Goal: Task Accomplishment & Management: Complete application form

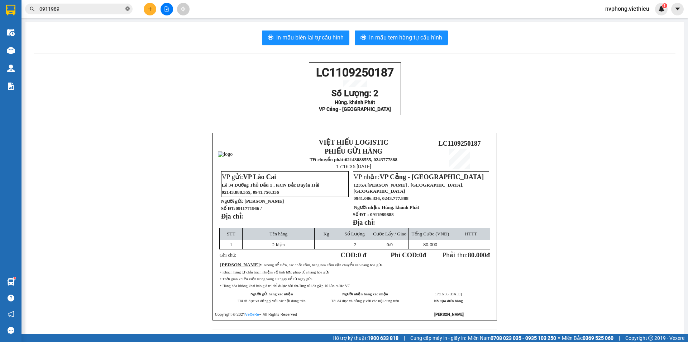
click at [128, 12] on span at bounding box center [127, 9] width 4 height 7
click at [148, 9] on icon "plus" at bounding box center [150, 8] width 5 height 5
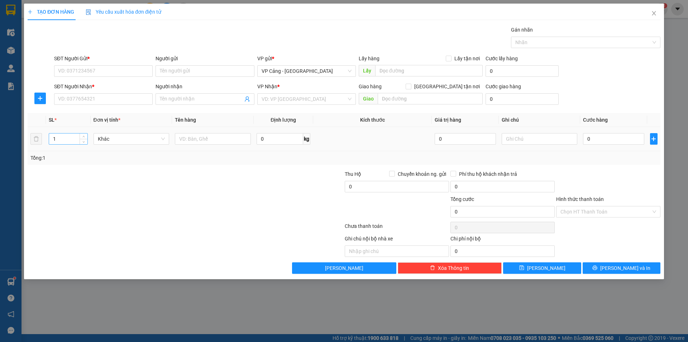
click at [67, 140] on input "1" at bounding box center [68, 138] width 38 height 11
type input "7"
click at [221, 134] on input "text" at bounding box center [213, 138] width 76 height 11
type input "6 kiện cửa + 1 túi phụ kiện"
click at [98, 99] on input "SĐT Người Nhận *" at bounding box center [103, 98] width 99 height 11
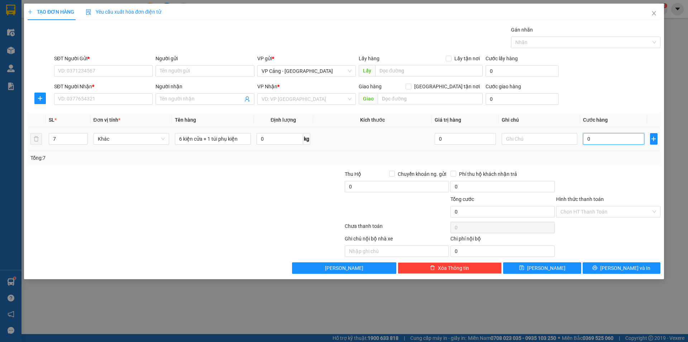
click at [589, 137] on input "0" at bounding box center [613, 138] width 61 height 11
type input "1"
type input "1.000"
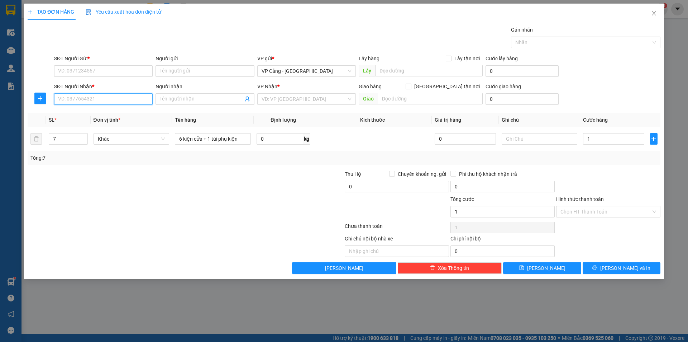
type input "1.000"
click at [97, 102] on input "SĐT Người Nhận *" at bounding box center [103, 98] width 99 height 11
click at [118, 114] on div "0972746636 - Tuấn Anh" at bounding box center [103, 113] width 90 height 8
type input "0972746636"
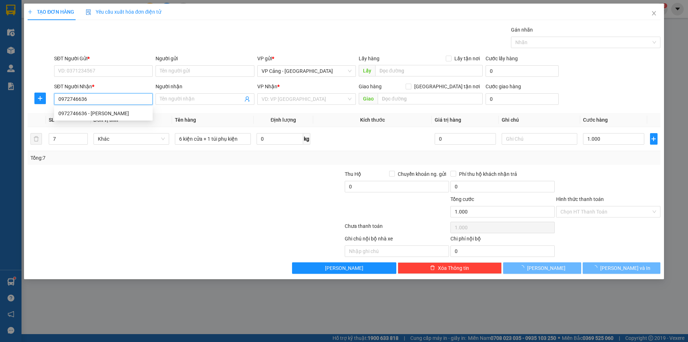
type input "[PERSON_NAME]"
checkbox input "true"
type input "TP Lào cai"
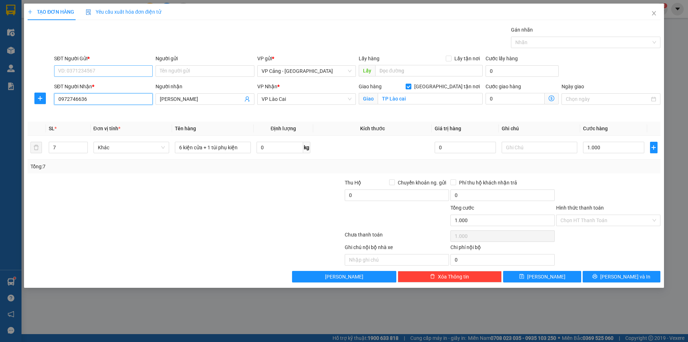
type input "0972746636"
click at [75, 69] on input "SĐT Người Gửi *" at bounding box center [103, 70] width 99 height 11
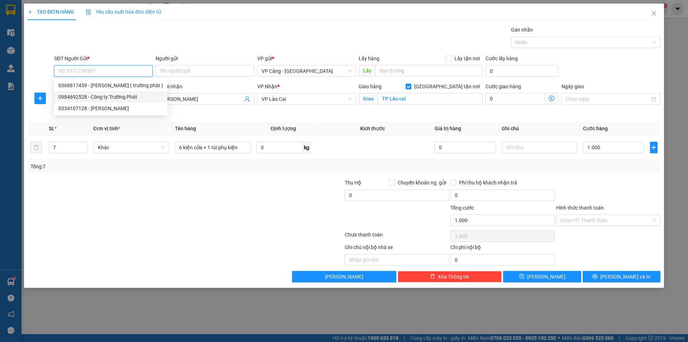
click at [85, 99] on div "0984692528 - Công ty Trường Phát" at bounding box center [110, 97] width 105 height 8
type input "0984692528"
type input "Công ty Trường Phát"
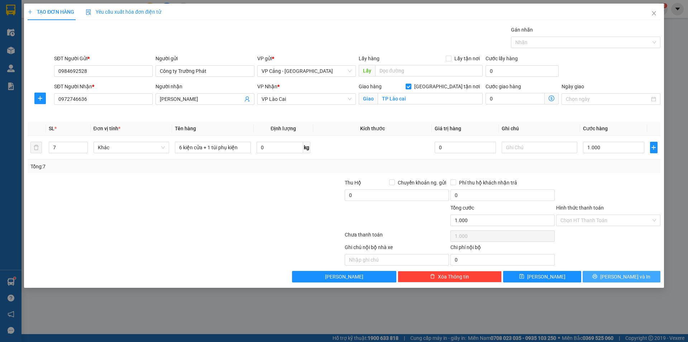
click at [624, 276] on span "[PERSON_NAME] và In" at bounding box center [625, 276] width 50 height 8
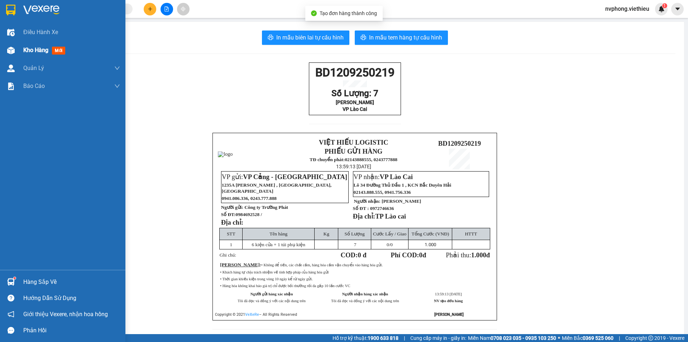
click at [22, 50] on div "Kho hàng mới" at bounding box center [62, 50] width 125 height 18
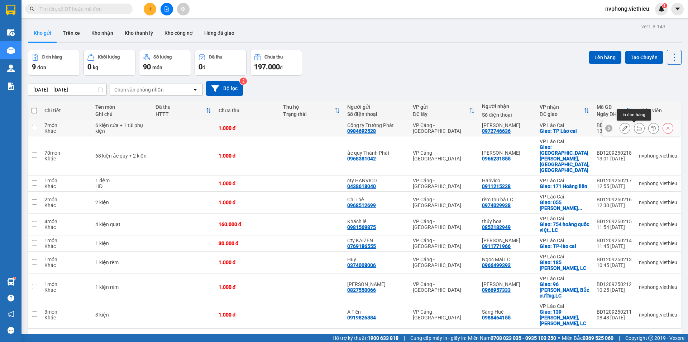
click at [637, 130] on icon at bounding box center [639, 127] width 5 height 5
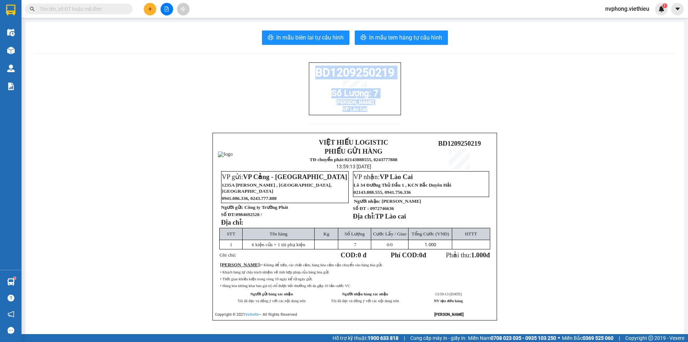
drag, startPoint x: 401, startPoint y: 119, endPoint x: 306, endPoint y: 73, distance: 105.0
click at [306, 73] on div "BD1209250219 Số Lượng: 7 Tuấn Anh VP Lào Cai VIỆT HIẾU LOGISTIC PHIẾU GỬI HÀNG …" at bounding box center [354, 199] width 641 height 275
copy div "BD1209250219 Số Lượng: 7 Tuấn Anh VP Lào Cai"
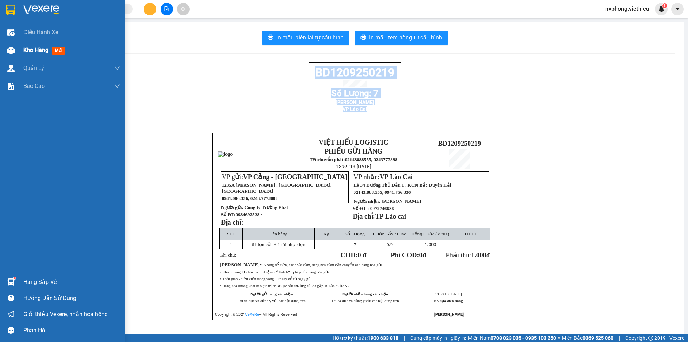
click at [47, 54] on div "Kho hàng mới" at bounding box center [45, 50] width 45 height 9
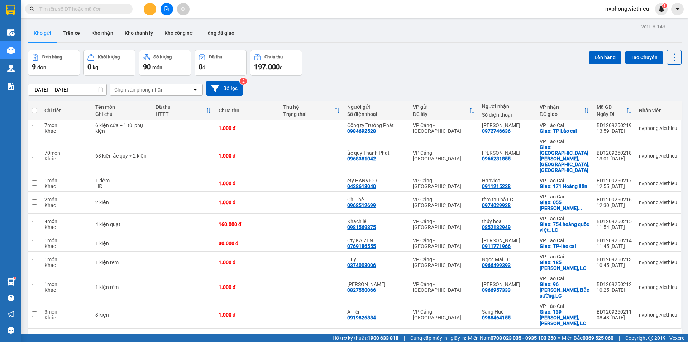
click at [152, 10] on icon "plus" at bounding box center [150, 8] width 5 height 5
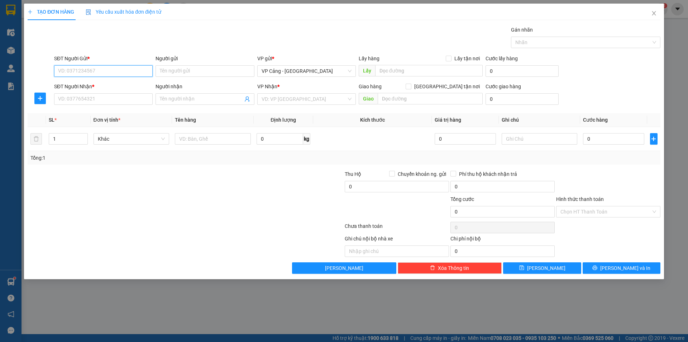
click at [72, 74] on input "SĐT Người Gửi *" at bounding box center [103, 70] width 99 height 11
click at [78, 81] on div "0335271057 - Anh Bình" at bounding box center [103, 85] width 90 height 8
type input "0335271057"
type input "[PERSON_NAME]"
type input "0335271057"
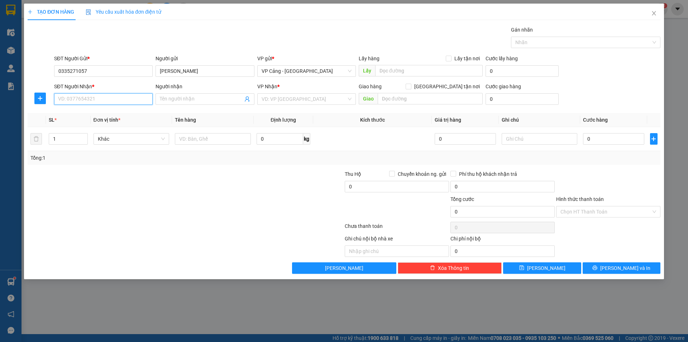
click at [81, 102] on input "SĐT Người Nhận *" at bounding box center [103, 98] width 99 height 11
click at [92, 114] on div "0919665538 - Liên Khanh" at bounding box center [103, 113] width 90 height 8
type input "0919665538"
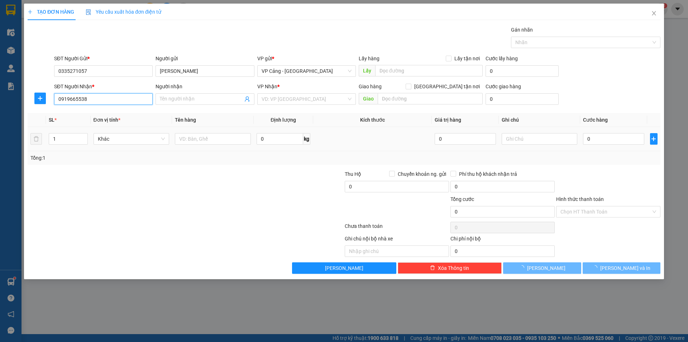
type input "Liên Khanh"
checkbox input "true"
type input "76 cốc lếu ,lào cai"
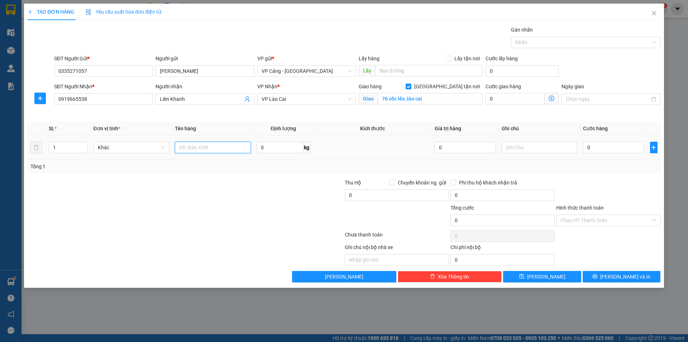
click at [197, 145] on input "text" at bounding box center [213, 147] width 76 height 11
click at [66, 148] on input "1" at bounding box center [68, 147] width 38 height 11
type input "4"
click at [198, 146] on input "text" at bounding box center [213, 147] width 76 height 11
type input "4 kiện"
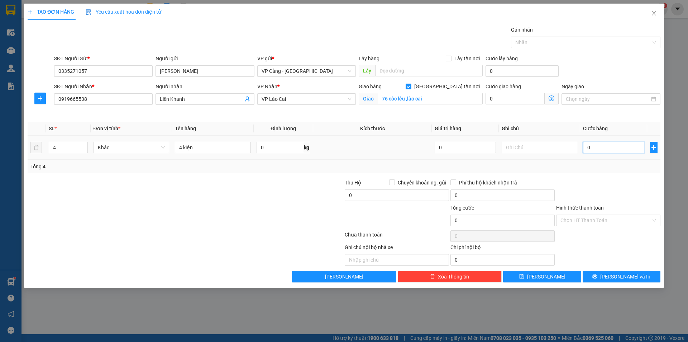
click at [601, 151] on input "0" at bounding box center [613, 147] width 61 height 11
type input "1"
type input "12"
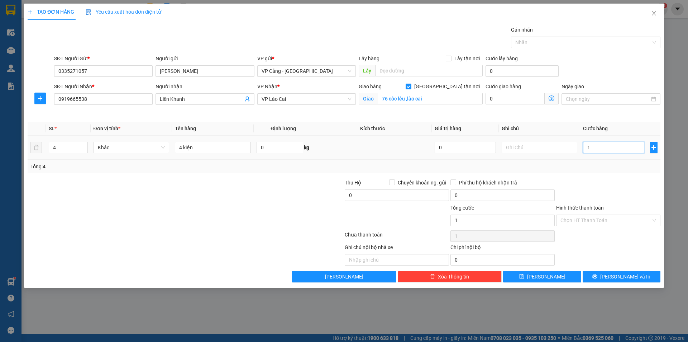
type input "12"
type input "120"
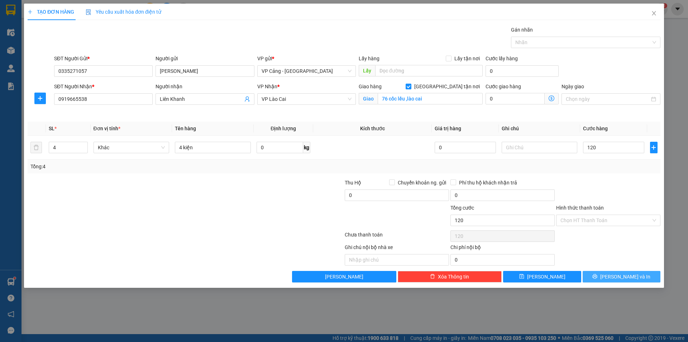
type input "120.000"
click at [616, 278] on span "[PERSON_NAME] và In" at bounding box center [625, 276] width 50 height 8
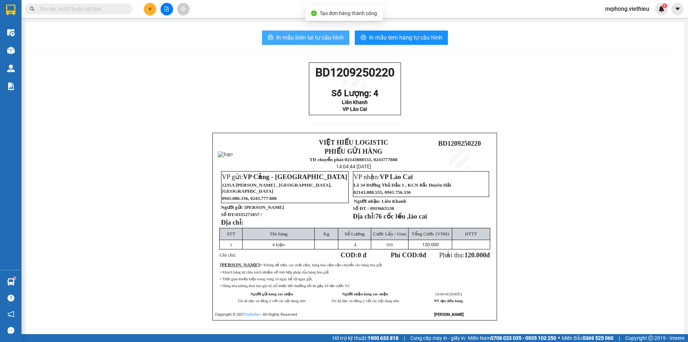
click at [292, 34] on span "In mẫu biên lai tự cấu hình" at bounding box center [309, 37] width 67 height 9
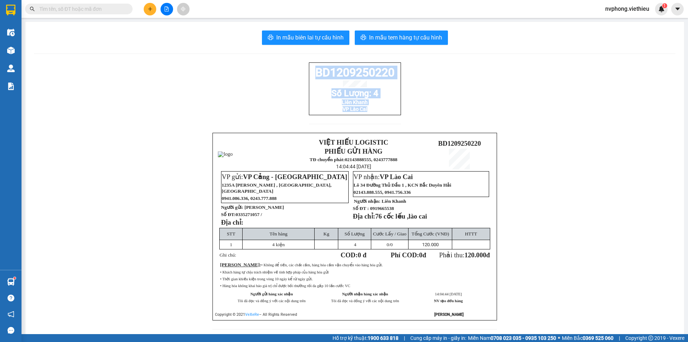
drag, startPoint x: 366, startPoint y: 123, endPoint x: 299, endPoint y: 79, distance: 80.7
click at [299, 79] on div "BD1209250220 Số Lượng: 4 Liên Khanh VP Lào Cai VIỆT HIẾU LOGISTIC PHIẾU GỬI HÀN…" at bounding box center [354, 199] width 641 height 275
copy div "BD1209250220 Số Lượng: 4 Liên Khanh VP Lào Cai"
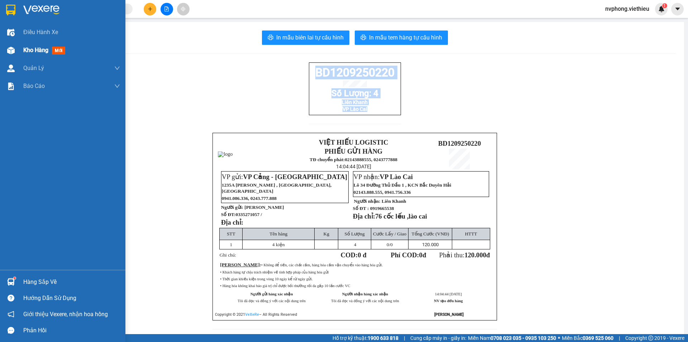
click at [38, 56] on div "Kho hàng mới" at bounding box center [71, 50] width 97 height 18
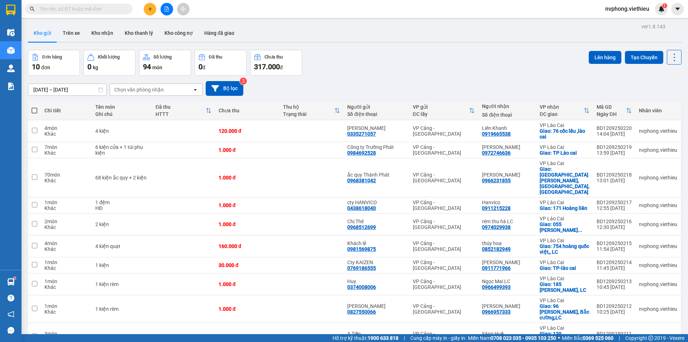
click at [128, 86] on div "Chọn văn phòng nhận" at bounding box center [138, 89] width 49 height 7
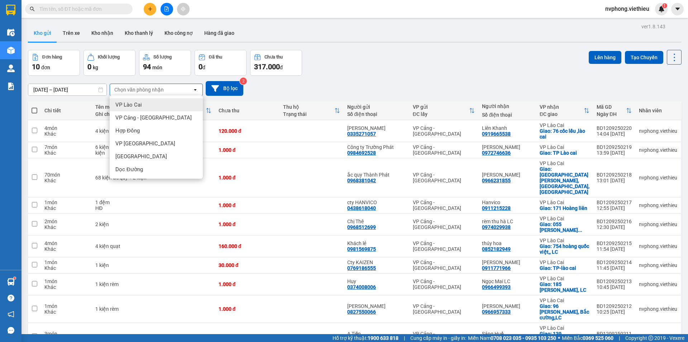
click at [125, 104] on span "VP Lào Cai" at bounding box center [128, 104] width 27 height 7
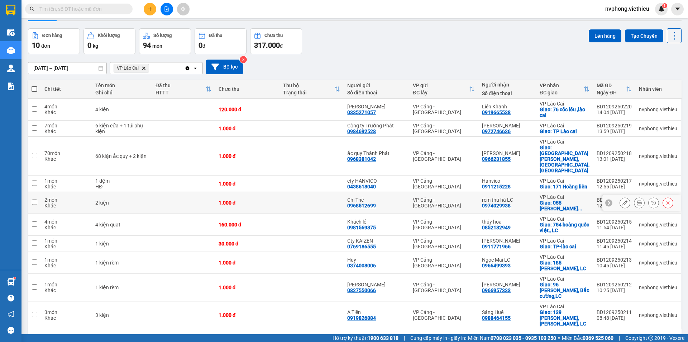
scroll to position [33, 0]
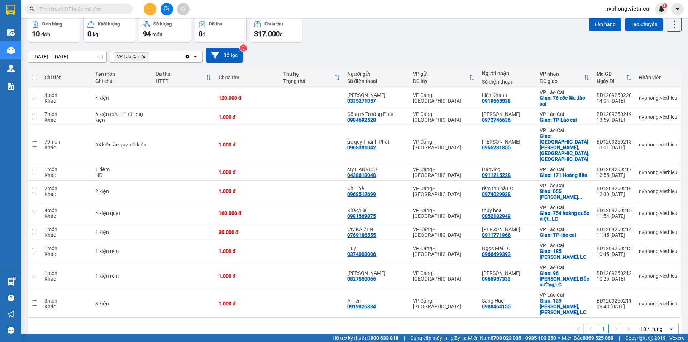
click at [648, 325] on div "10 / trang" at bounding box center [651, 328] width 22 height 7
click at [644, 285] on div "100 / trang" at bounding box center [651, 289] width 43 height 13
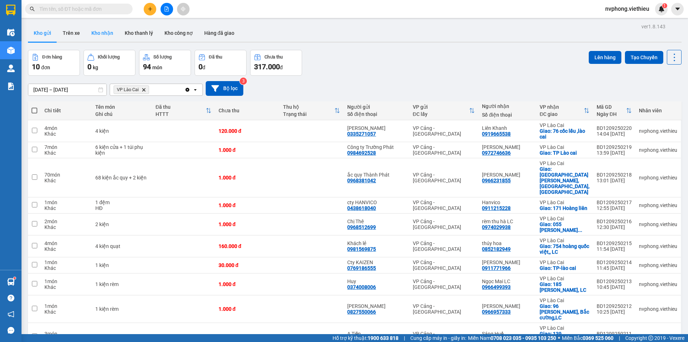
click at [96, 34] on button "Kho nhận" at bounding box center [102, 32] width 33 height 17
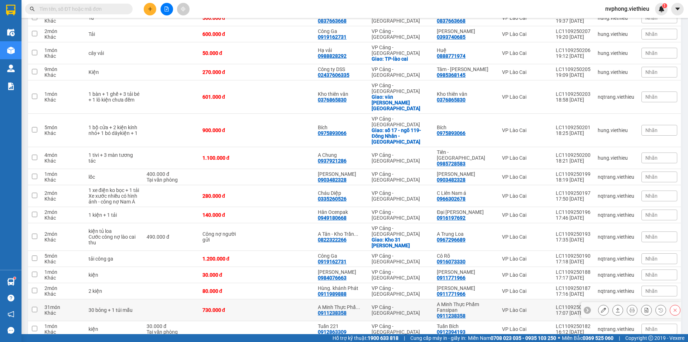
scroll to position [135, 0]
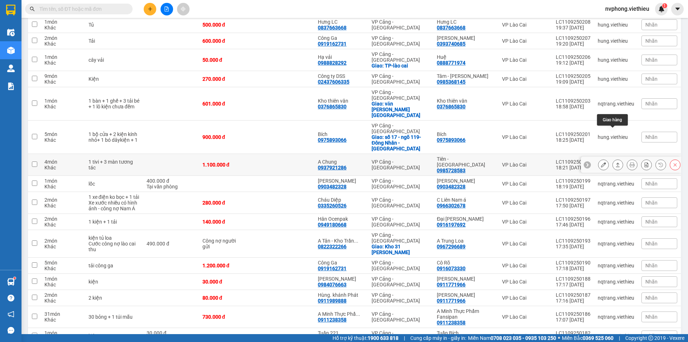
click at [615, 162] on icon at bounding box center [617, 164] width 5 height 5
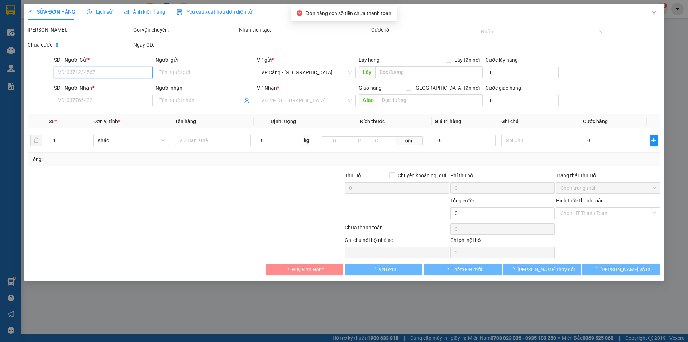
type input "0985728583"
type input "Tiên - An Ninh Tây Bắc"
type input "0937921286"
type input "A Chung"
type input "1.100.000"
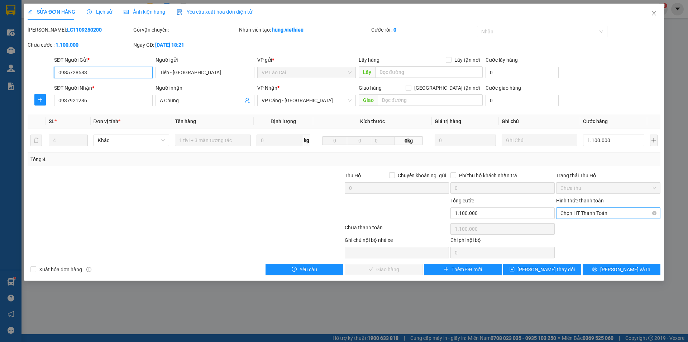
click at [566, 217] on span "Chọn HT Thanh Toán" at bounding box center [608, 212] width 96 height 11
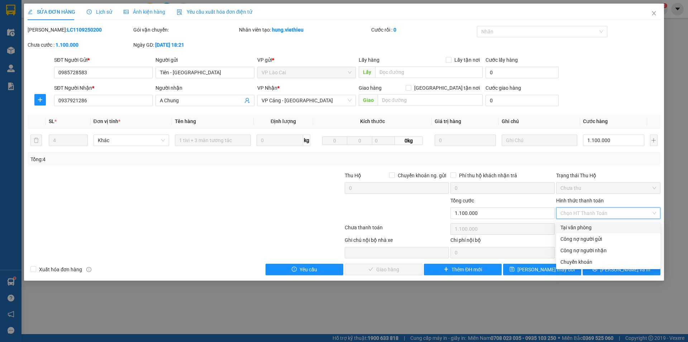
click at [566, 226] on div "Tại văn phòng" at bounding box center [608, 227] width 96 height 8
type input "0"
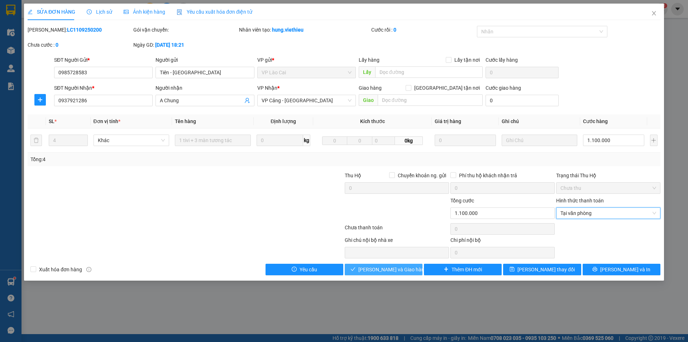
click at [388, 269] on span "Lưu và Giao hàng" at bounding box center [392, 269] width 69 height 8
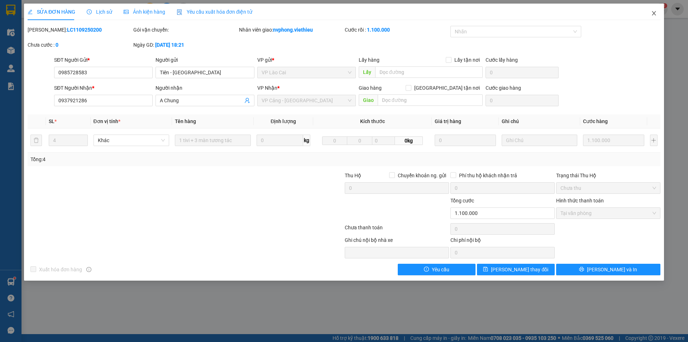
click at [656, 14] on icon "close" at bounding box center [654, 13] width 6 height 6
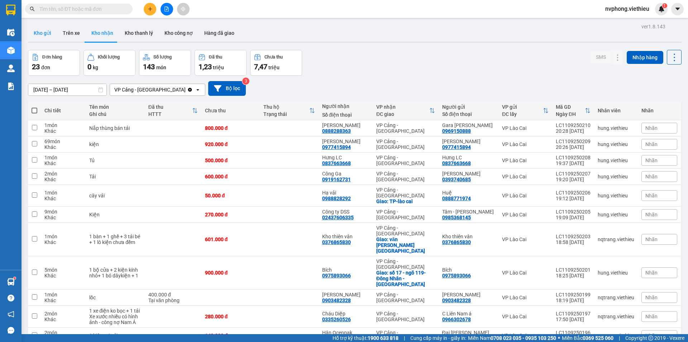
click at [43, 37] on button "Kho gửi" at bounding box center [42, 32] width 29 height 17
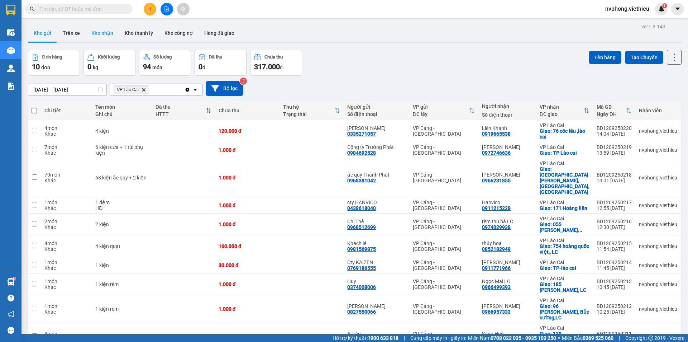
click at [102, 32] on button "Kho nhận" at bounding box center [102, 32] width 33 height 17
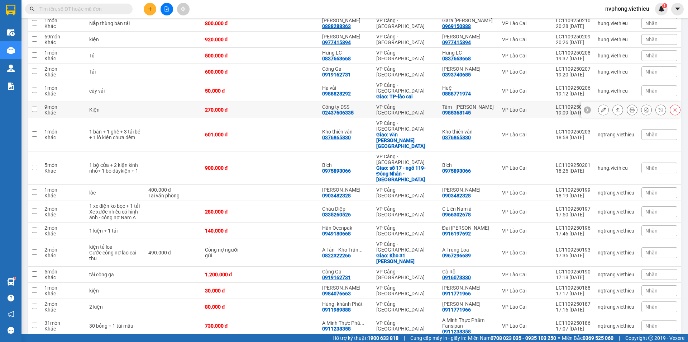
scroll to position [108, 0]
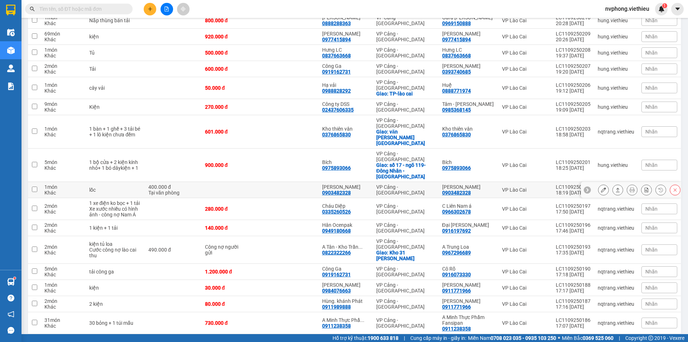
click at [607, 184] on div at bounding box center [639, 189] width 82 height 11
click at [615, 187] on icon at bounding box center [617, 189] width 5 height 5
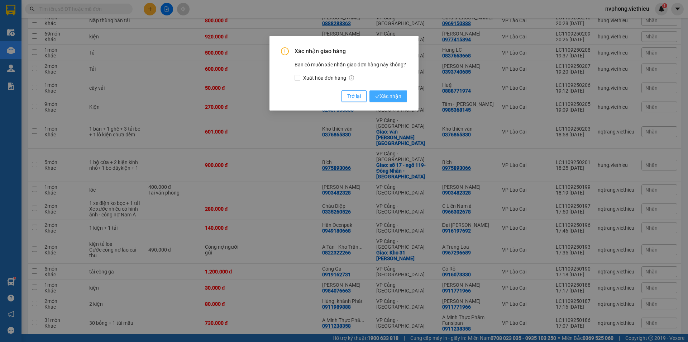
click at [394, 95] on span "Xác nhận" at bounding box center [388, 96] width 26 height 8
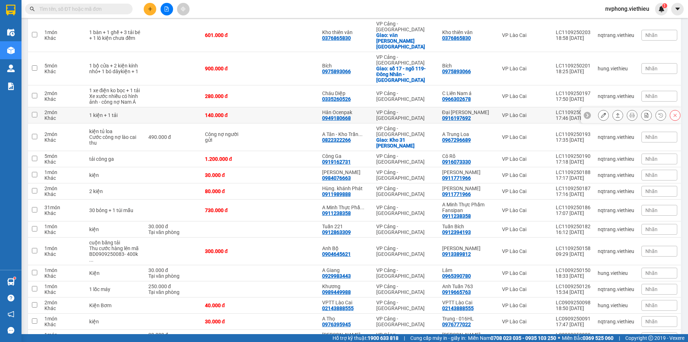
scroll to position [211, 0]
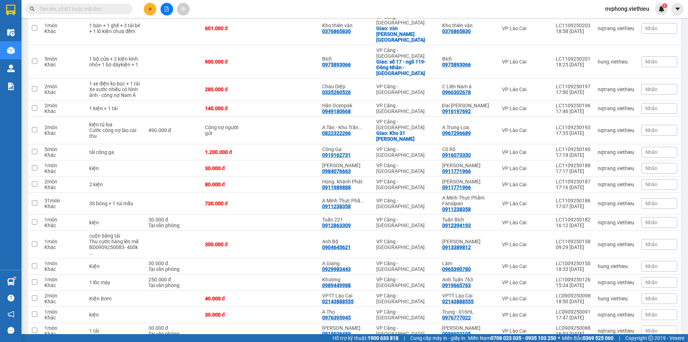
click at [147, 12] on button at bounding box center [150, 9] width 13 height 13
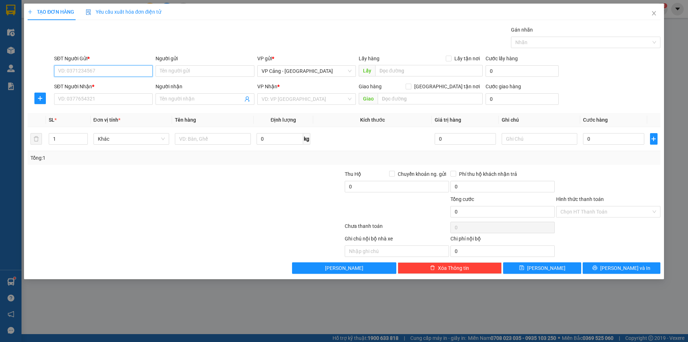
click at [86, 76] on input "SĐT Người Gửi *" at bounding box center [103, 70] width 99 height 11
click at [128, 74] on input "SĐT Người Gửi *" at bounding box center [103, 70] width 99 height 11
click at [182, 100] on input "Người nhận" at bounding box center [201, 99] width 83 height 8
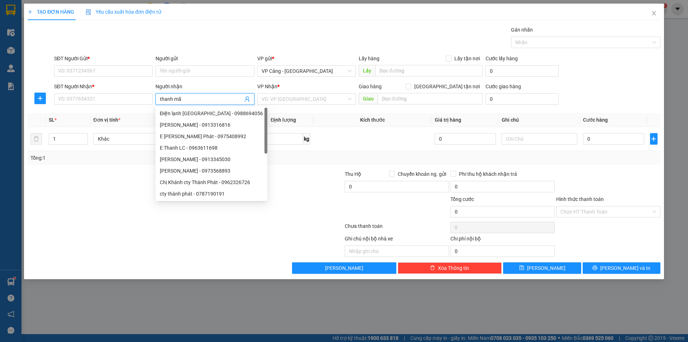
type input "thanh mão"
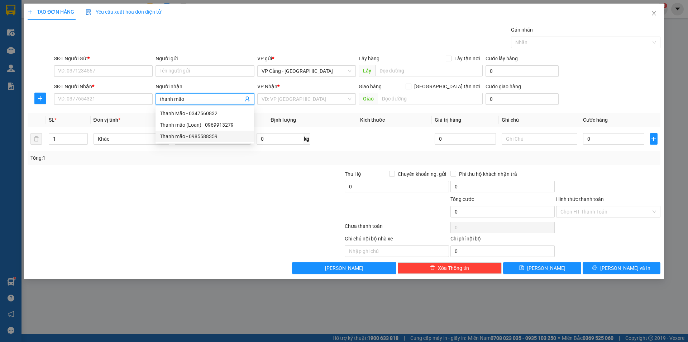
click at [194, 140] on div "Thanh mão - 0985588359" at bounding box center [205, 136] width 90 height 8
type input "0985588359"
type input "Thanh mão"
checkbox input "true"
type input "chợ gốc mít"
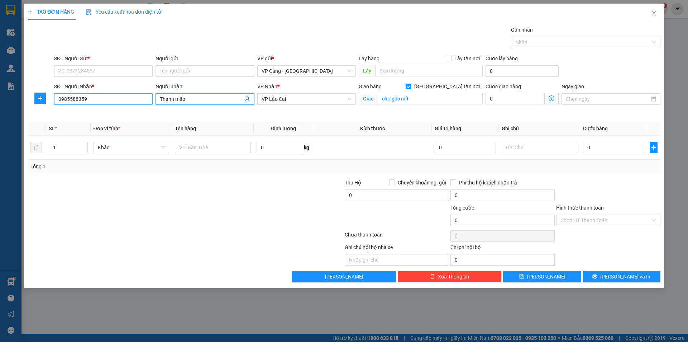
type input "Thanh mão"
click at [96, 99] on input "0985588359" at bounding box center [103, 98] width 99 height 11
click at [101, 113] on div "0985588359 - Thanh mão" at bounding box center [103, 113] width 90 height 8
type input "0985588359"
click at [72, 66] on input "SĐT Người Gửi *" at bounding box center [103, 70] width 99 height 11
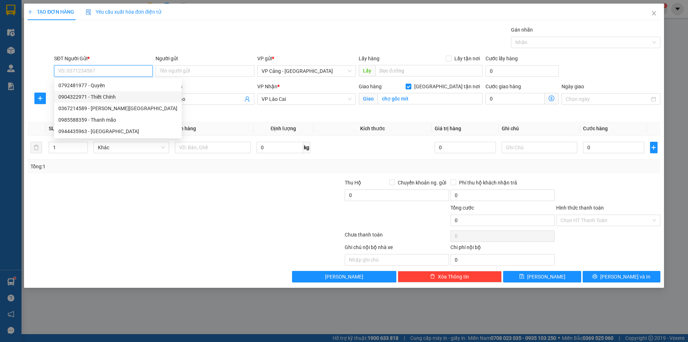
click at [84, 100] on div "0904322971 - Thiết Chính" at bounding box center [117, 97] width 119 height 8
type input "0904322971"
type input "Thiết Chính"
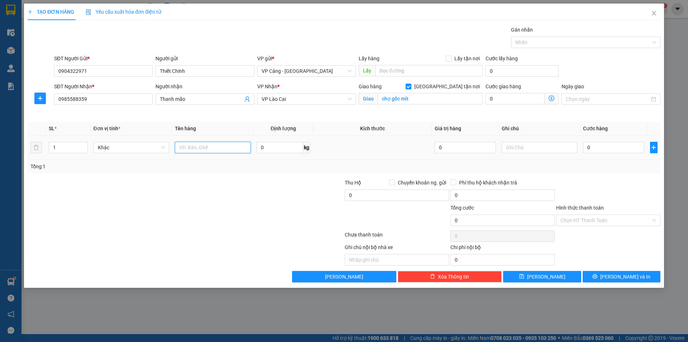
click at [204, 149] on input "text" at bounding box center [213, 147] width 76 height 11
type input "1 bao"
click at [593, 144] on input "0" at bounding box center [613, 147] width 61 height 11
type input "1"
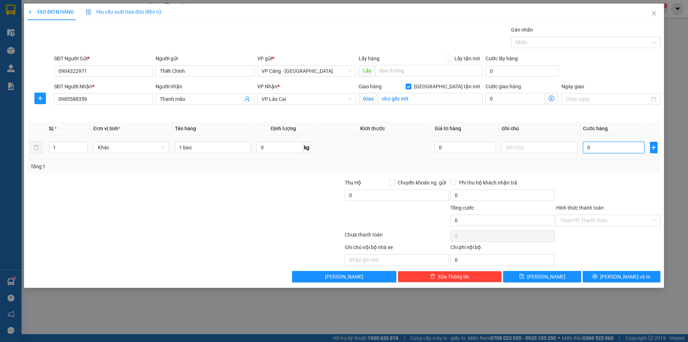
type input "1"
type input "1.000"
click at [613, 276] on button "[PERSON_NAME] và In" at bounding box center [622, 276] width 78 height 11
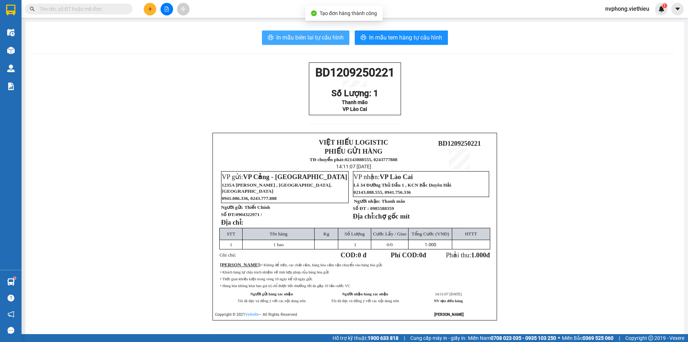
click at [287, 37] on span "In mẫu biên lai tự cấu hình" at bounding box center [309, 37] width 67 height 9
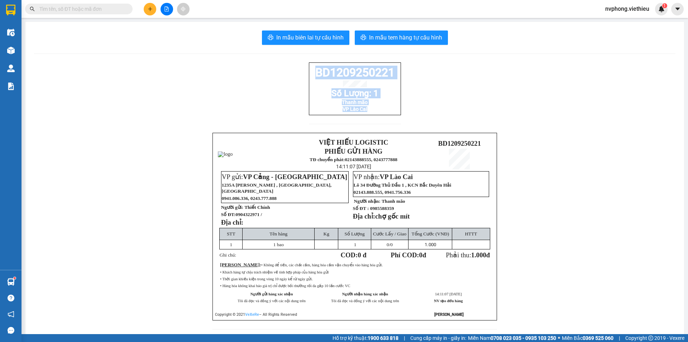
drag, startPoint x: 398, startPoint y: 116, endPoint x: 311, endPoint y: 77, distance: 96.1
click at [311, 77] on div "BD1209250221 Số Lượng: 1 Thanh mão VP Lào Cai VIỆT HIẾU LOGISTIC PHIẾU GỬI HÀNG…" at bounding box center [354, 199] width 641 height 275
copy div "BD1209250221 Số Lượng: 1 Thanh mão VP Lào Cai"
click at [152, 9] on icon "plus" at bounding box center [150, 8] width 5 height 5
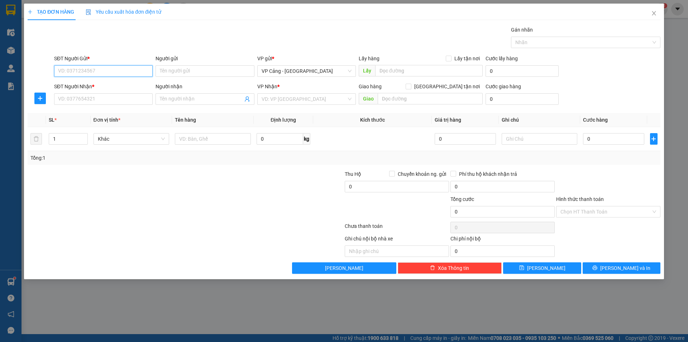
click at [62, 70] on input "SĐT Người Gửi *" at bounding box center [103, 70] width 99 height 11
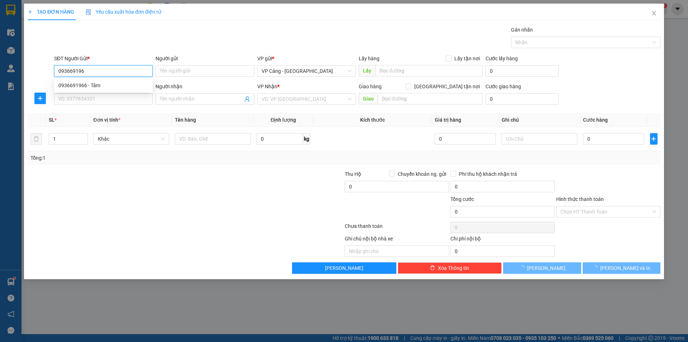
type input "0936691966"
click at [97, 84] on div "0936691966 - Tâm" at bounding box center [103, 85] width 90 height 8
type input "Tâm"
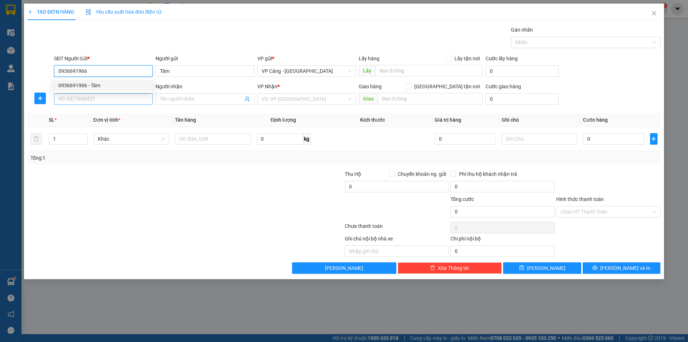
type input "0936691966"
click at [73, 99] on input "SĐT Người Nhận *" at bounding box center [103, 98] width 99 height 11
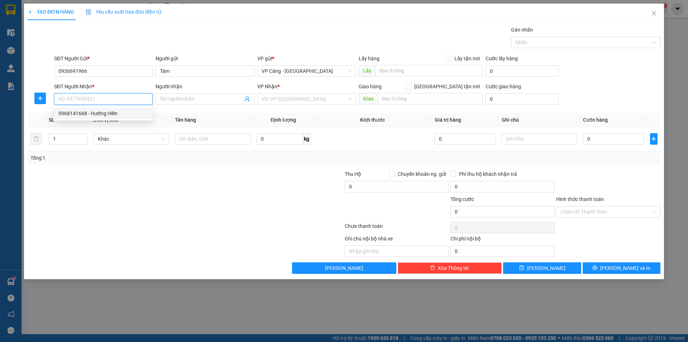
click at [82, 112] on div "0968141668 - Hướng Hiền" at bounding box center [103, 113] width 90 height 8
type input "0968141668"
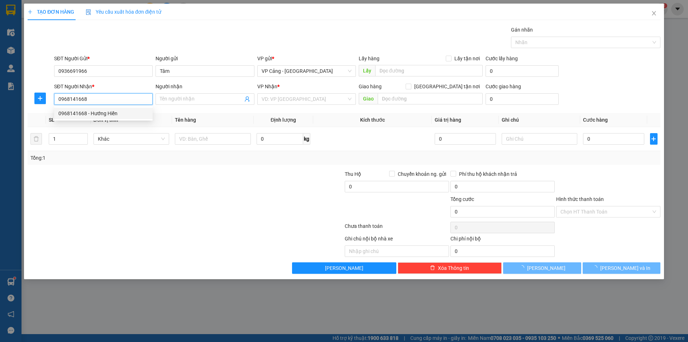
type input "Hướng Hiền"
checkbox input "true"
type input "TP-lào cai"
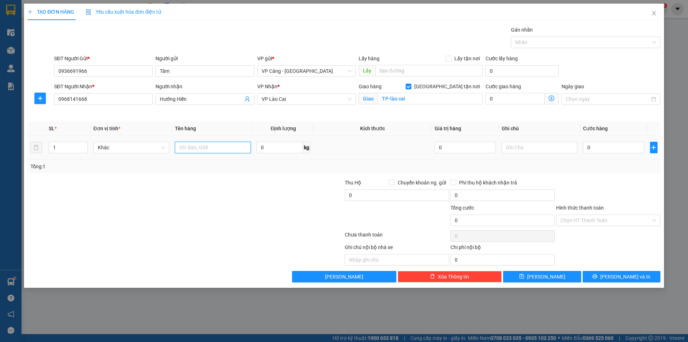
click at [213, 145] on input "text" at bounding box center [213, 147] width 76 height 11
type input "1 túi"
click at [617, 148] on input "0" at bounding box center [613, 147] width 61 height 11
type input "3"
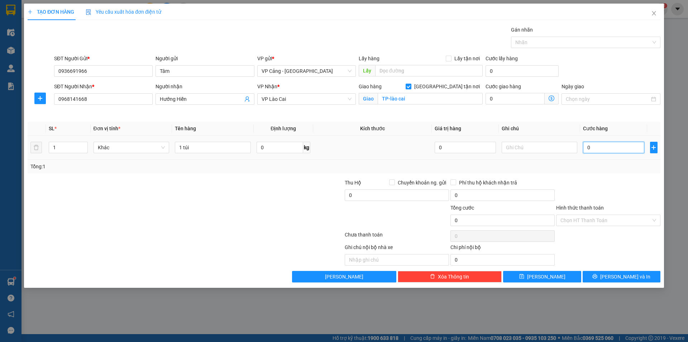
type input "3"
type input "30"
type input "30.000"
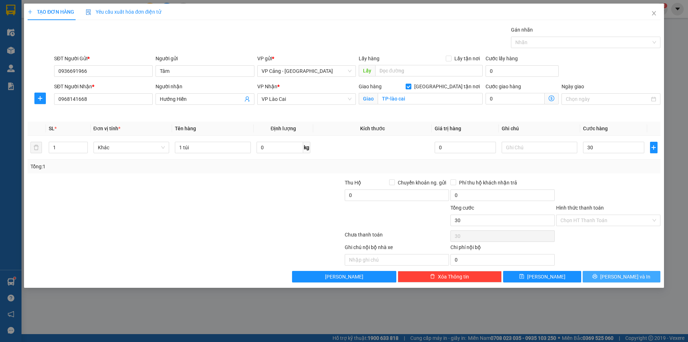
type input "30.000"
click at [629, 274] on span "[PERSON_NAME] và In" at bounding box center [625, 276] width 50 height 8
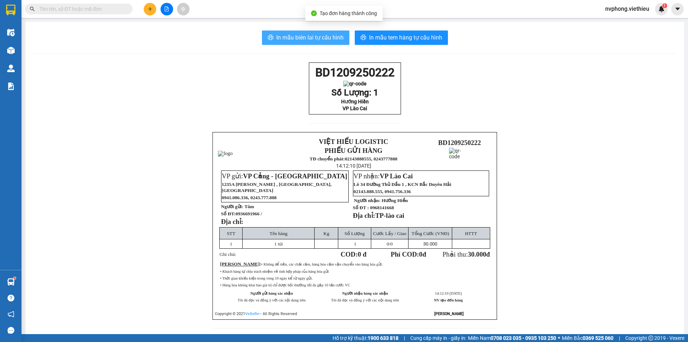
click at [292, 34] on span "In mẫu biên lai tự cấu hình" at bounding box center [309, 37] width 67 height 9
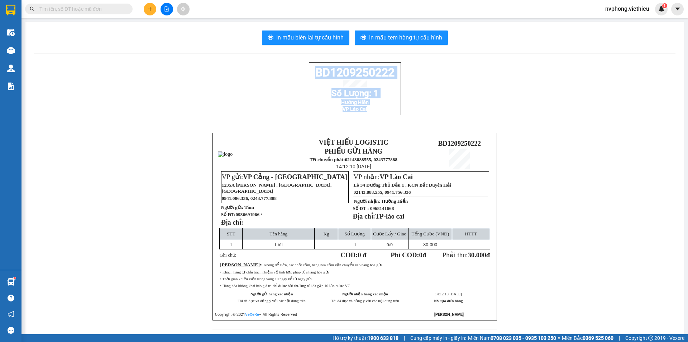
drag, startPoint x: 402, startPoint y: 119, endPoint x: 297, endPoint y: 75, distance: 113.7
click at [297, 75] on div "BD1209250222 Số Lượng: 1 Hướng Hiền VP Lào Cai VIỆT HIẾU LOGISTIC PHIẾU GỬI HÀN…" at bounding box center [354, 199] width 641 height 275
copy div "BD1209250222 Số Lượng: 1 Hướng Hiền VP Lào Cai"
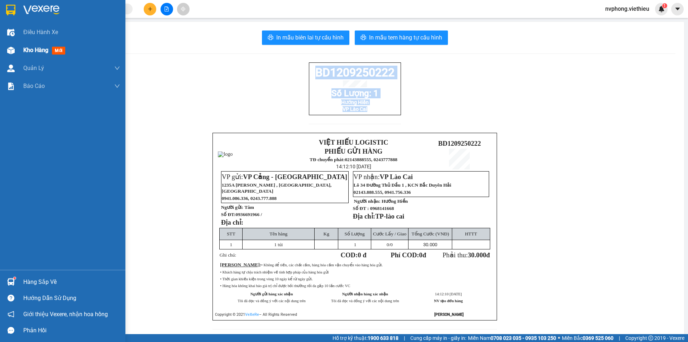
click at [33, 56] on div "Kho hàng mới" at bounding box center [71, 50] width 97 height 18
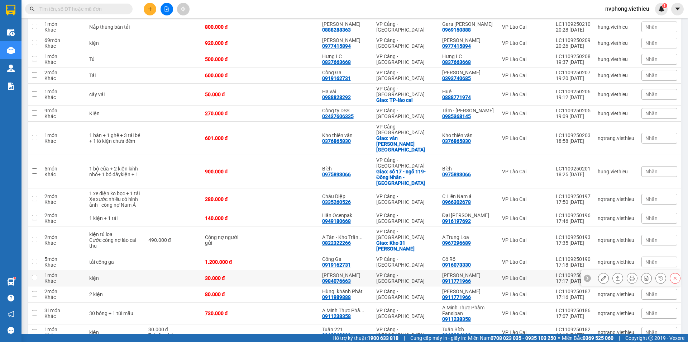
scroll to position [108, 0]
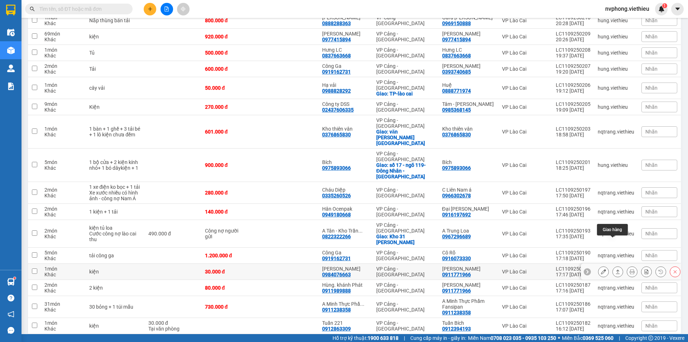
click at [615, 269] on icon at bounding box center [617, 271] width 5 height 5
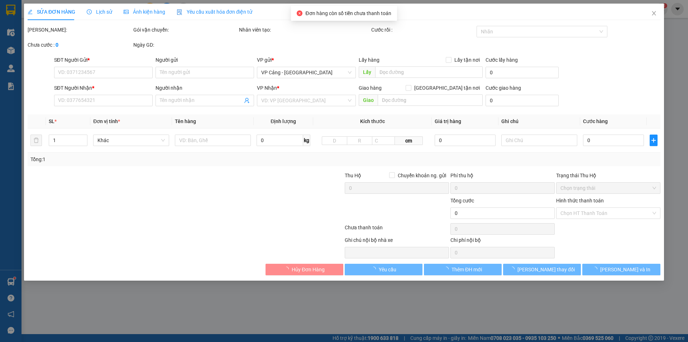
type input "0911771966"
type input "[PERSON_NAME]"
type input "0984076663"
type input "Trần Dũng kairen"
type input "30.000"
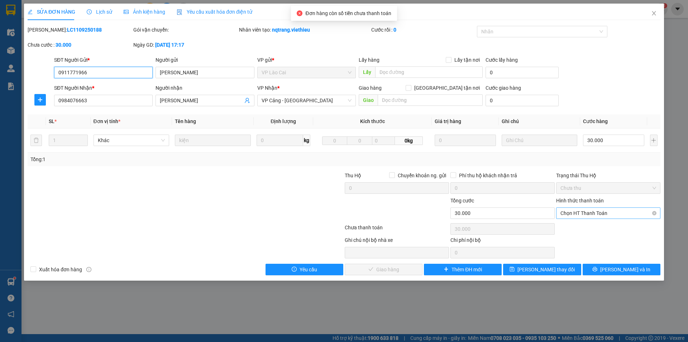
click at [577, 214] on span "Chọn HT Thanh Toán" at bounding box center [608, 212] width 96 height 11
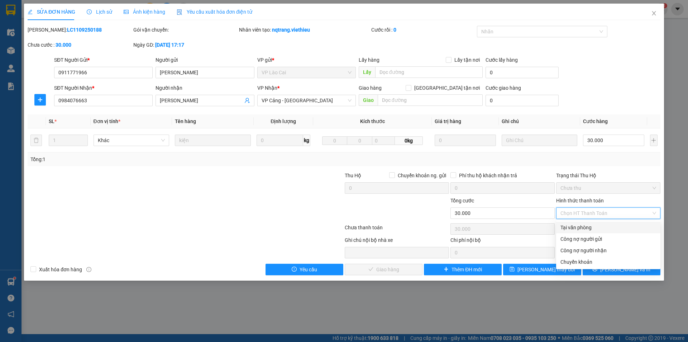
click at [572, 224] on div "Tại văn phòng" at bounding box center [608, 227] width 96 height 8
type input "0"
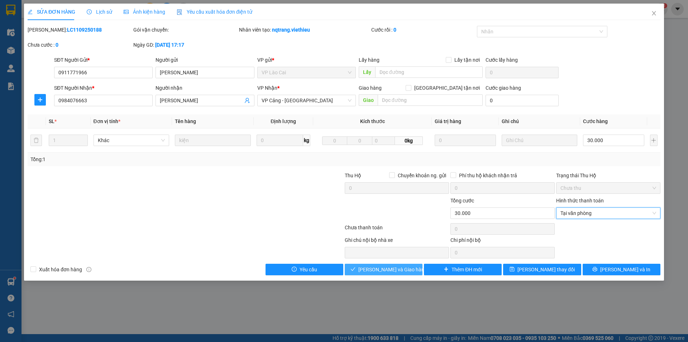
click at [392, 271] on span "Lưu và Giao hàng" at bounding box center [392, 269] width 69 height 8
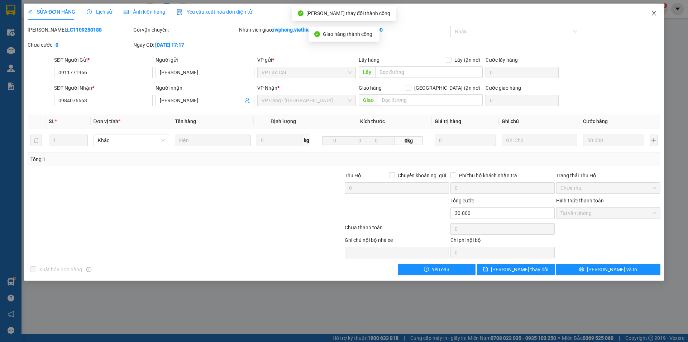
click at [659, 14] on span "Close" at bounding box center [654, 14] width 20 height 20
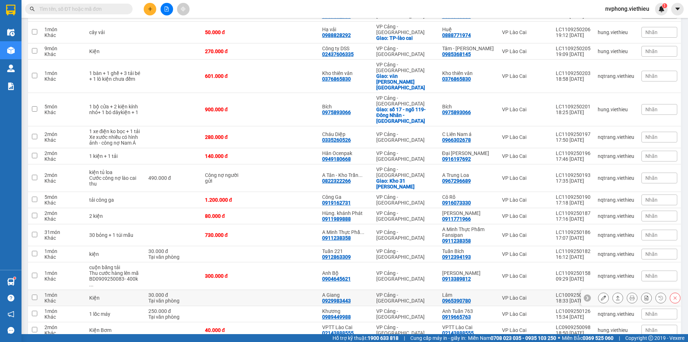
scroll to position [179, 0]
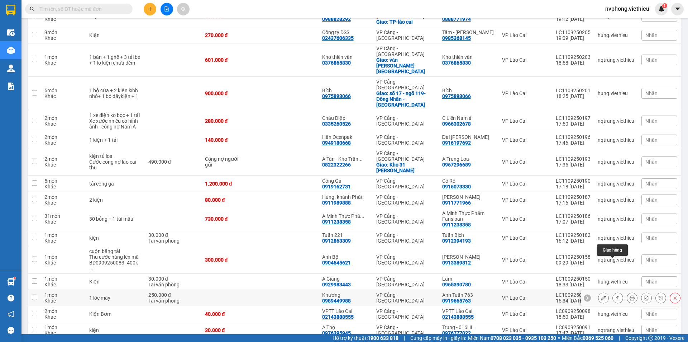
click at [615, 295] on icon at bounding box center [617, 297] width 5 height 5
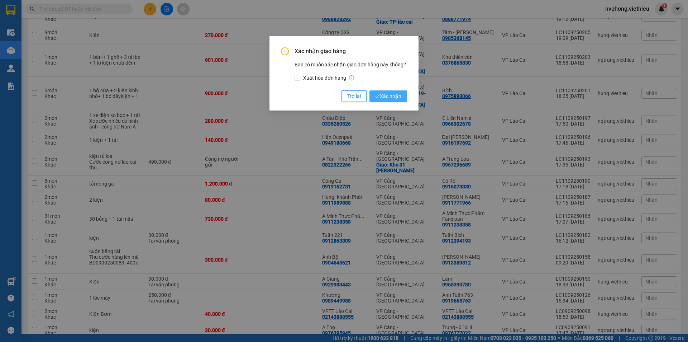
click at [392, 96] on span "Xác nhận" at bounding box center [388, 96] width 26 height 8
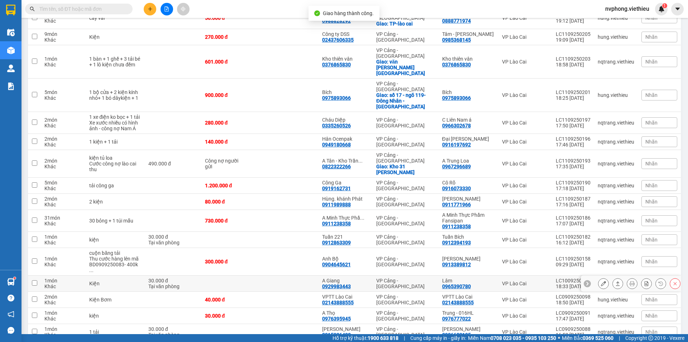
scroll to position [178, 0]
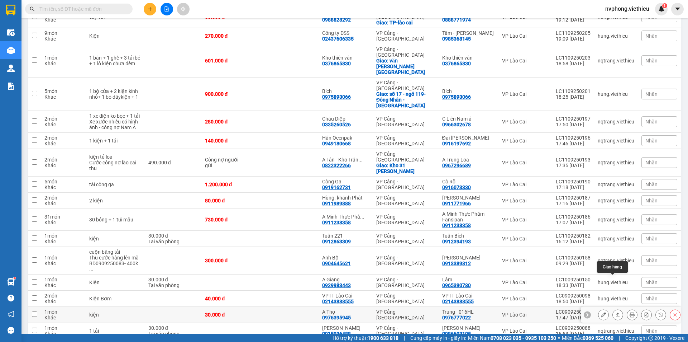
click at [615, 312] on icon at bounding box center [617, 314] width 5 height 5
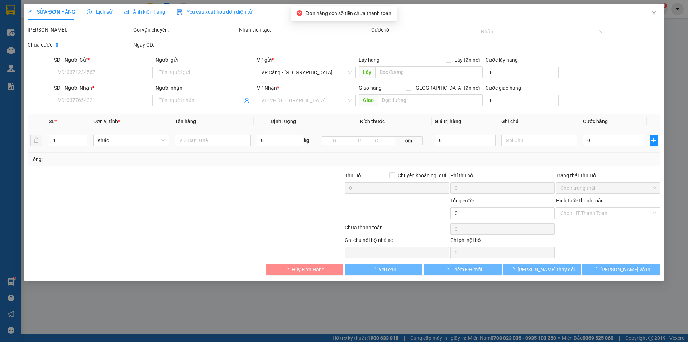
type input "0976777022"
type input "Trung - 016HL"
type input "0976395945"
type input "A Thọ"
type input "30.000"
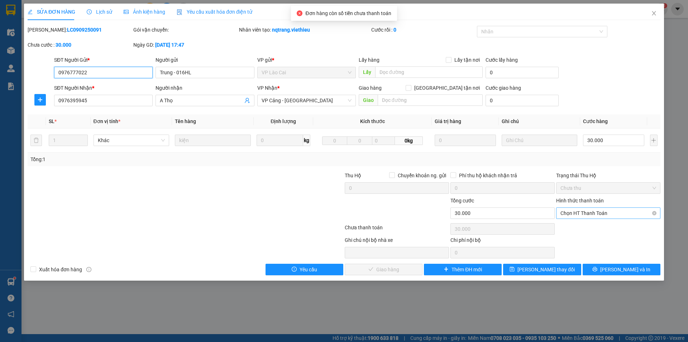
click at [564, 212] on span "Chọn HT Thanh Toán" at bounding box center [608, 212] width 96 height 11
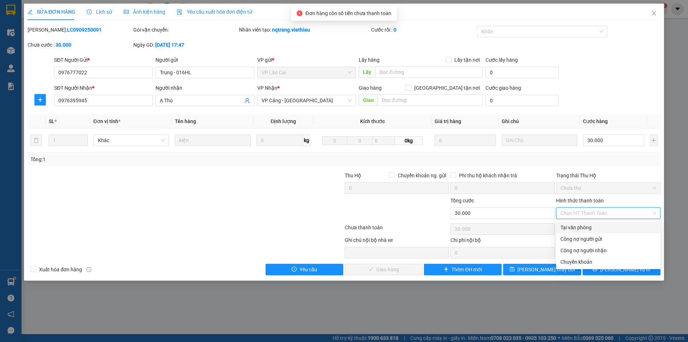
click at [564, 224] on div "Tại văn phòng" at bounding box center [608, 227] width 96 height 8
type input "0"
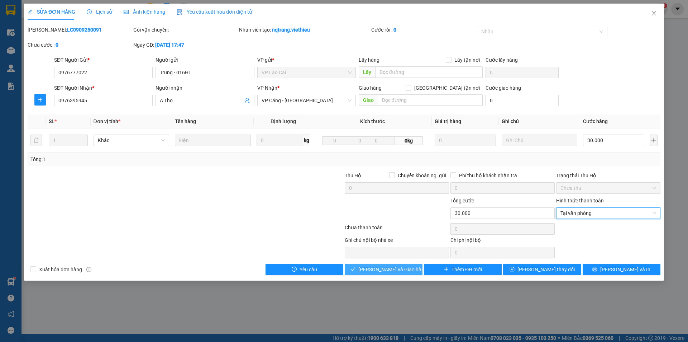
click at [392, 269] on span "Lưu và Giao hàng" at bounding box center [392, 269] width 69 height 8
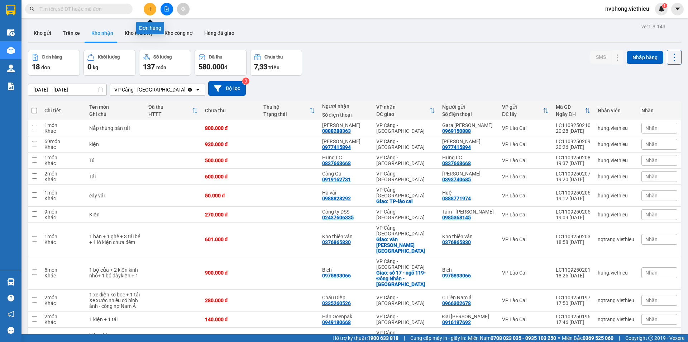
click at [149, 8] on icon "plus" at bounding box center [150, 8] width 5 height 5
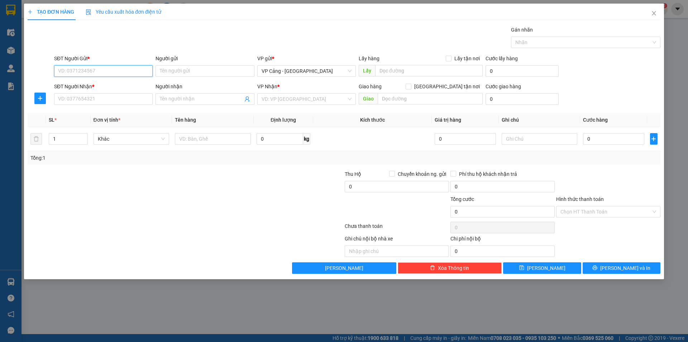
click at [72, 70] on input "SĐT Người Gửi *" at bounding box center [103, 70] width 99 height 11
click at [63, 100] on input "SĐT Người Nhận *" at bounding box center [103, 98] width 99 height 11
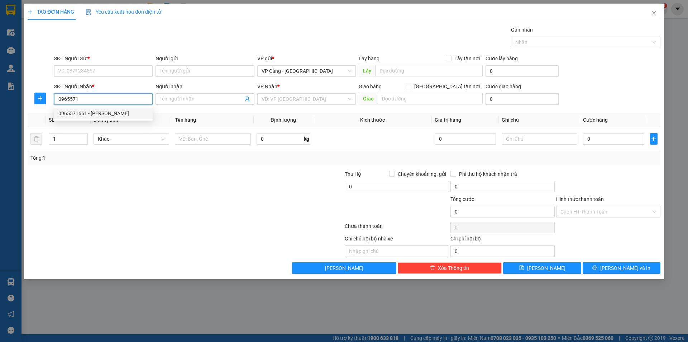
click at [81, 111] on div "0965571661 - Anh Cường" at bounding box center [103, 113] width 90 height 8
type input "0965571661"
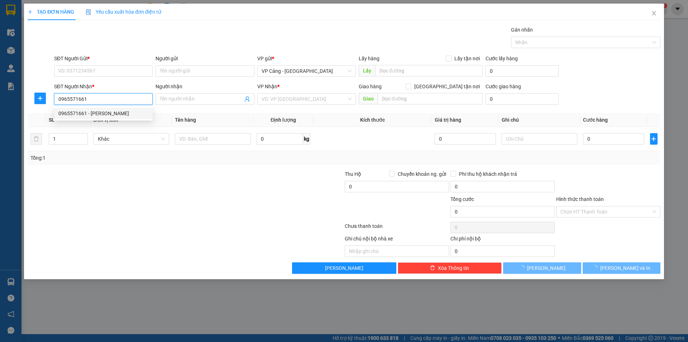
type input "Anh Cường"
checkbox input "true"
type input "trường mầm non hoa mai- lào cai"
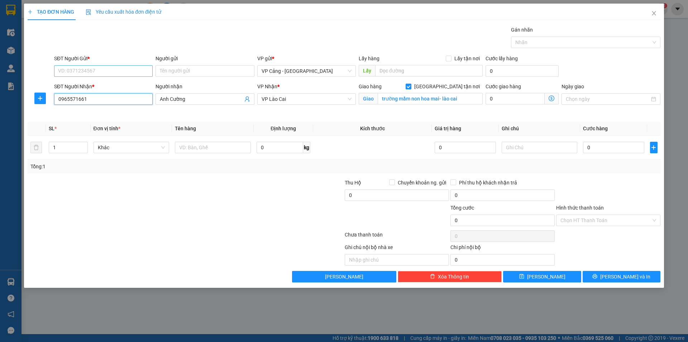
type input "0965571661"
click at [68, 74] on input "SĐT Người Gửi *" at bounding box center [103, 70] width 99 height 11
click at [115, 199] on div at bounding box center [132, 190] width 211 height 25
click at [200, 147] on input "text" at bounding box center [213, 147] width 76 height 11
type input "1"
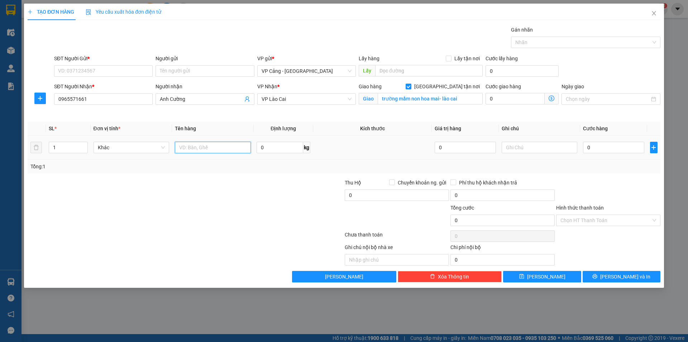
click at [195, 152] on input "text" at bounding box center [213, 147] width 76 height 11
type input "1 cuộn"
click at [73, 76] on input "SĐT Người Gửi *" at bounding box center [103, 70] width 99 height 11
type input "0972849539"
click at [166, 73] on input "Người gửi" at bounding box center [205, 70] width 99 height 11
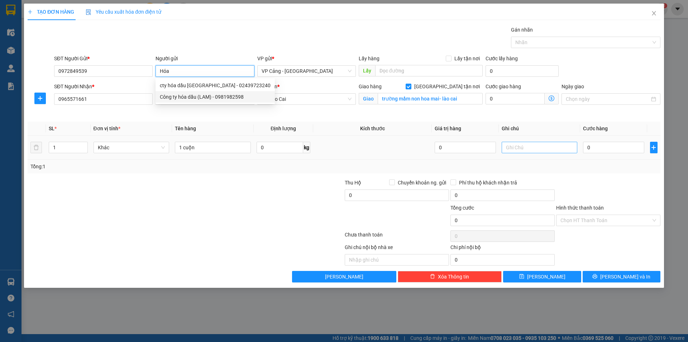
type input "Hóa"
click at [529, 148] on input "text" at bounding box center [540, 147] width 76 height 11
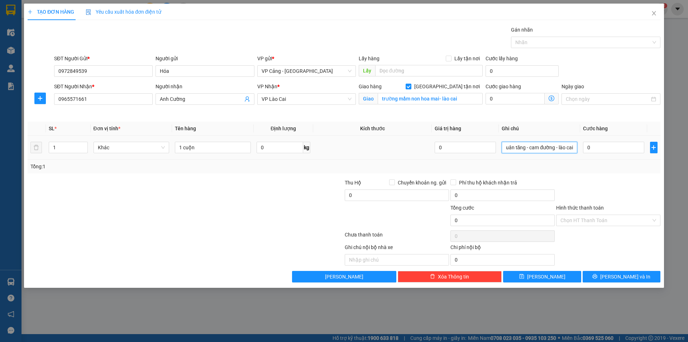
scroll to position [0, 15]
type input "tổ 8 xuân tăng - cam đường - lào cai"
click at [605, 147] on input "0" at bounding box center [613, 147] width 61 height 11
type input "1"
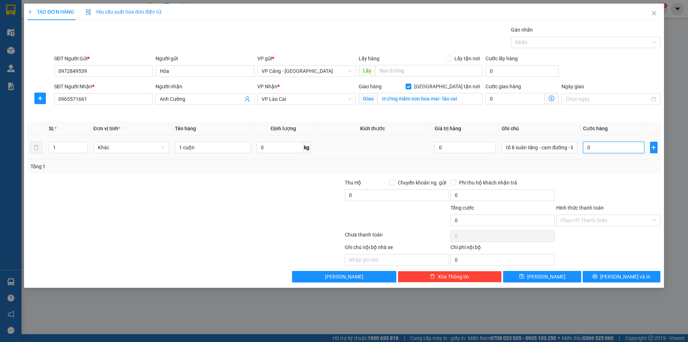
type input "1"
type input "1.000"
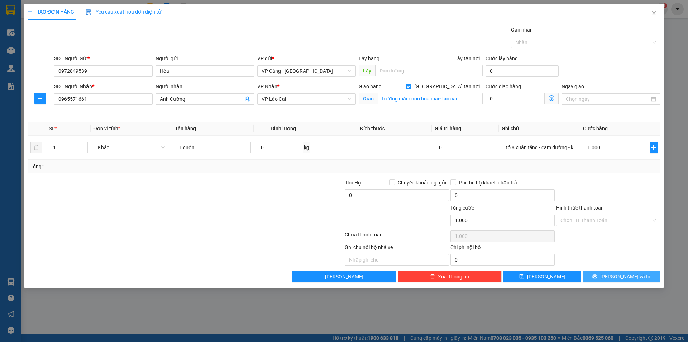
click at [609, 273] on button "[PERSON_NAME] và In" at bounding box center [622, 276] width 78 height 11
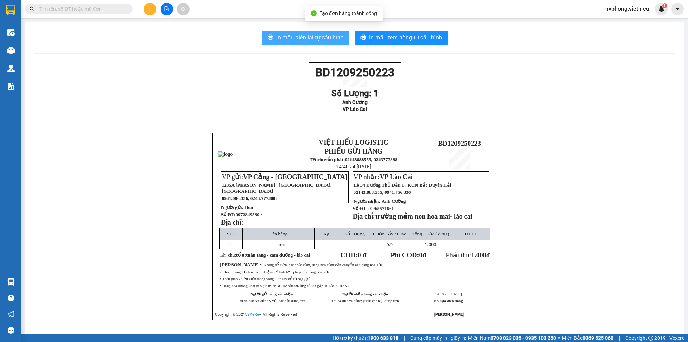
click at [307, 37] on span "In mẫu biên lai tự cấu hình" at bounding box center [309, 37] width 67 height 9
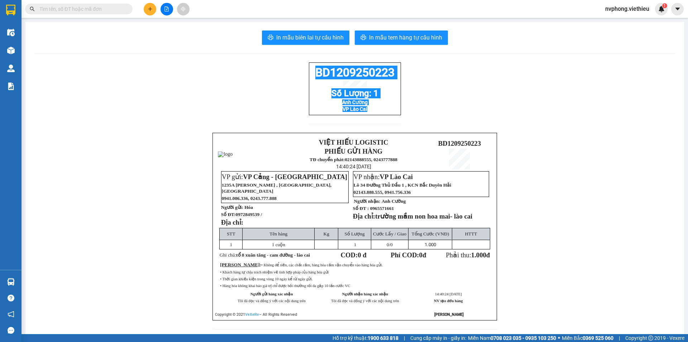
click at [300, 67] on div "BD1209250223 Số Lượng: 1 Anh Cường VP Lào Cai VIỆT HIẾU LOGISTIC PHIẾU GỬI HÀNG…" at bounding box center [354, 199] width 641 height 275
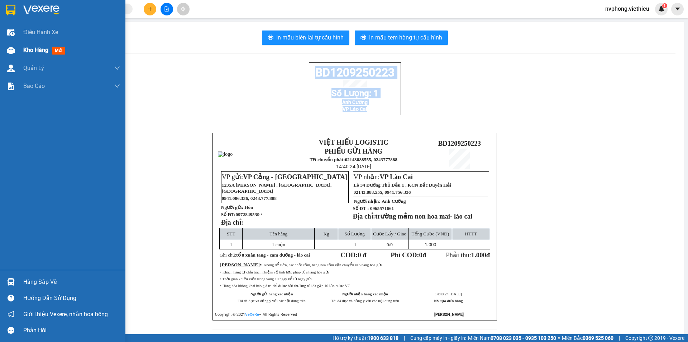
click at [30, 56] on div "Kho hàng mới" at bounding box center [71, 50] width 97 height 18
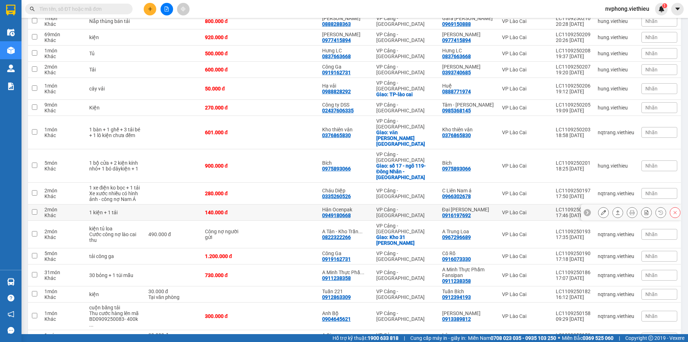
scroll to position [108, 0]
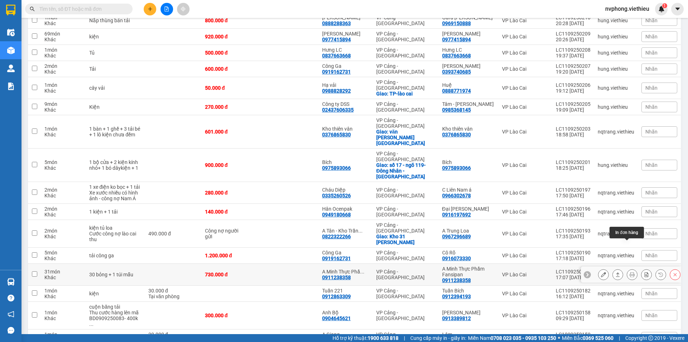
click at [630, 272] on icon at bounding box center [632, 274] width 5 height 5
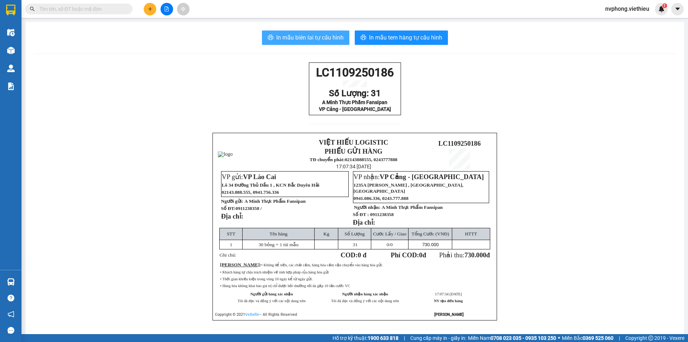
click at [312, 42] on span "In mẫu biên lai tự cấu hình" at bounding box center [309, 37] width 67 height 9
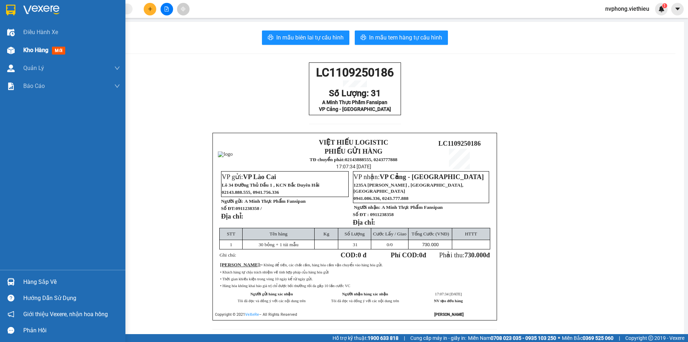
click at [15, 52] on div at bounding box center [11, 50] width 13 height 13
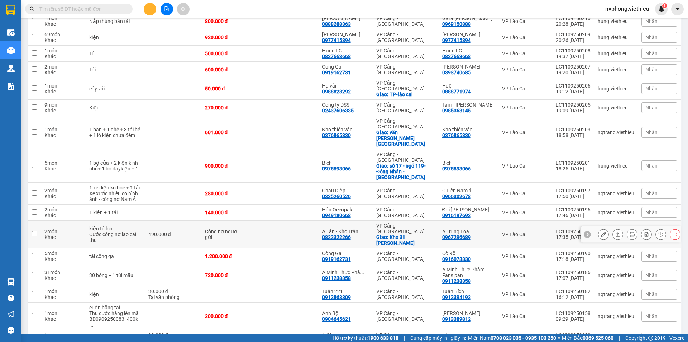
scroll to position [108, 0]
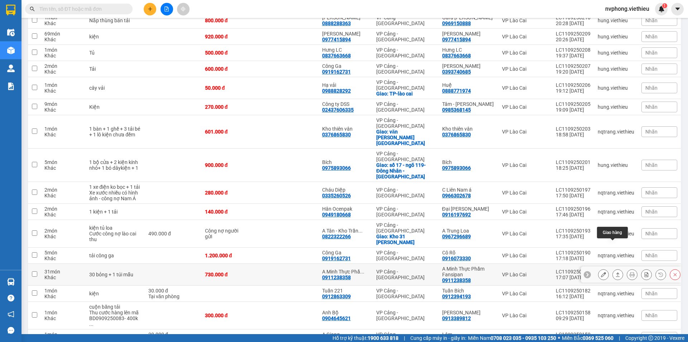
click at [613, 268] on button at bounding box center [618, 274] width 10 height 13
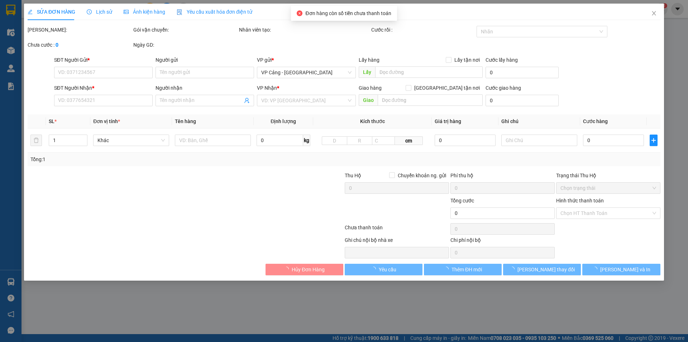
type input "0911238358"
type input "A Minh Thực Phẩm Fansipan"
type input "0911238358"
type input "A Minh Thực Phẩm Fansipan"
type input "730.000"
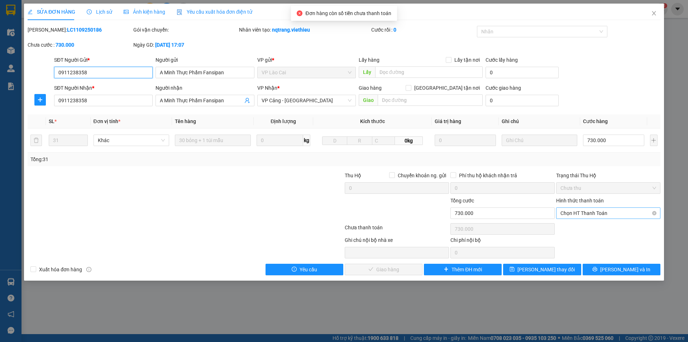
click at [573, 215] on span "Chọn HT Thanh Toán" at bounding box center [608, 212] width 96 height 11
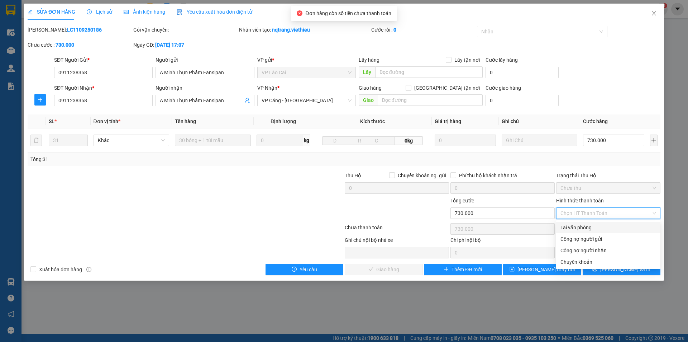
click at [566, 226] on div "Tại văn phòng" at bounding box center [608, 227] width 96 height 8
type input "0"
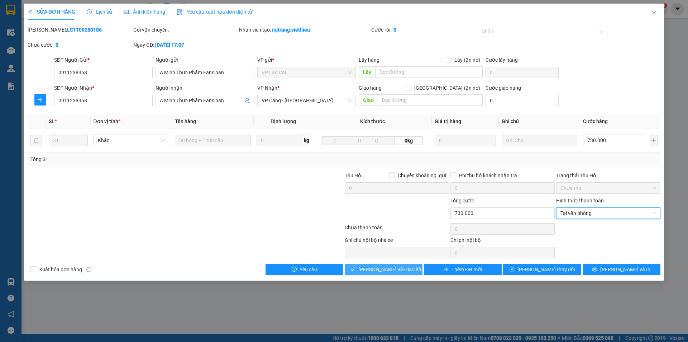
click at [385, 271] on span "Lưu và Giao hàng" at bounding box center [392, 269] width 69 height 8
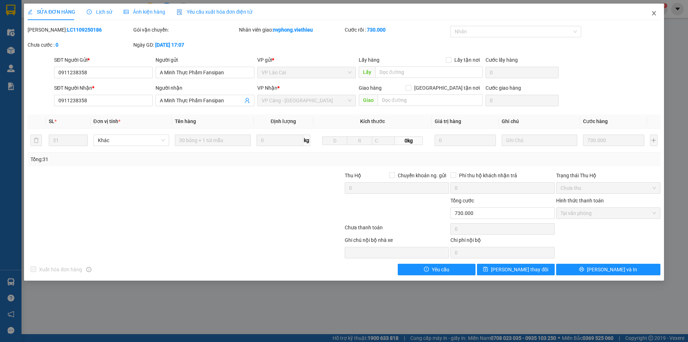
click at [653, 10] on span "Close" at bounding box center [654, 14] width 20 height 20
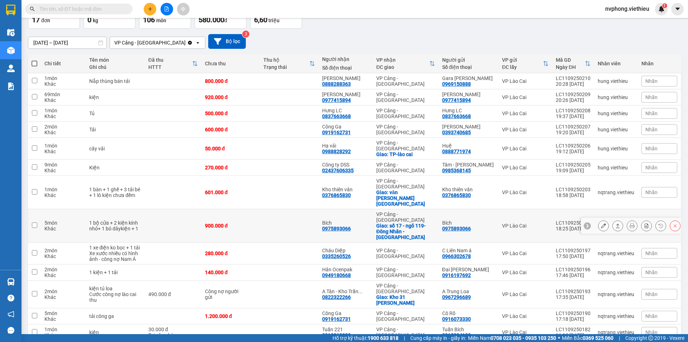
scroll to position [124, 0]
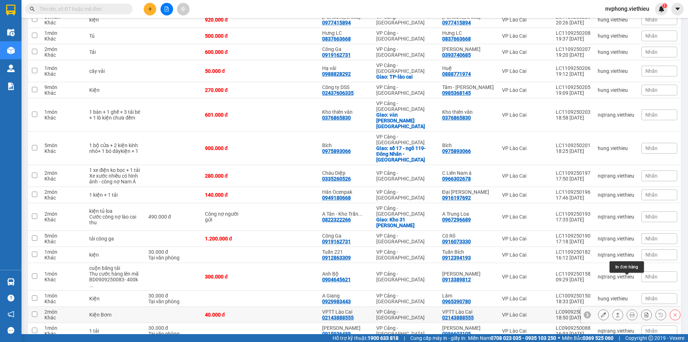
click at [630, 312] on icon at bounding box center [632, 314] width 5 height 5
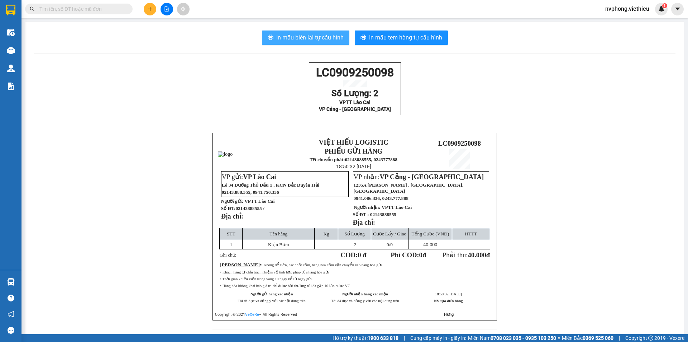
drag, startPoint x: 302, startPoint y: 31, endPoint x: 315, endPoint y: 44, distance: 18.0
click at [302, 33] on button "In mẫu biên lai tự cấu hình" at bounding box center [305, 37] width 87 height 14
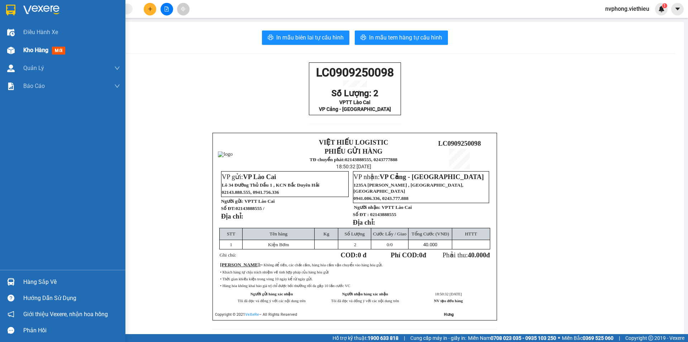
click at [16, 48] on div at bounding box center [11, 50] width 13 height 13
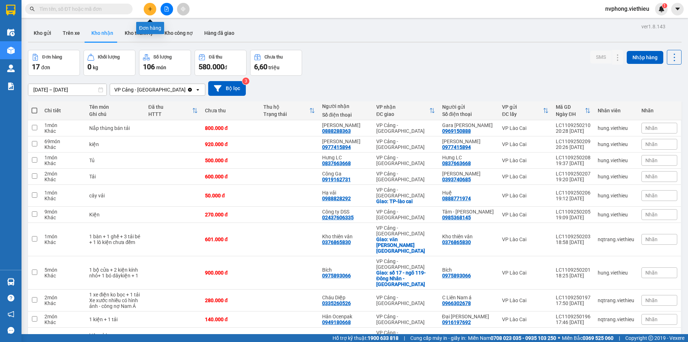
click at [147, 7] on button at bounding box center [150, 9] width 13 height 13
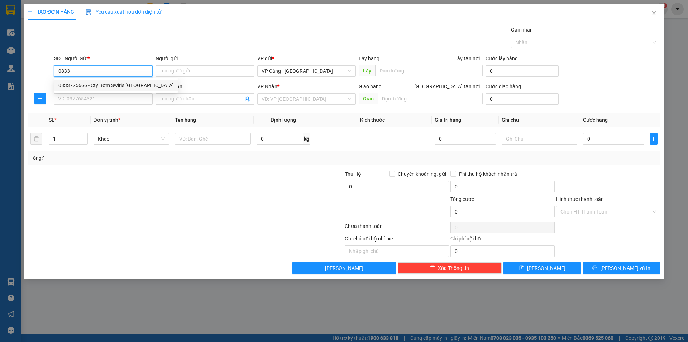
click at [85, 89] on div "0833775666 - Cty Bơm Swiris Hà Nội" at bounding box center [115, 85] width 115 height 8
type input "0833775666"
type input "Cty Bơm Swiris [GEOGRAPHIC_DATA]"
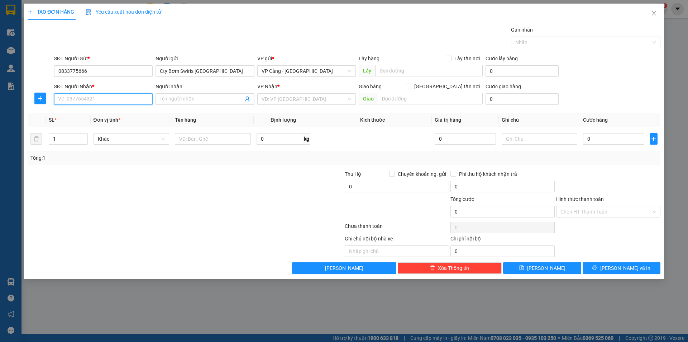
click at [80, 99] on input "SĐT Người Nhận *" at bounding box center [103, 98] width 99 height 11
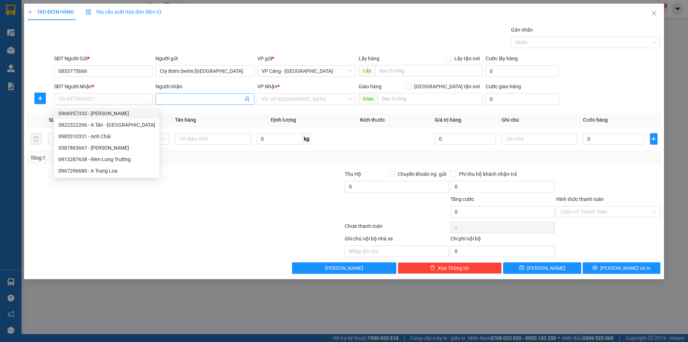
click at [175, 94] on span at bounding box center [205, 98] width 99 height 11
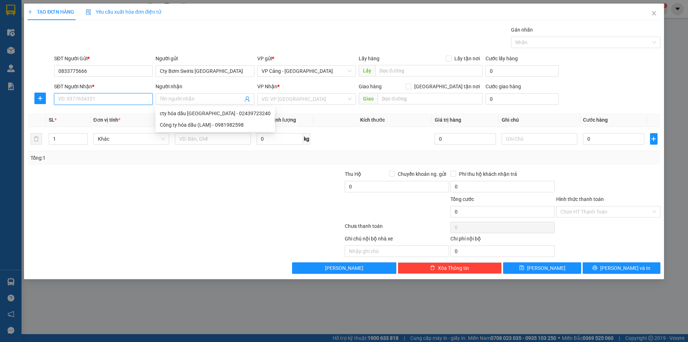
click at [105, 96] on input "SĐT Người Nhận *" at bounding box center [103, 98] width 99 height 11
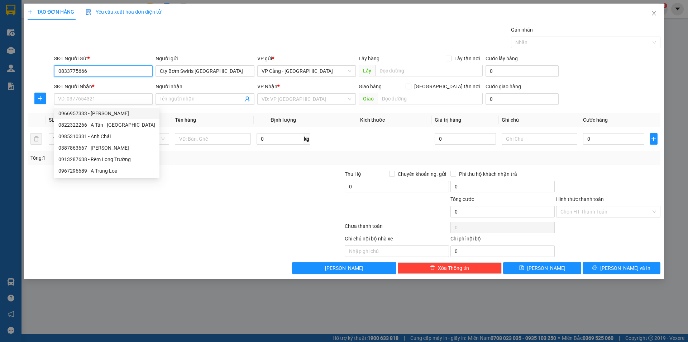
click at [118, 68] on input "0833775666" at bounding box center [103, 70] width 99 height 11
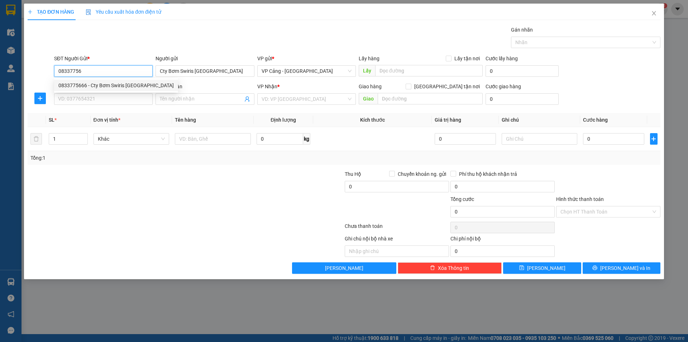
drag, startPoint x: 97, startPoint y: 84, endPoint x: 96, endPoint y: 89, distance: 5.1
click at [97, 84] on div "0833775666 - Cty Bơm Swiris Hà Nội" at bounding box center [115, 85] width 115 height 8
type input "0833775666"
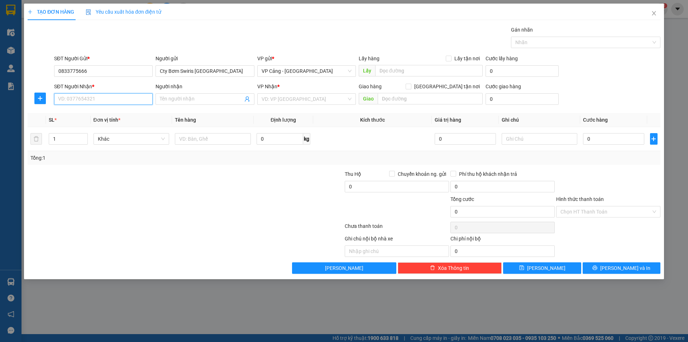
click at [89, 97] on input "SĐT Người Nhận *" at bounding box center [103, 98] width 99 height 11
click at [76, 112] on div "0979874606 - Bơm Việt Anh" at bounding box center [103, 113] width 90 height 8
type input "0979874606"
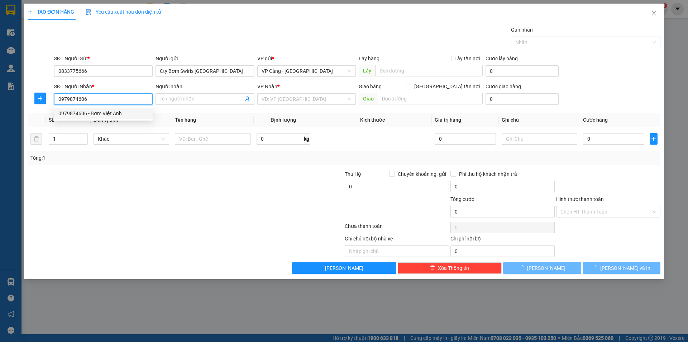
type input "Bơm Việt Anh"
checkbox input "true"
type input "089 Nguyễn Du, Kim Tân, LC"
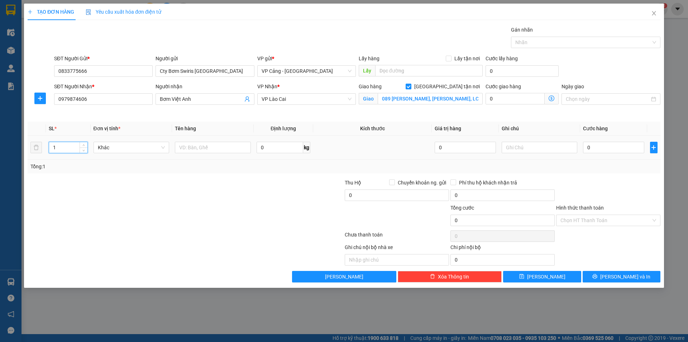
click at [77, 150] on input "1" at bounding box center [68, 147] width 38 height 11
type input "23"
click at [187, 148] on input "text" at bounding box center [213, 147] width 76 height 11
type input "23 kiện máy bơm + 1 p bì"
click at [593, 144] on input "0" at bounding box center [613, 147] width 61 height 11
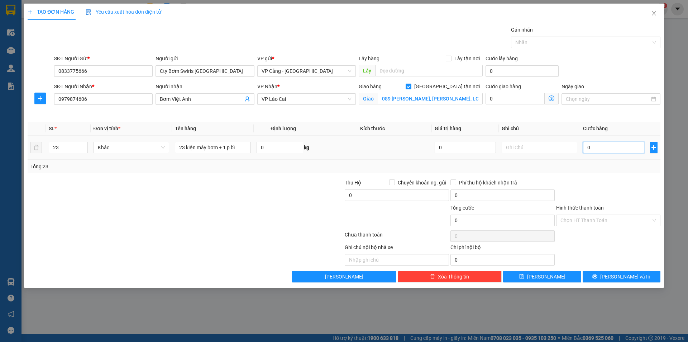
type input "2"
type input "25"
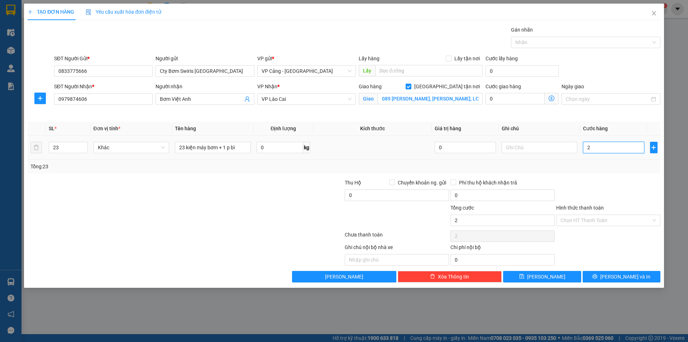
type input "25"
type input "255"
type input "255.000"
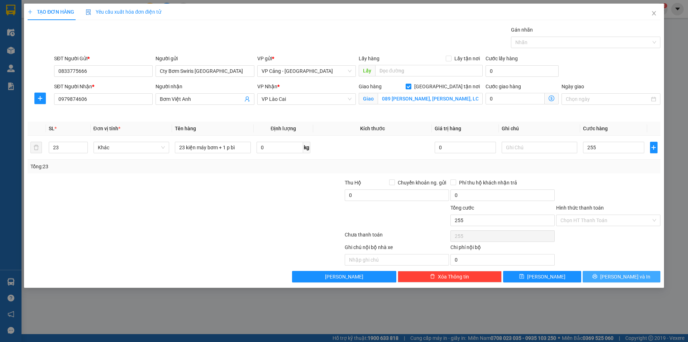
type input "255.000"
click at [619, 274] on span "[PERSON_NAME] và In" at bounding box center [625, 276] width 50 height 8
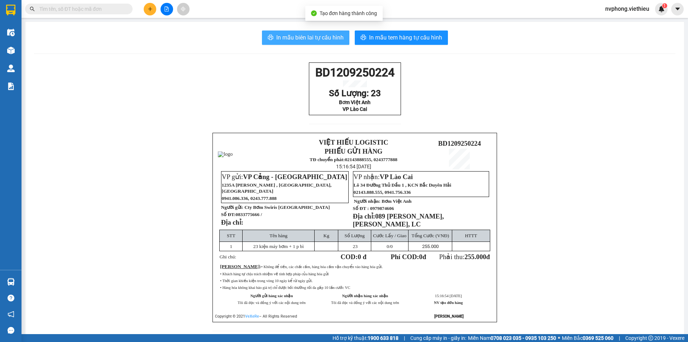
drag, startPoint x: 316, startPoint y: 36, endPoint x: 313, endPoint y: 45, distance: 9.2
click at [315, 37] on span "In mẫu biên lai tự cấu hình" at bounding box center [309, 37] width 67 height 9
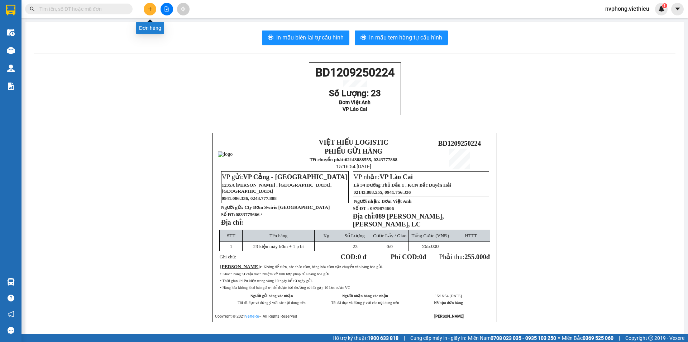
click at [149, 5] on button at bounding box center [150, 9] width 13 height 13
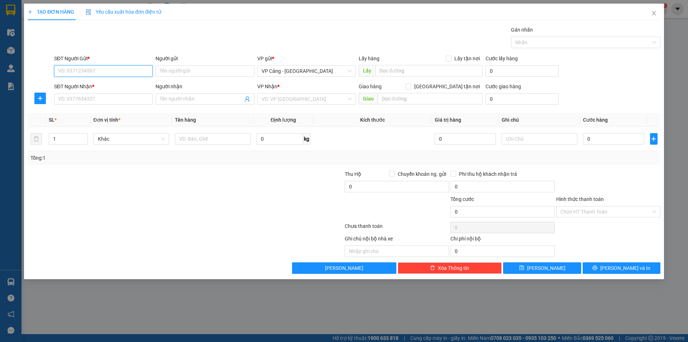
click at [83, 74] on input "SĐT Người Gửi *" at bounding box center [103, 70] width 99 height 11
click at [99, 86] on div "0862827936 - Vân Anh" at bounding box center [103, 85] width 90 height 8
type input "0862827936"
type input "[PERSON_NAME]"
type input "0862827936"
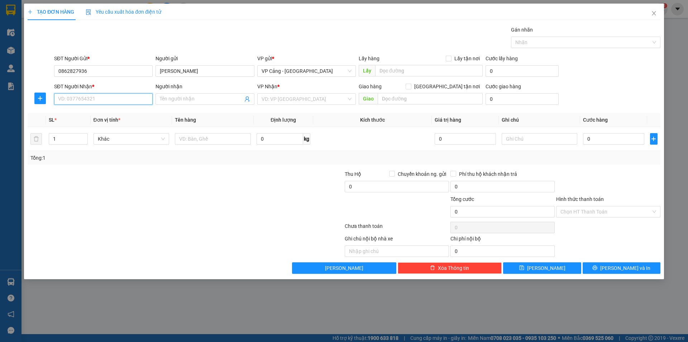
click at [82, 104] on input "SĐT Người Nhận *" at bounding box center [103, 98] width 99 height 11
click at [81, 111] on div "0919665538 - Liên Khanh" at bounding box center [103, 113] width 90 height 8
type input "0919665538"
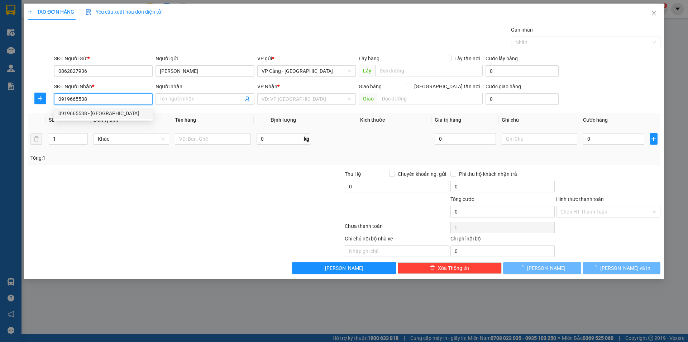
type input "Liên Khanh"
checkbox input "true"
type input "76 cốc lếu ,lào cai"
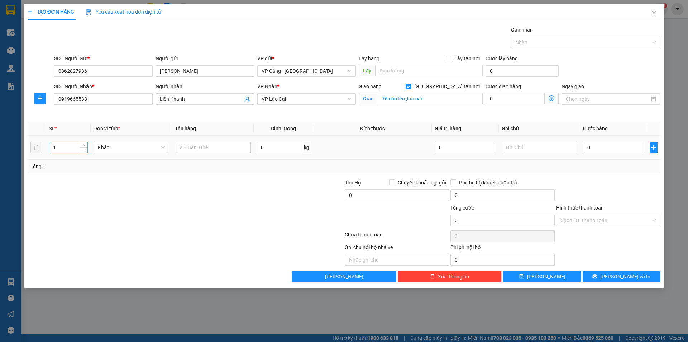
click at [62, 147] on input "1" at bounding box center [68, 147] width 38 height 11
type input "4"
click at [219, 149] on input "text" at bounding box center [213, 147] width 76 height 11
type input "4 kiện"
click at [614, 149] on input "0" at bounding box center [613, 147] width 61 height 11
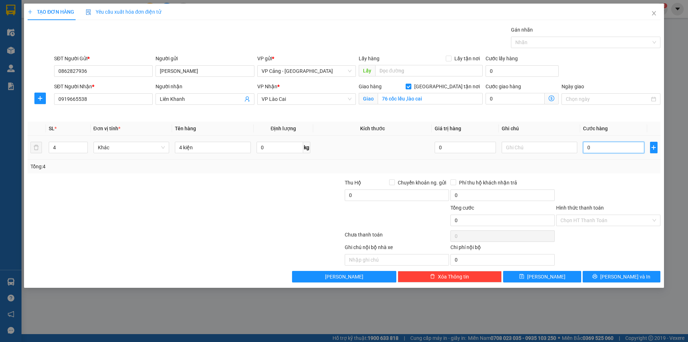
type input "1"
type input "12"
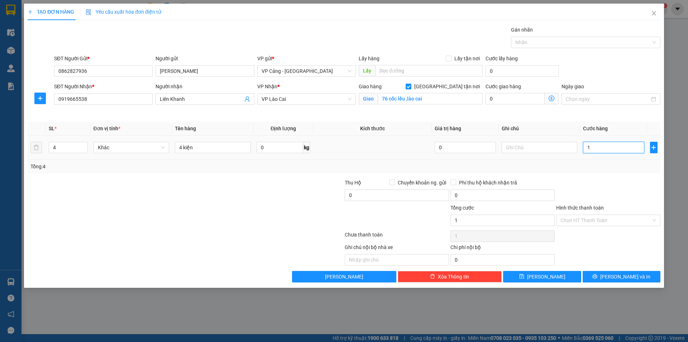
type input "12"
type input "120"
type input "120.000"
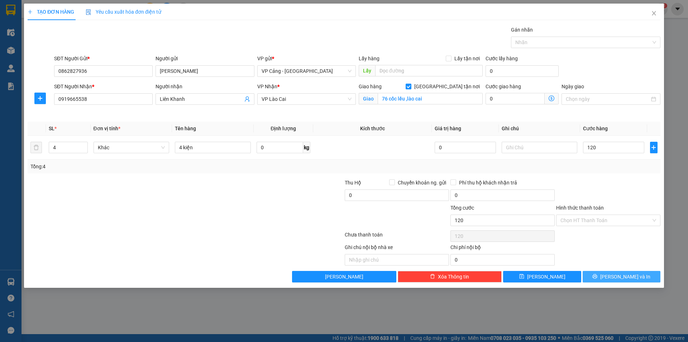
type input "120.000"
click at [635, 278] on span "[PERSON_NAME] và In" at bounding box center [625, 276] width 50 height 8
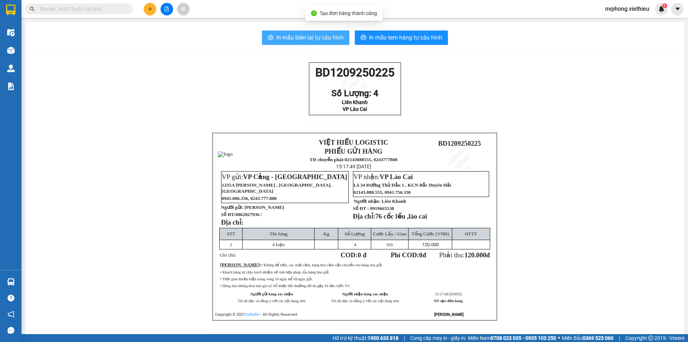
click at [311, 35] on span "In mẫu biên lai tự cấu hình" at bounding box center [309, 37] width 67 height 9
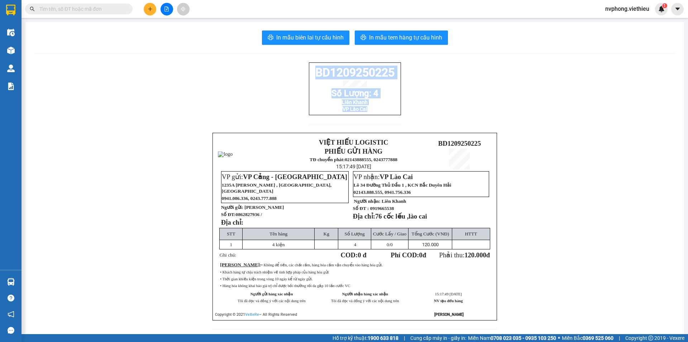
drag, startPoint x: 403, startPoint y: 121, endPoint x: 301, endPoint y: 77, distance: 111.0
click at [301, 77] on div "BD1209250225 Số Lượng: 4 Liên Khanh VP Lào Cai VIỆT HIẾU LOGISTIC PHIẾU GỬI HÀN…" at bounding box center [354, 199] width 641 height 275
copy div "BD1209250225 Số Lượng: 4 Liên Khanh VP Lào Cai"
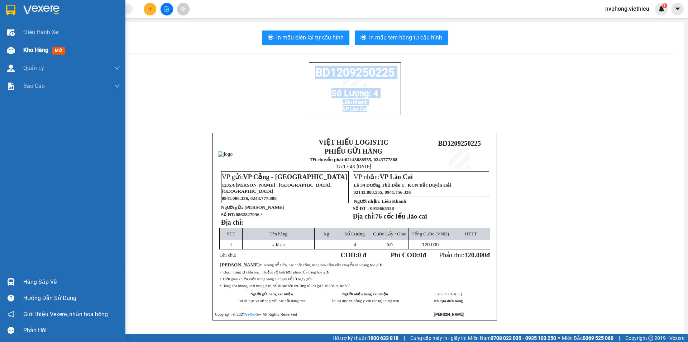
click at [27, 47] on span "Kho hàng" at bounding box center [35, 50] width 25 height 7
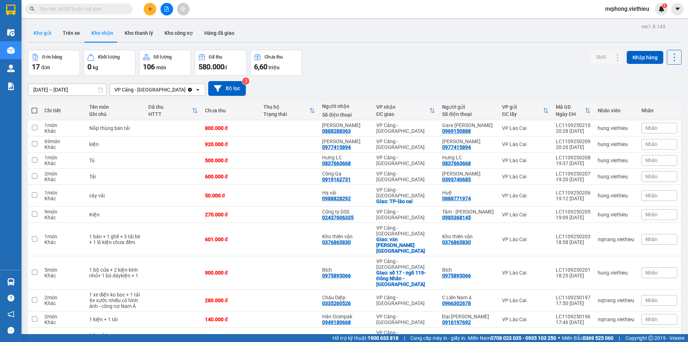
click at [44, 28] on button "Kho gửi" at bounding box center [42, 32] width 29 height 17
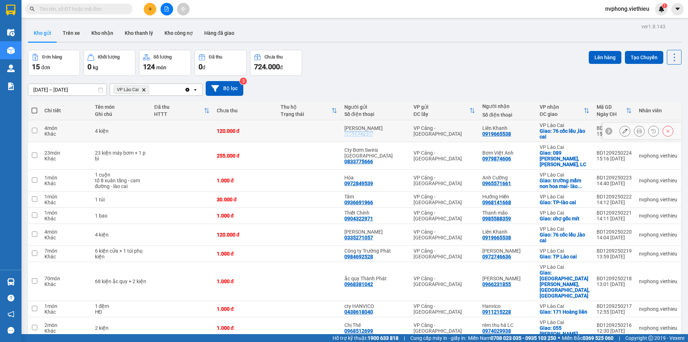
drag, startPoint x: 382, startPoint y: 135, endPoint x: 352, endPoint y: 134, distance: 30.1
click at [352, 134] on div "Vân Anh 0862827936" at bounding box center [375, 130] width 62 height 11
checkbox input "true"
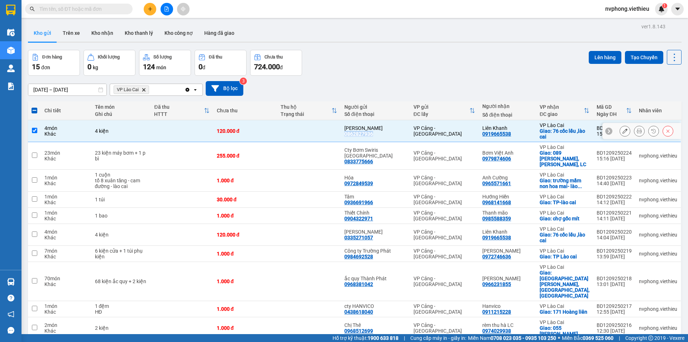
copy div "0862827936"
click at [148, 6] on icon "plus" at bounding box center [150, 8] width 5 height 5
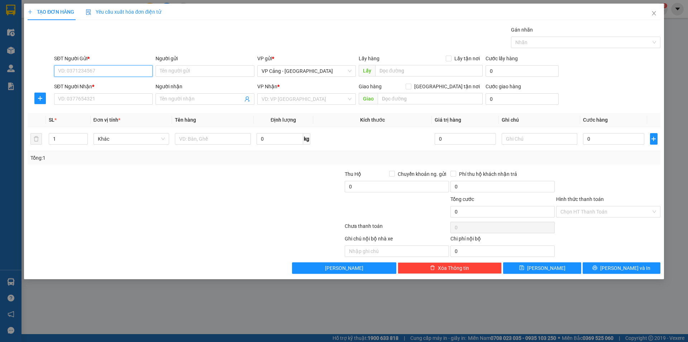
click at [90, 75] on input "SĐT Người Gửi *" at bounding box center [103, 70] width 99 height 11
paste input "0862827936"
type input "0862827936"
click at [84, 85] on div "0862827936 - Vân Anh" at bounding box center [103, 85] width 90 height 8
type input "[PERSON_NAME]"
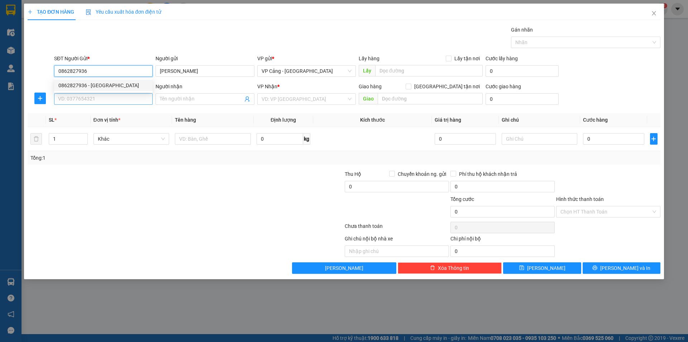
type input "0862827936"
click at [87, 96] on input "SĐT Người Nhận *" at bounding box center [103, 98] width 99 height 11
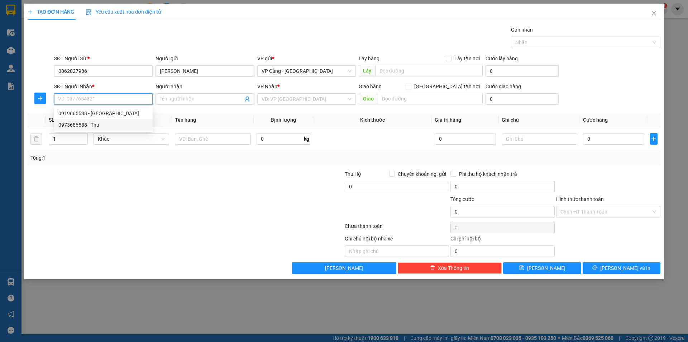
click at [96, 125] on div "0973686588 - Thu" at bounding box center [103, 125] width 90 height 8
type input "0973686588"
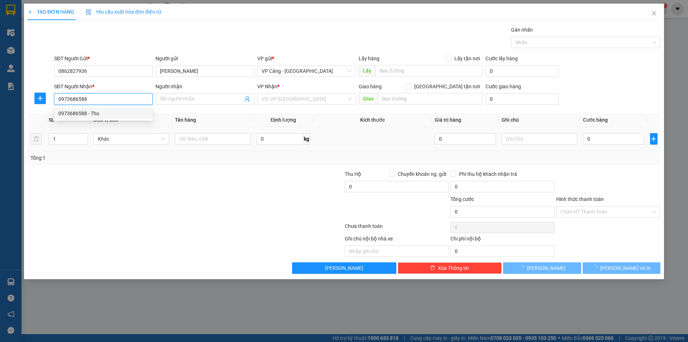
type input "Thu"
checkbox input "true"
type input "93-95 Mạc Đĩnh Chi, Lào Cai"
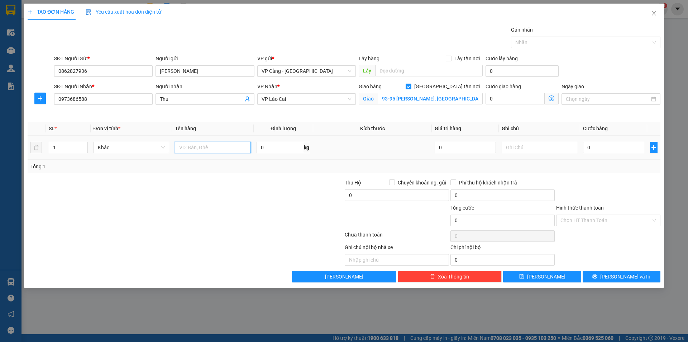
click at [196, 148] on input "text" at bounding box center [213, 147] width 76 height 11
click at [82, 150] on span "down" at bounding box center [84, 150] width 4 height 4
type input "2 kiện"
click at [55, 146] on input "1" at bounding box center [68, 147] width 38 height 11
type input "2"
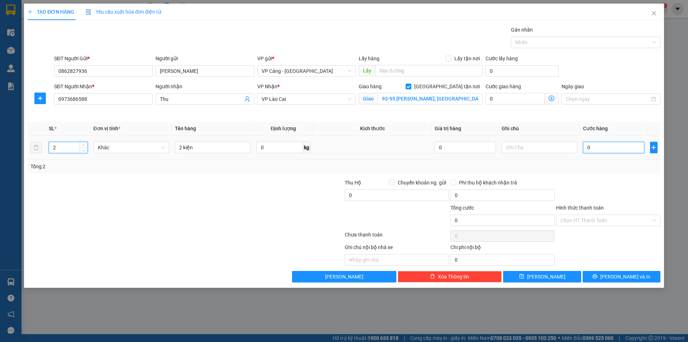
click at [599, 147] on input "0" at bounding box center [613, 147] width 61 height 11
type input "6"
type input "60"
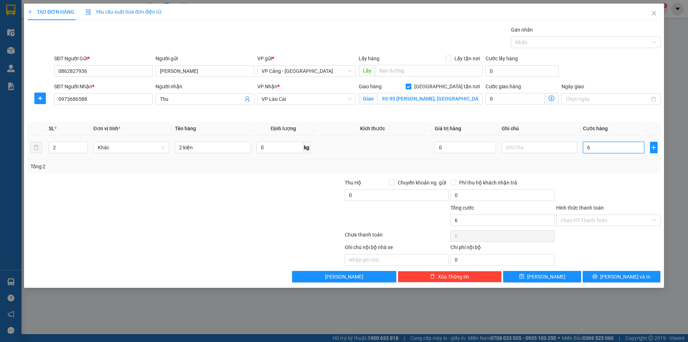
type input "60"
type input "60.000"
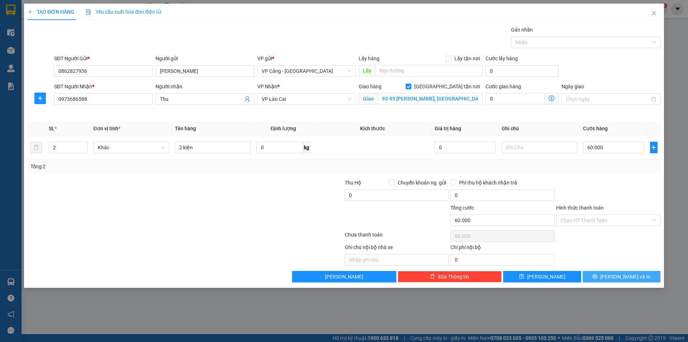
click at [597, 274] on icon "printer" at bounding box center [595, 276] width 5 height 5
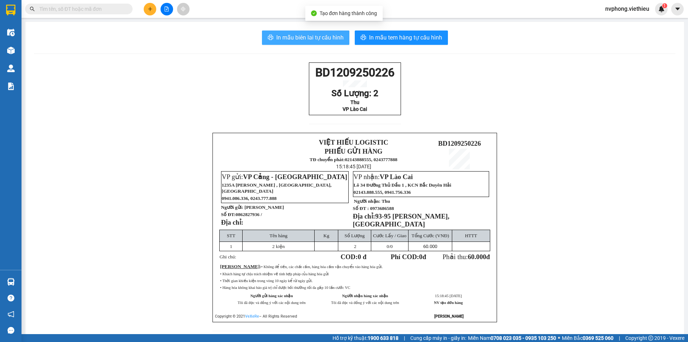
click at [309, 40] on span "In mẫu biên lai tự cấu hình" at bounding box center [309, 37] width 67 height 9
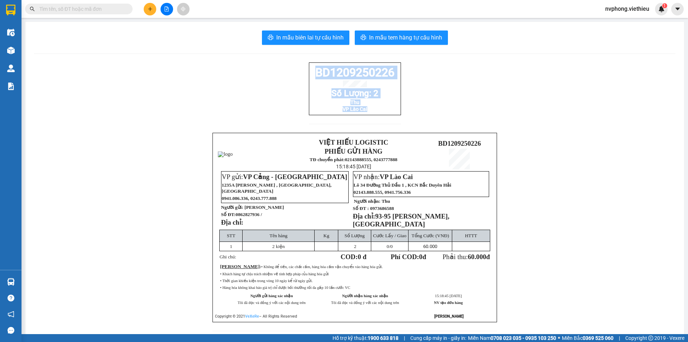
drag, startPoint x: 374, startPoint y: 123, endPoint x: 301, endPoint y: 80, distance: 84.8
click at [301, 80] on div "BD1209250226 Số Lượng: 2 Thu VP Lào Cai VIỆT HIẾU LOGISTIC PHIẾU GỬI HÀNG TĐ ch…" at bounding box center [354, 200] width 641 height 277
copy div "BD1209250226 Số Lượng: 2 Thu VP Lào Cai"
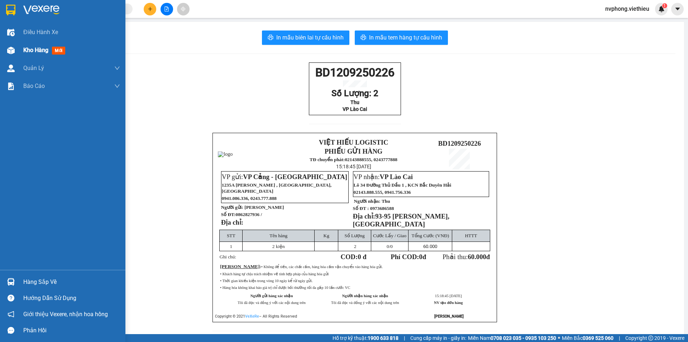
click at [20, 57] on div "Kho hàng mới" at bounding box center [62, 50] width 125 height 18
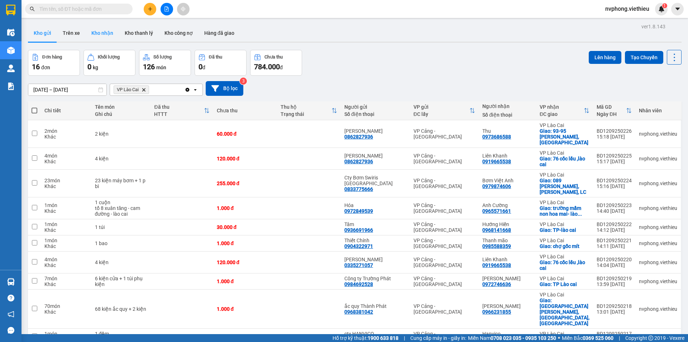
click at [92, 28] on button "Kho nhận" at bounding box center [102, 32] width 33 height 17
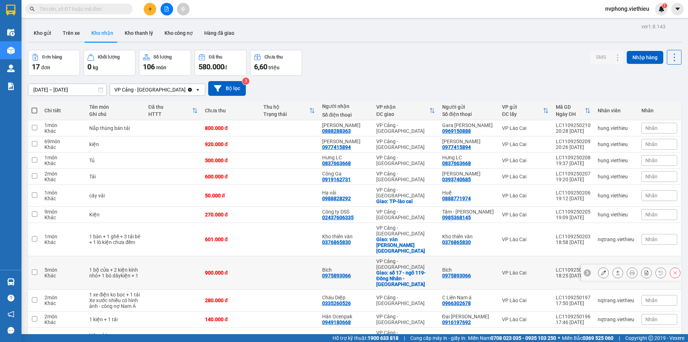
scroll to position [124, 0]
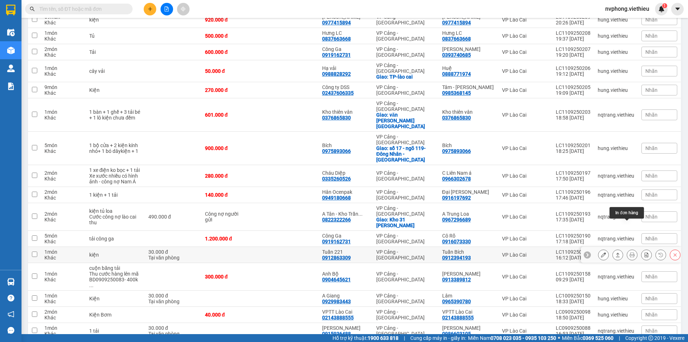
click at [627, 248] on button at bounding box center [632, 254] width 10 height 13
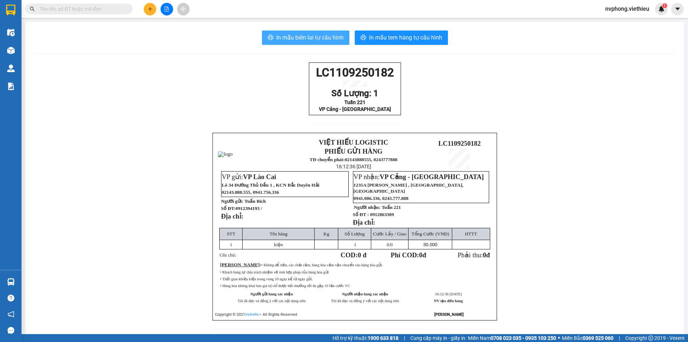
click at [307, 43] on button "In mẫu biên lai tự cấu hình" at bounding box center [305, 37] width 87 height 14
click at [151, 8] on icon "plus" at bounding box center [150, 8] width 5 height 5
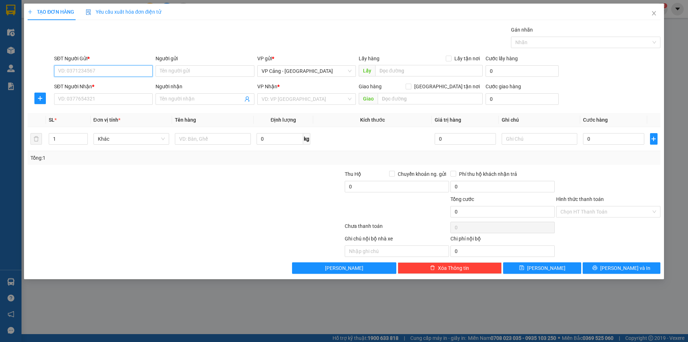
click at [85, 74] on input "SĐT Người Gửi *" at bounding box center [103, 70] width 99 height 11
click at [72, 74] on input "SĐT Người Gửi *" at bounding box center [103, 70] width 99 height 11
click at [102, 85] on div "0888288363 - Ngọc Sơn" at bounding box center [103, 85] width 90 height 8
type input "0888288363"
type input "[PERSON_NAME]"
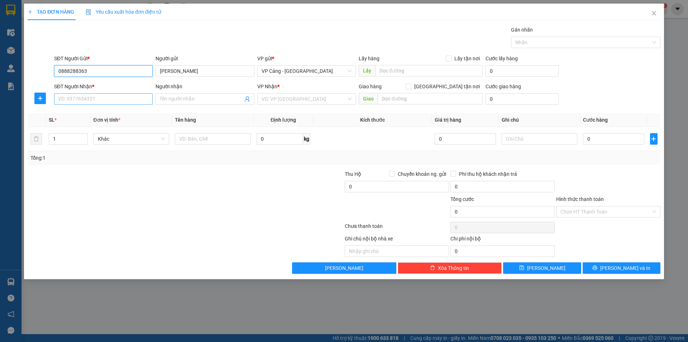
type input "0888288363"
click at [85, 99] on input "SĐT Người Nhận *" at bounding box center [103, 98] width 99 height 11
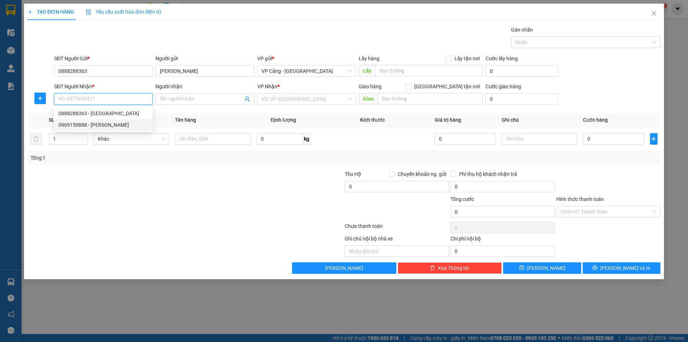
click at [100, 123] on div "0969150888 - Gara Lưu Bằng" at bounding box center [103, 125] width 90 height 8
type input "0969150888"
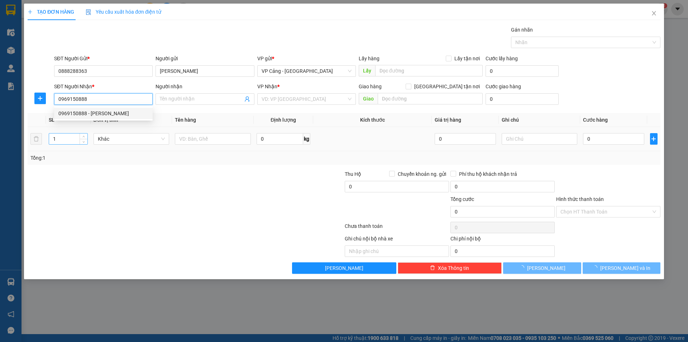
type input "Gara [PERSON_NAME]"
checkbox input "true"
type input "KCN Bắc Duyên Hải"
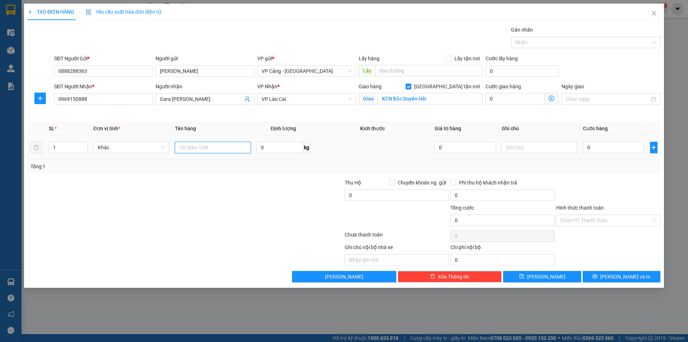
click at [217, 151] on input "text" at bounding box center [213, 147] width 76 height 11
type input "1 nắp ka bô"
click at [602, 145] on input "0" at bounding box center [613, 147] width 61 height 11
type input "8"
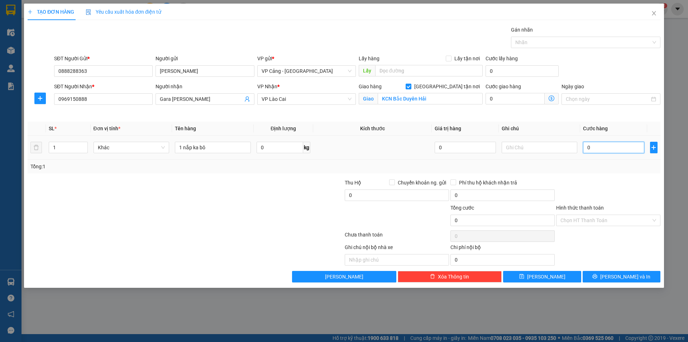
type input "8"
type input "80"
type input "800"
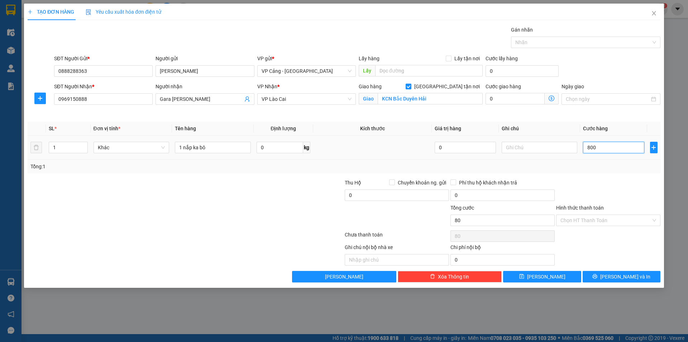
type input "800"
type input "800.000"
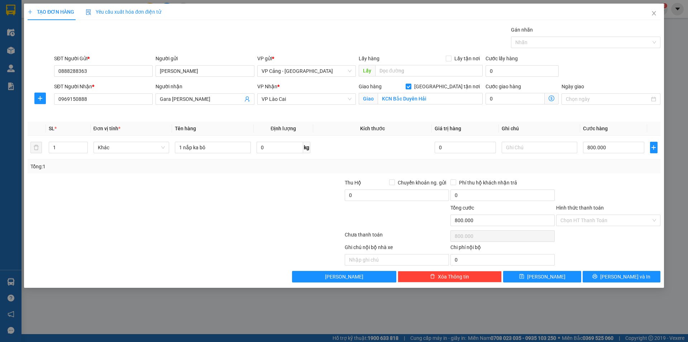
click at [98, 228] on div at bounding box center [132, 216] width 211 height 25
click at [597, 278] on icon "printer" at bounding box center [594, 275] width 5 height 5
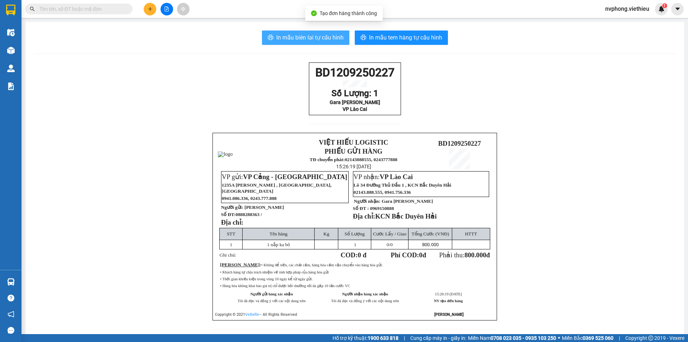
click at [302, 36] on span "In mẫu biên lai tự cấu hình" at bounding box center [309, 37] width 67 height 9
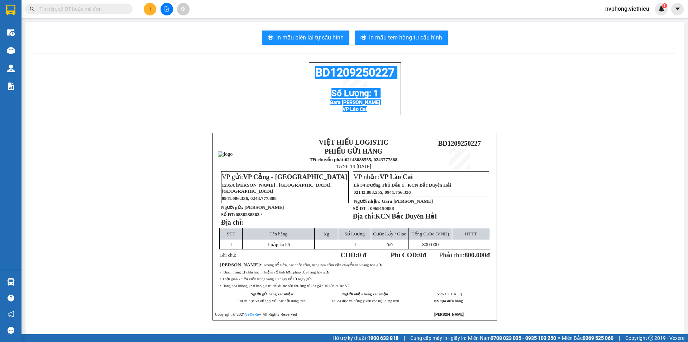
click at [309, 72] on div "BD1209250227 Số Lượng: 1 Gara Lưu Bằng VP Lào Cai VIỆT HIẾU LOGISTIC PHIẾU GỬI …" at bounding box center [354, 199] width 641 height 275
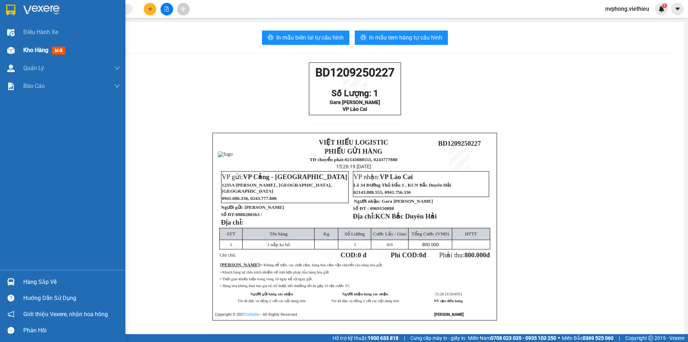
click at [15, 53] on div at bounding box center [11, 50] width 13 height 13
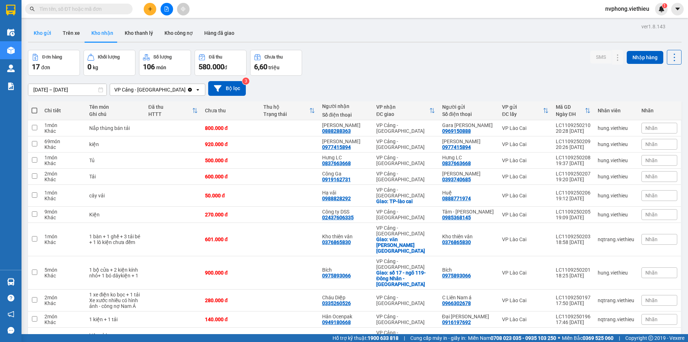
click at [44, 31] on button "Kho gửi" at bounding box center [42, 32] width 29 height 17
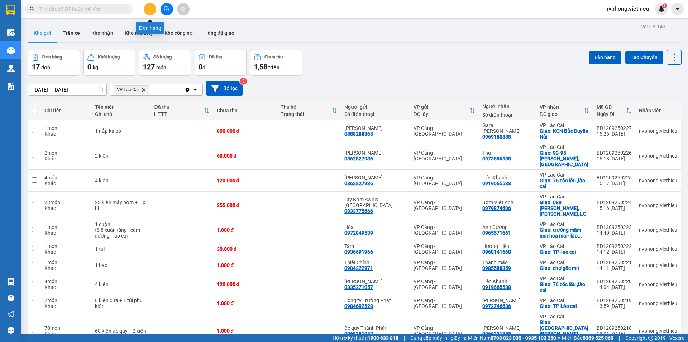
click at [145, 8] on button at bounding box center [150, 9] width 13 height 13
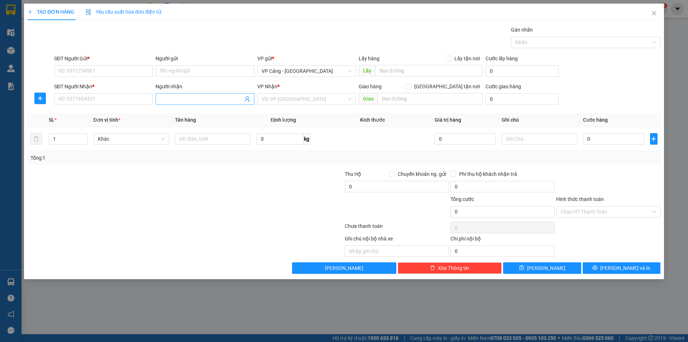
click at [172, 98] on input "Người nhận" at bounding box center [201, 99] width 83 height 8
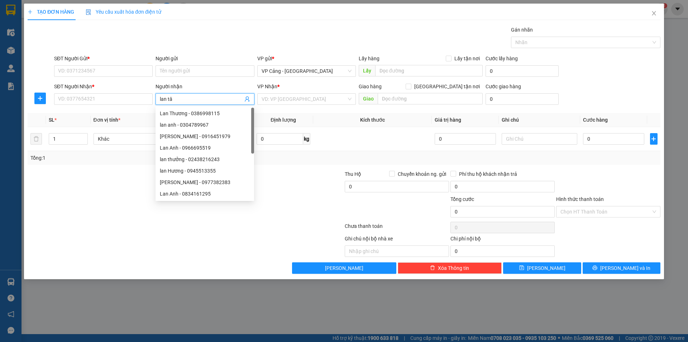
type input "lan tâm"
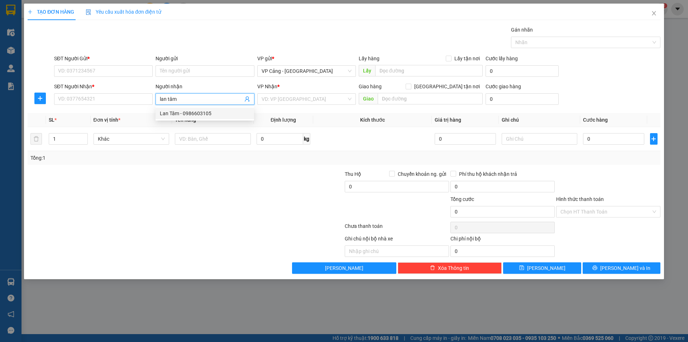
click at [184, 118] on div "Lan Tâm - 0986603105" at bounding box center [205, 113] width 99 height 11
type input "0986603105"
type input "[PERSON_NAME]"
checkbox input "true"
type input "chợ gốc mít"
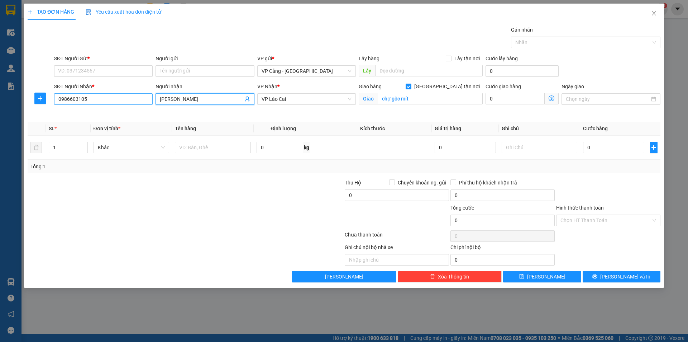
type input "[PERSON_NAME]"
click at [102, 97] on input "0986603105" at bounding box center [103, 98] width 99 height 11
click at [107, 114] on div "0986603105 - Lan Tâm" at bounding box center [103, 113] width 90 height 8
type input "0986603105"
click at [73, 73] on input "SĐT Người Gửi *" at bounding box center [103, 70] width 99 height 11
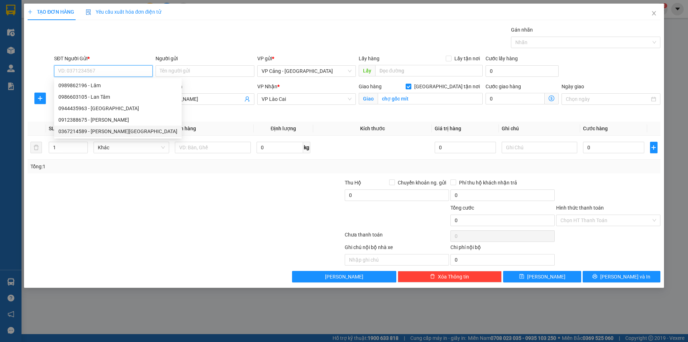
click at [86, 128] on div "0367214589 - [PERSON_NAME][GEOGRAPHIC_DATA]" at bounding box center [117, 131] width 119 height 8
type input "0367214589"
type input "anh Đức"
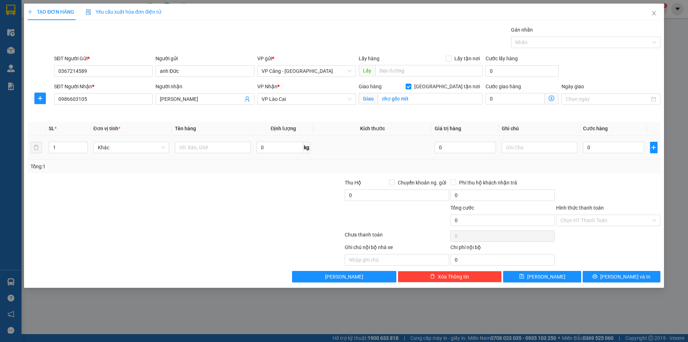
click at [190, 153] on div at bounding box center [213, 147] width 76 height 14
drag, startPoint x: 187, startPoint y: 147, endPoint x: 179, endPoint y: 147, distance: 7.9
click at [185, 147] on input "text" at bounding box center [213, 147] width 76 height 11
type input "1 bao"
click at [600, 147] on input "0" at bounding box center [613, 147] width 61 height 11
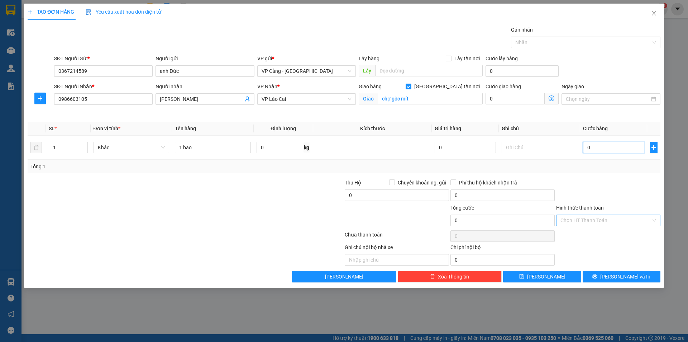
type input "1"
type input "1.000"
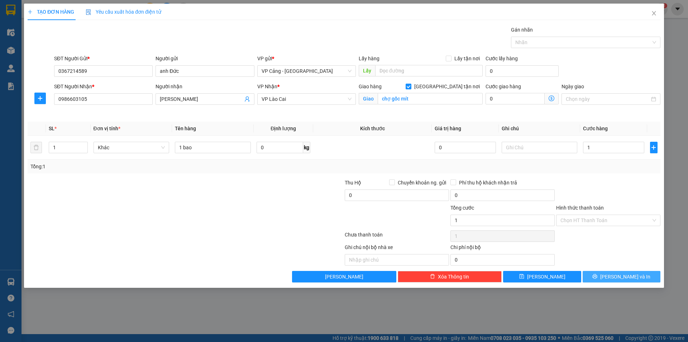
type input "1.000"
click at [623, 282] on button "[PERSON_NAME] và In" at bounding box center [622, 276] width 78 height 11
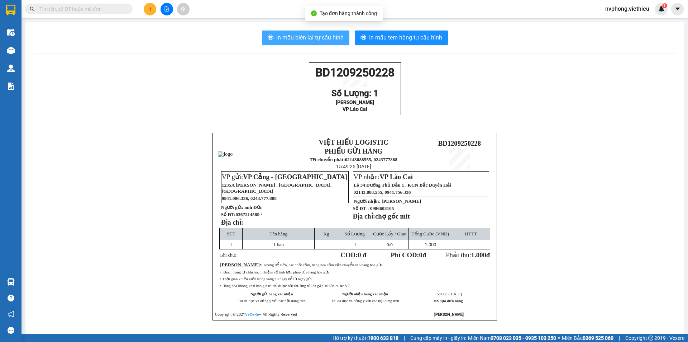
click at [309, 34] on span "In mẫu biên lai tự cấu hình" at bounding box center [309, 37] width 67 height 9
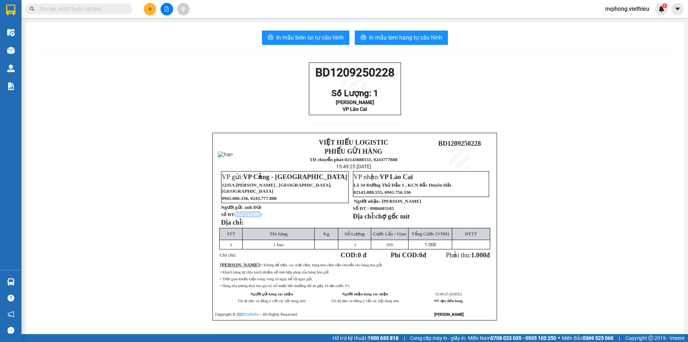
drag, startPoint x: 258, startPoint y: 215, endPoint x: 233, endPoint y: 216, distance: 25.1
click at [233, 216] on strong "Số ĐT: 0367214589 /" at bounding box center [241, 213] width 41 height 5
copy span "0367214589"
drag, startPoint x: 389, startPoint y: 120, endPoint x: 304, endPoint y: 77, distance: 95.4
click at [304, 77] on div "BD1209250228 Số Lượng: 1 Lan Tâm VP Lào Cai VIỆT HIẾU LOGISTIC PHIẾU GỬI HÀNG T…" at bounding box center [354, 199] width 641 height 275
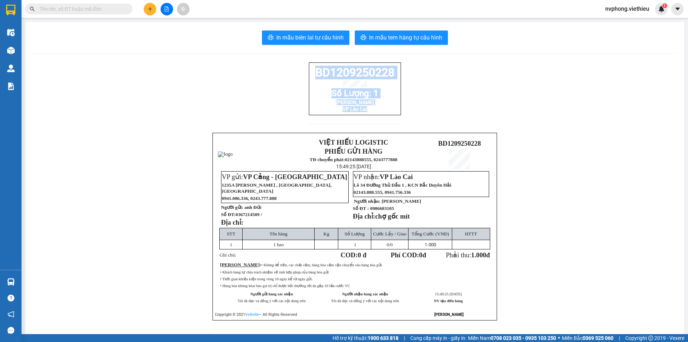
copy div "BD1209250228 Số Lượng: 1 Lan Tâm VP Lào Cai"
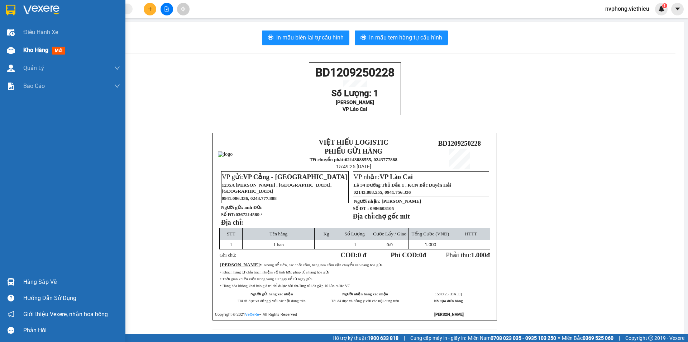
click at [20, 51] on div "Kho hàng mới" at bounding box center [62, 50] width 125 height 18
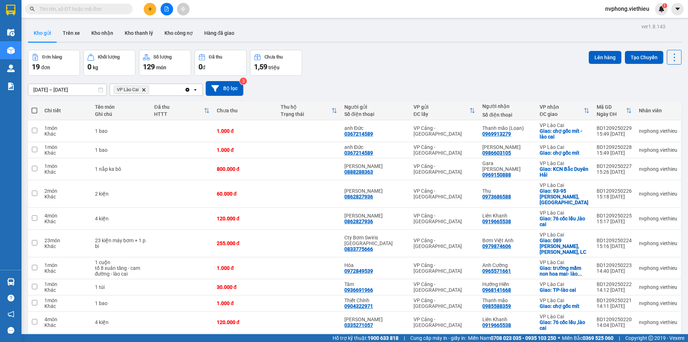
click at [144, 91] on icon "Delete" at bounding box center [144, 89] width 4 height 4
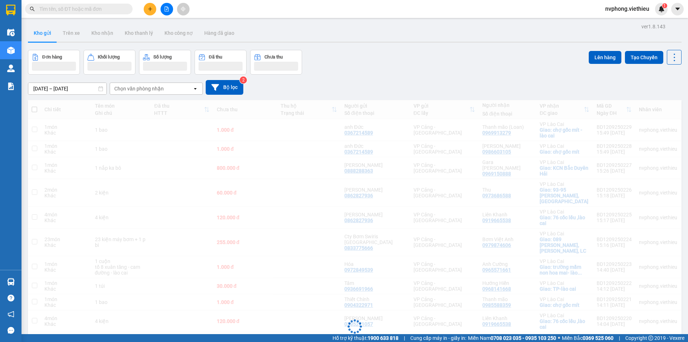
click at [143, 91] on div "Chọn văn phòng nhận" at bounding box center [138, 88] width 49 height 7
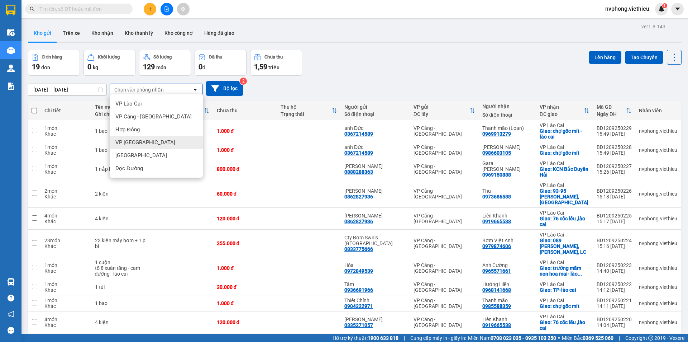
click at [136, 143] on span "VP [GEOGRAPHIC_DATA]" at bounding box center [145, 142] width 60 height 7
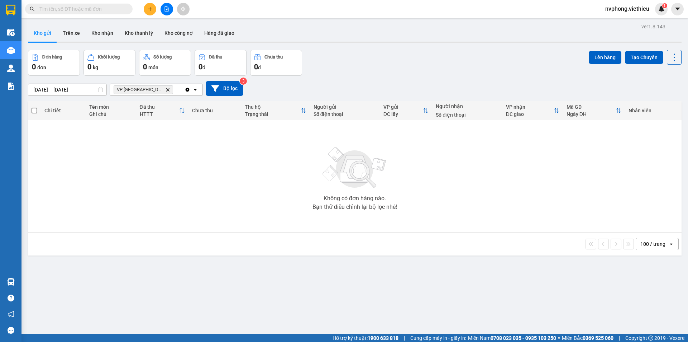
click at [166, 89] on icon "VP Sài Gòn, close by backspace" at bounding box center [167, 89] width 3 height 3
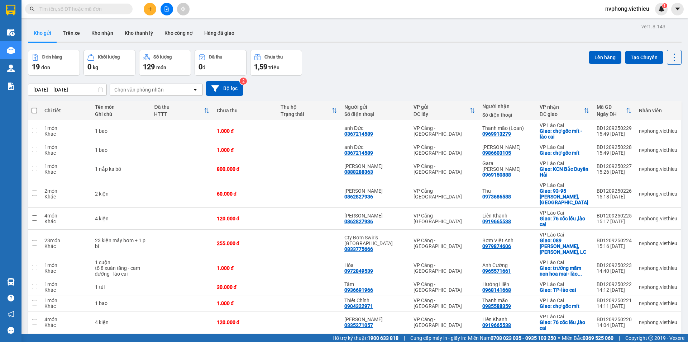
click at [128, 91] on div "Chọn văn phòng nhận" at bounding box center [138, 89] width 49 height 7
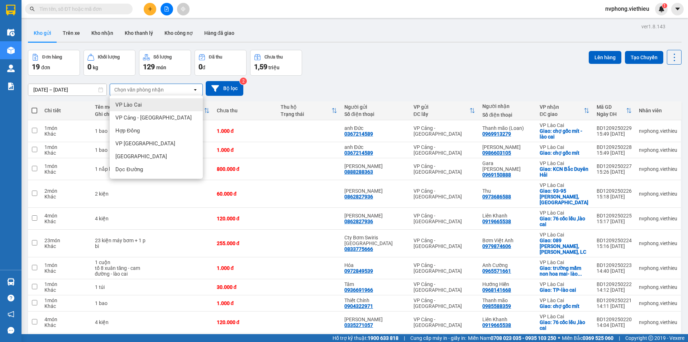
click at [129, 104] on span "VP Lào Cai" at bounding box center [128, 104] width 27 height 7
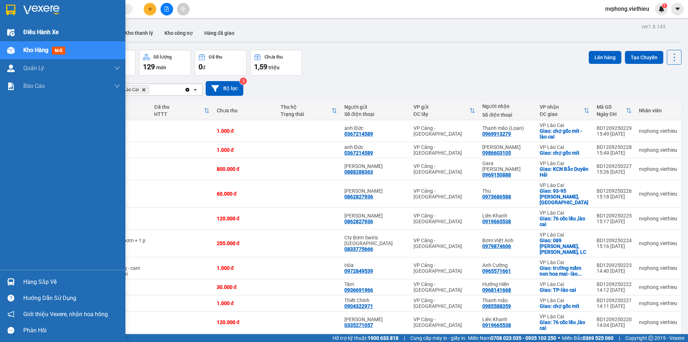
click at [29, 31] on span "Điều hành xe" at bounding box center [40, 32] width 35 height 9
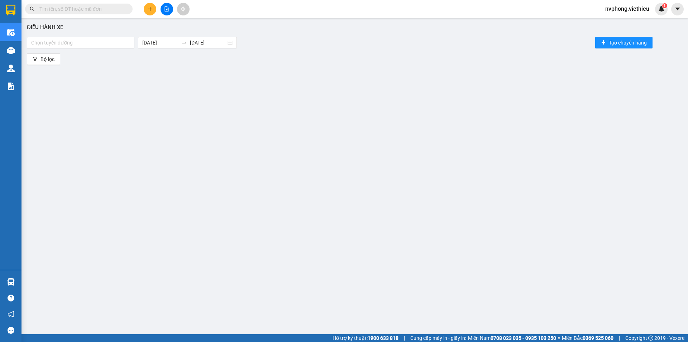
click at [53, 11] on input "text" at bounding box center [81, 9] width 85 height 8
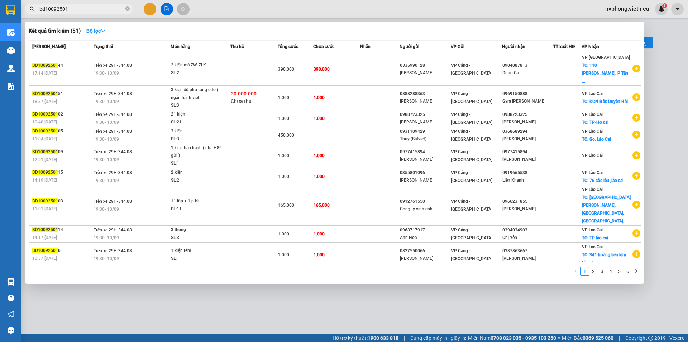
type input "bd10092501"
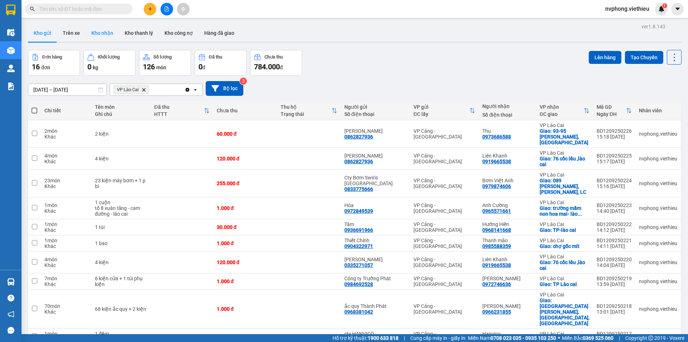
click at [102, 36] on button "Kho nhận" at bounding box center [102, 32] width 33 height 17
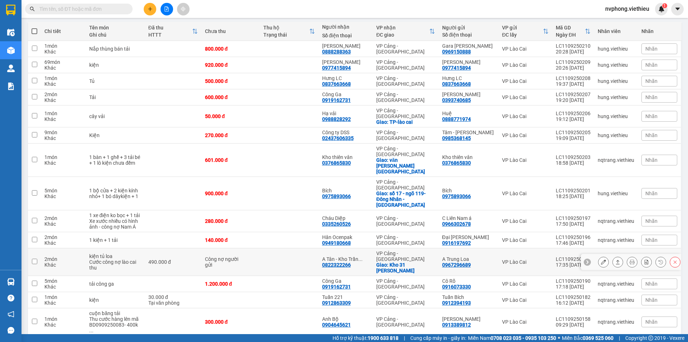
scroll to position [17, 0]
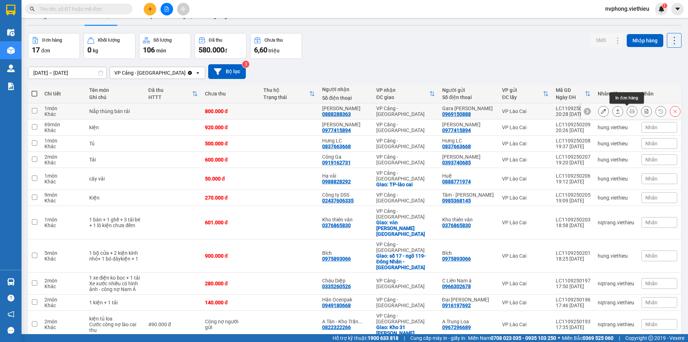
click at [630, 112] on icon at bounding box center [632, 111] width 5 height 5
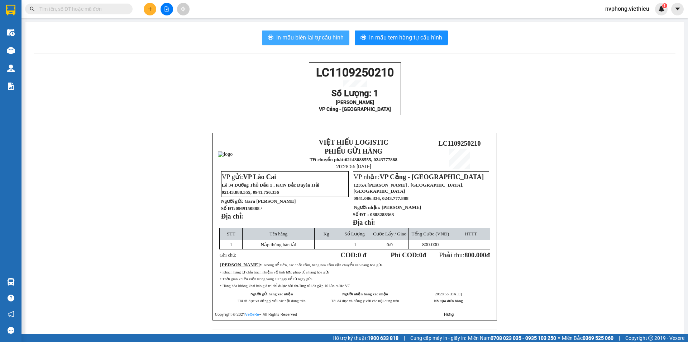
click at [313, 38] on span "In mẫu biên lai tự cấu hình" at bounding box center [309, 37] width 67 height 9
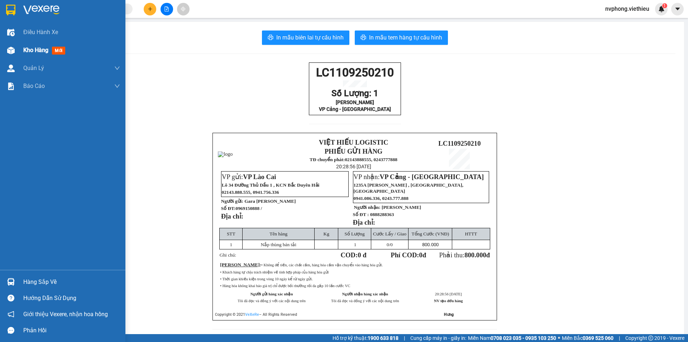
click at [28, 53] on span "Kho hàng" at bounding box center [35, 50] width 25 height 7
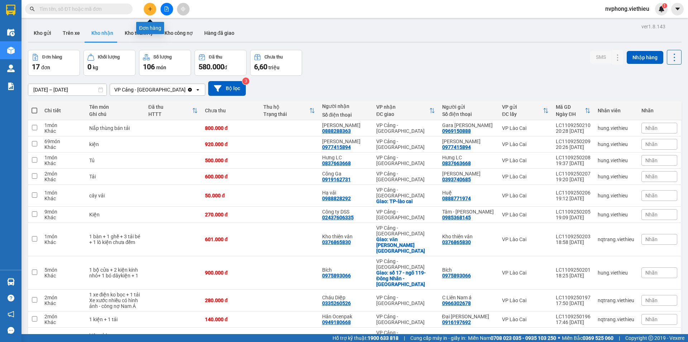
click at [149, 11] on icon "plus" at bounding box center [150, 8] width 5 height 5
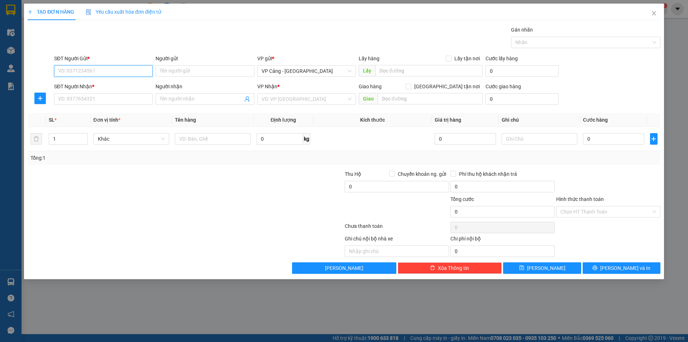
click at [84, 67] on input "SĐT Người Gửi *" at bounding box center [103, 70] width 99 height 11
paste input "0367214589"
click at [77, 84] on div "0367214589 - [PERSON_NAME][GEOGRAPHIC_DATA]" at bounding box center [117, 85] width 119 height 8
type input "0367214589"
type input "anh Đức"
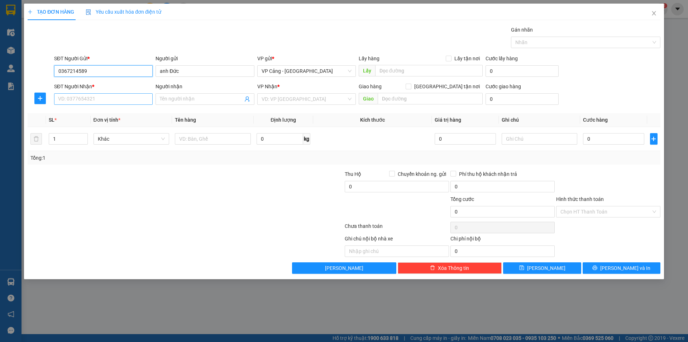
type input "0367214589"
click at [91, 103] on input "SĐT Người Nhận *" at bounding box center [103, 98] width 99 height 11
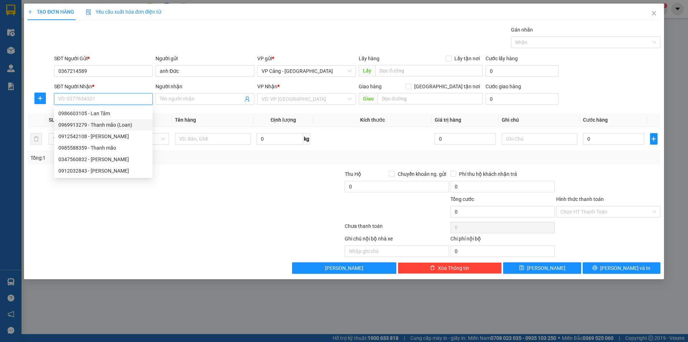
drag, startPoint x: 102, startPoint y: 125, endPoint x: 145, endPoint y: 148, distance: 48.9
click at [102, 126] on div "0969913279 - Thanh mão (Loan)" at bounding box center [103, 125] width 90 height 8
type input "0969913279"
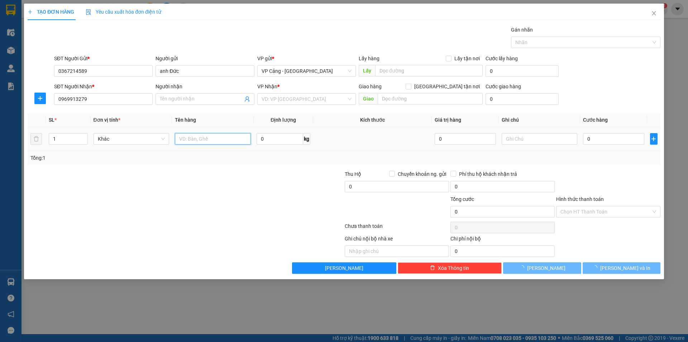
click at [213, 140] on input "text" at bounding box center [213, 138] width 76 height 11
type input "Thanh mão (Loan)"
checkbox input "true"
type input "chợ gốc mít - lào cai"
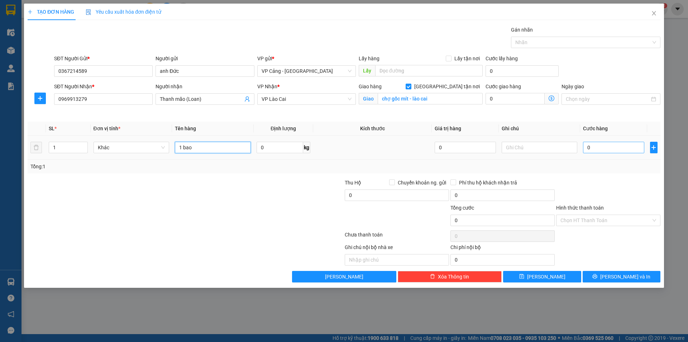
type input "1 bao"
click at [602, 147] on input "0" at bounding box center [613, 147] width 61 height 11
type input "1"
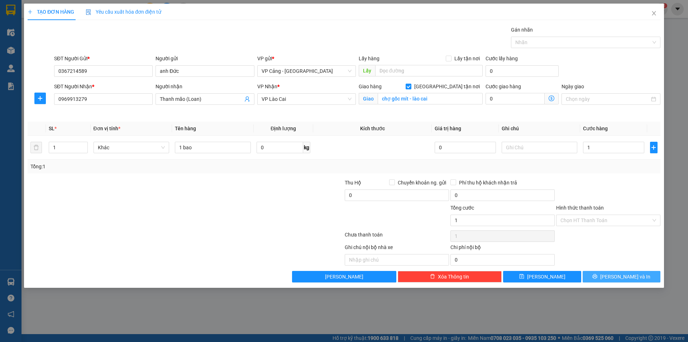
type input "1.000"
drag, startPoint x: 615, startPoint y: 276, endPoint x: 538, endPoint y: 252, distance: 81.2
click at [615, 276] on button "[PERSON_NAME] và In" at bounding box center [622, 276] width 78 height 11
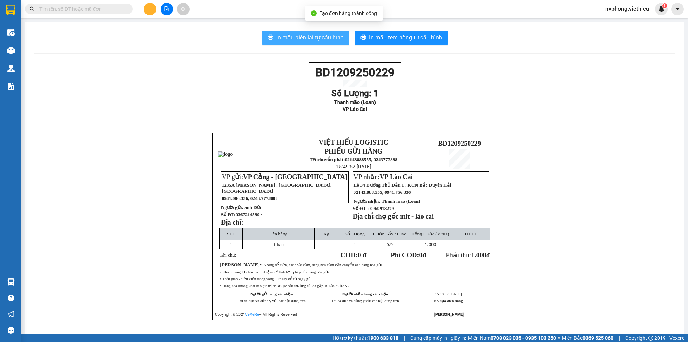
drag, startPoint x: 309, startPoint y: 42, endPoint x: 458, endPoint y: 205, distance: 220.7
click at [309, 50] on div "In mẫu biên lai tự cấu hình In mẫu tem hàng tự cấu hình BD1209250229 Số Lượng: …" at bounding box center [354, 184] width 659 height 324
drag, startPoint x: 299, startPoint y: 37, endPoint x: 329, endPoint y: 67, distance: 43.1
click at [299, 39] on span "In mẫu biên lai tự cấu hình" at bounding box center [309, 37] width 67 height 9
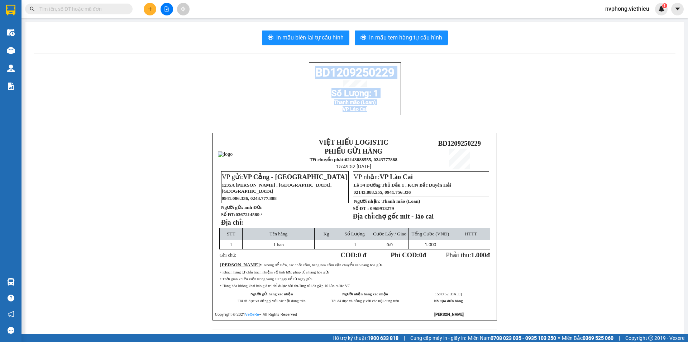
drag, startPoint x: 397, startPoint y: 124, endPoint x: 307, endPoint y: 77, distance: 101.1
click at [309, 76] on div "BD1209250229 Số Lượng: 1 Thanh mão (Loan) VP Lào Cai" at bounding box center [355, 97] width 92 height 70
copy div "BD1209250229 Số Lượng: 1 Thanh mão (Loan) VP Lào Cai"
click at [145, 6] on button at bounding box center [150, 9] width 13 height 13
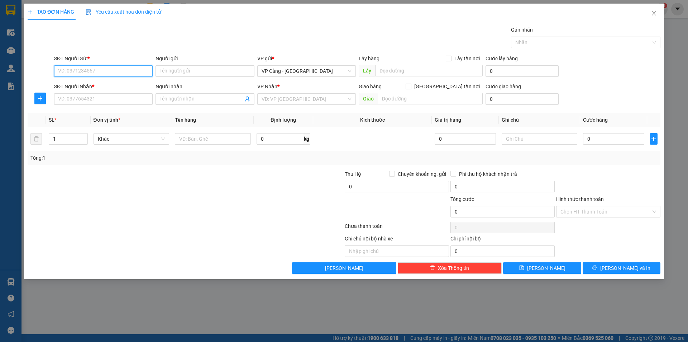
click at [69, 68] on input "SĐT Người Gửi *" at bounding box center [103, 70] width 99 height 11
type input "0914344123"
click at [97, 84] on div "0914344123 - [GEOGRAPHIC_DATA]" at bounding box center [103, 85] width 90 height 8
type input "Hà"
type input "0914344123"
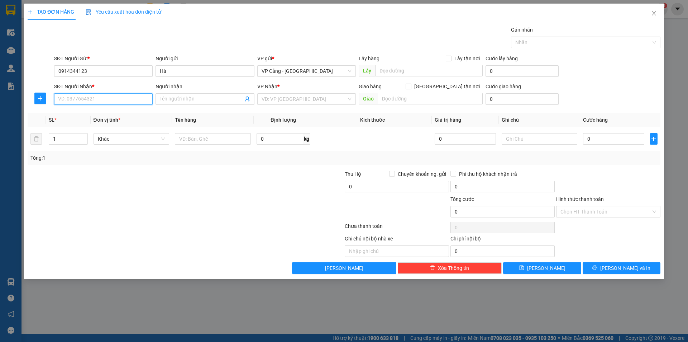
click at [98, 100] on input "SĐT Người Nhận *" at bounding box center [103, 98] width 99 height 11
click at [87, 114] on div "0975799898 - [PERSON_NAME]" at bounding box center [103, 113] width 90 height 8
type input "0975799898"
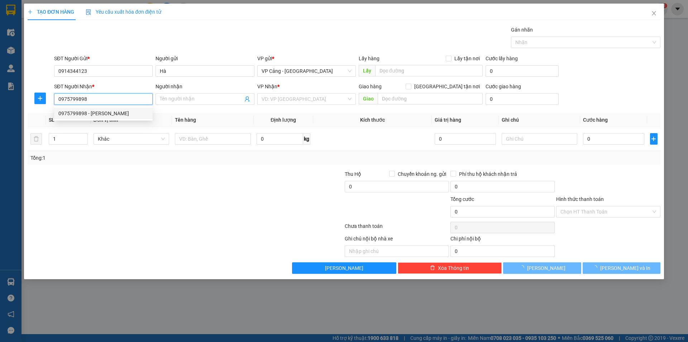
type input "Thủy Thăng"
checkbox input "true"
type input "337 hoàng liên, lào cai"
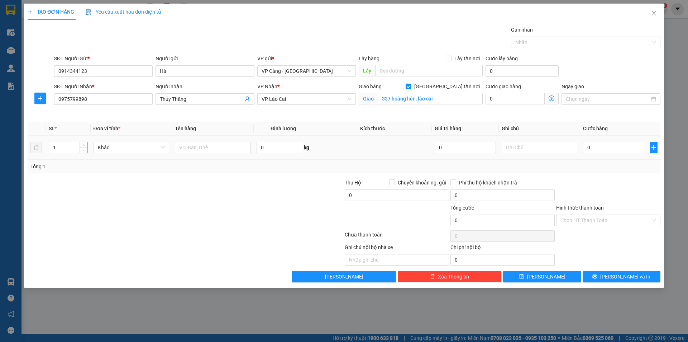
click at [57, 146] on input "1" at bounding box center [68, 147] width 38 height 11
type input "3"
click at [209, 147] on input "text" at bounding box center [213, 147] width 76 height 11
type input "2"
type input "3 kiện"
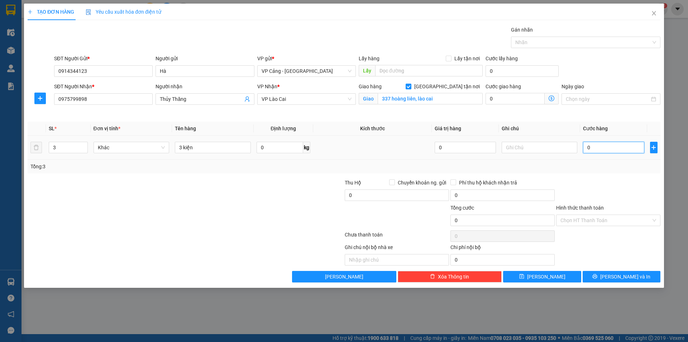
click at [605, 143] on input "0" at bounding box center [613, 147] width 61 height 11
type input "1"
type input "12"
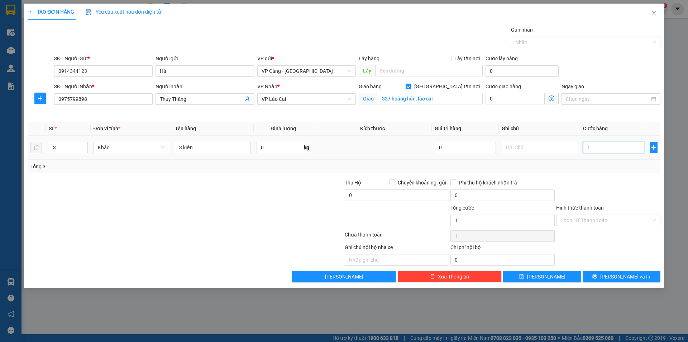
type input "12"
type input "120"
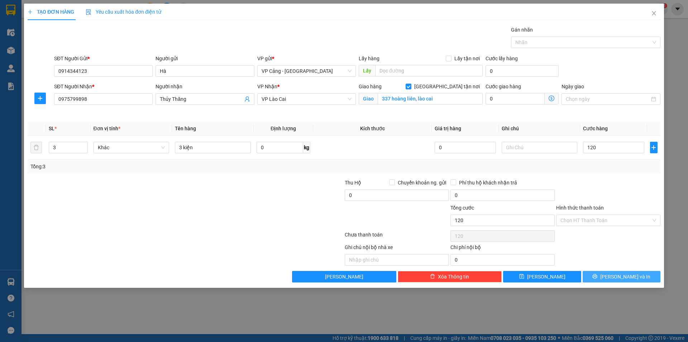
type input "120.000"
click at [629, 277] on span "[PERSON_NAME] và In" at bounding box center [625, 276] width 50 height 8
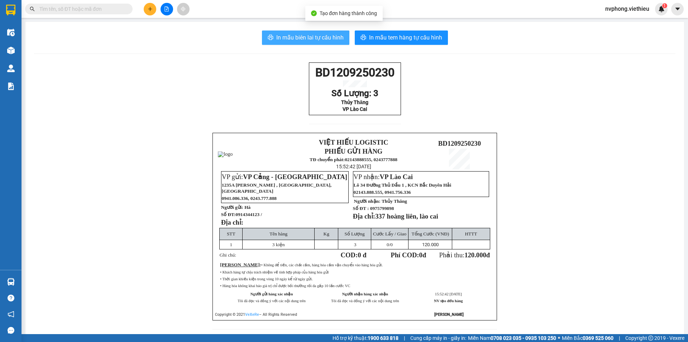
click at [309, 38] on span "In mẫu biên lai tự cấu hình" at bounding box center [309, 37] width 67 height 9
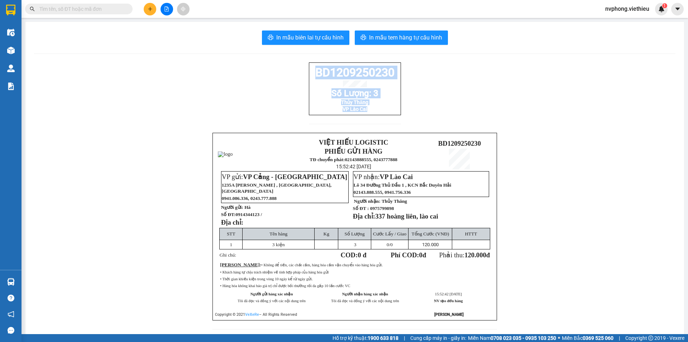
drag, startPoint x: 373, startPoint y: 122, endPoint x: 301, endPoint y: 81, distance: 82.2
click at [303, 76] on div "BD1209250230 Số Lượng: 3 Thủy Thăng VP [GEOGRAPHIC_DATA] VIỆT HIẾU LOGISTIC PHI…" at bounding box center [354, 199] width 641 height 275
copy div "BD1209250230 Số Lượng: 3 Thủy Thăng VP [GEOGRAPHIC_DATA]"
drag, startPoint x: 114, startPoint y: 9, endPoint x: 25, endPoint y: 9, distance: 89.6
click at [115, 9] on input "text" at bounding box center [81, 9] width 85 height 8
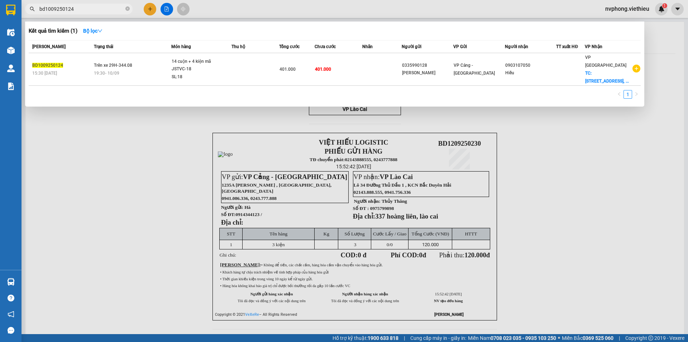
type input "bd1009250124"
click at [250, 51] on th "Thu hộ" at bounding box center [256, 46] width 48 height 13
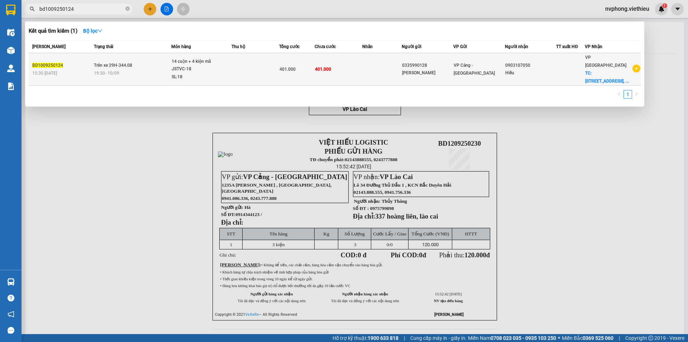
click at [250, 58] on td at bounding box center [256, 69] width 48 height 33
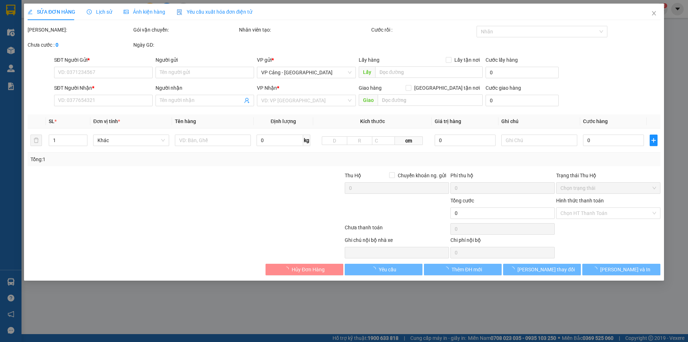
type input "0335990128"
type input "[PERSON_NAME]"
type input "0903107050"
type input "Hiếu"
checkbox input "true"
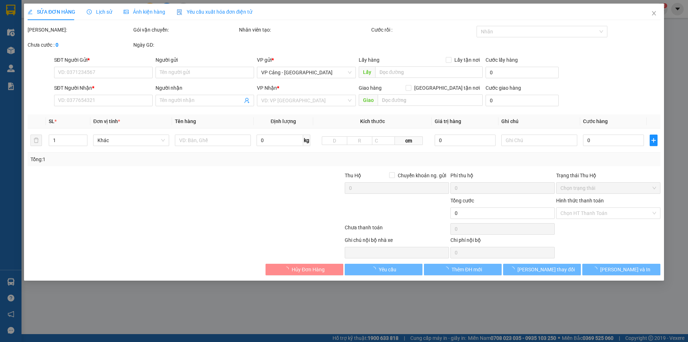
type input "[STREET_ADDRESS],"
type input "401.000"
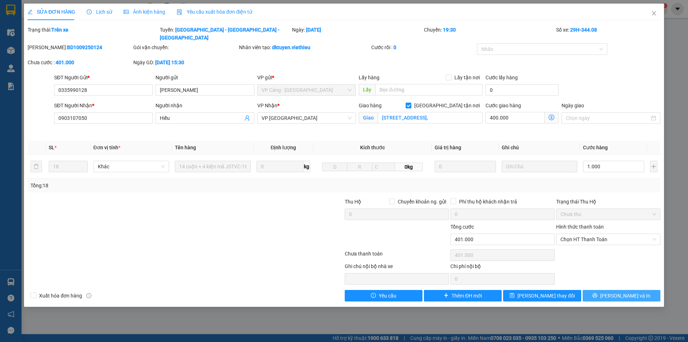
click at [603, 290] on button "[PERSON_NAME] và In" at bounding box center [622, 295] width 78 height 11
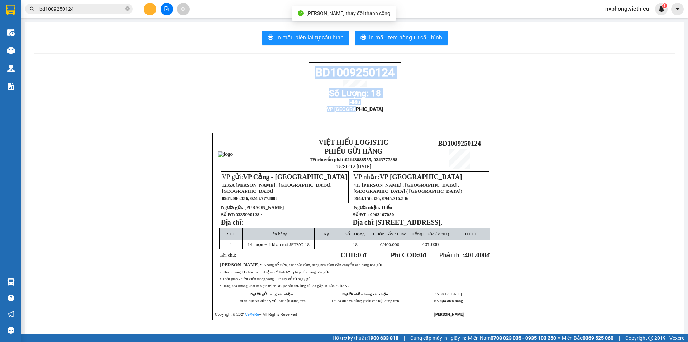
drag, startPoint x: 369, startPoint y: 116, endPoint x: 311, endPoint y: 74, distance: 71.2
click at [312, 74] on div "BD1009250124 Số Lượng: 18 Hiếu VP [GEOGRAPHIC_DATA]" at bounding box center [355, 88] width 92 height 53
copy div "BD1009250124 Số Lượng: 18 Hiếu VP [GEOGRAPHIC_DATA]"
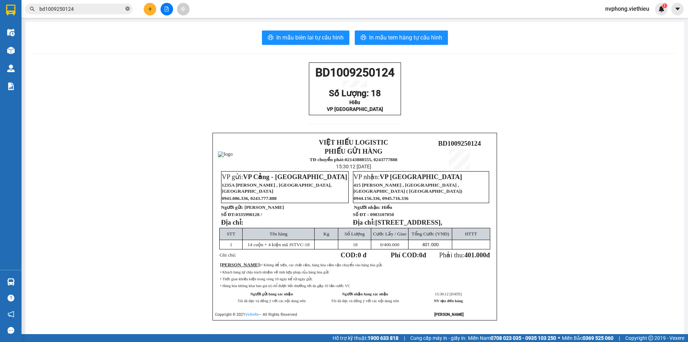
click at [128, 9] on icon "close-circle" at bounding box center [127, 8] width 4 height 4
click at [149, 10] on icon "plus" at bounding box center [150, 8] width 5 height 5
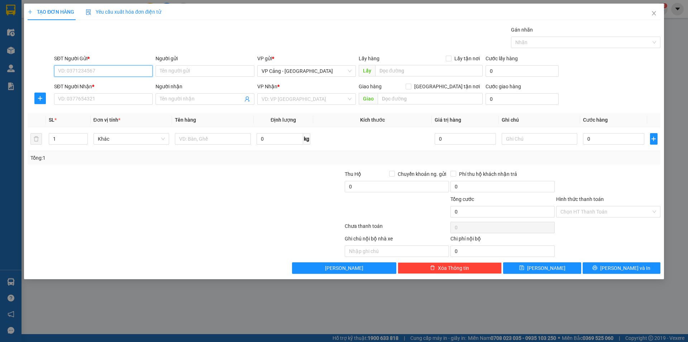
click at [88, 75] on input "SĐT Người Gửi *" at bounding box center [103, 70] width 99 height 11
click at [74, 142] on input "1" at bounding box center [68, 138] width 38 height 11
type input "2"
click at [216, 136] on input "text" at bounding box center [213, 138] width 76 height 11
type input "2 kiện"
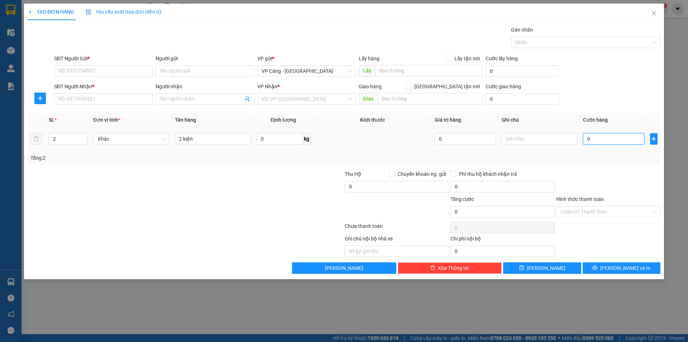
click at [602, 143] on input "0" at bounding box center [613, 138] width 61 height 11
type input "1"
type input "10"
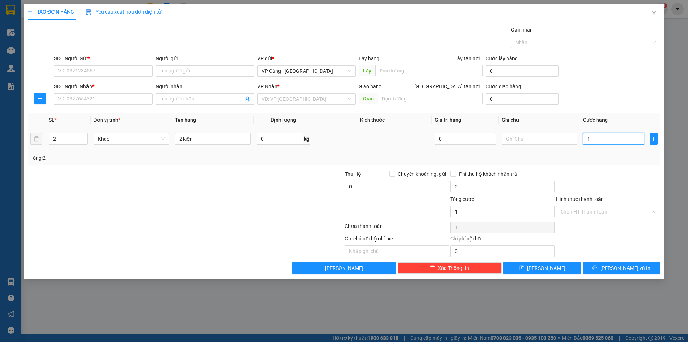
type input "10"
type input "100"
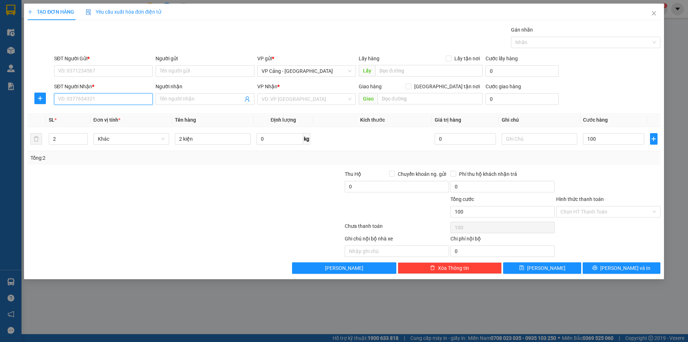
type input "100.000"
click at [75, 97] on input "SĐT Người Nhận *" at bounding box center [103, 98] width 99 height 11
click at [94, 68] on input "SĐT Người Gửi *" at bounding box center [103, 70] width 99 height 11
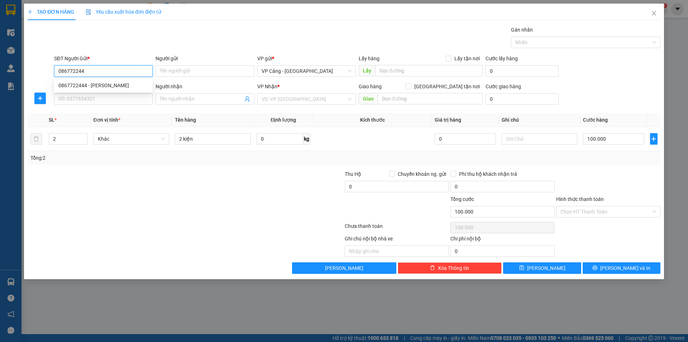
type input "0867722444"
click at [125, 86] on div "0867722444 - [PERSON_NAME]" at bounding box center [103, 85] width 90 height 8
type input "[PERSON_NAME]"
type input "0867722444"
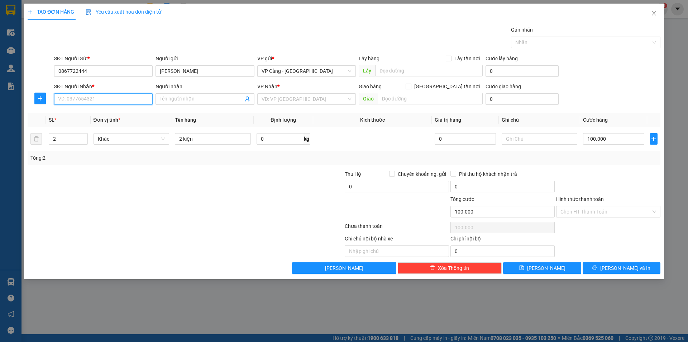
click at [116, 95] on input "SĐT Người Nhận *" at bounding box center [103, 98] width 99 height 11
click at [110, 114] on div "0983122125 - Hải Camera" at bounding box center [103, 113] width 90 height 8
type input "0983122125"
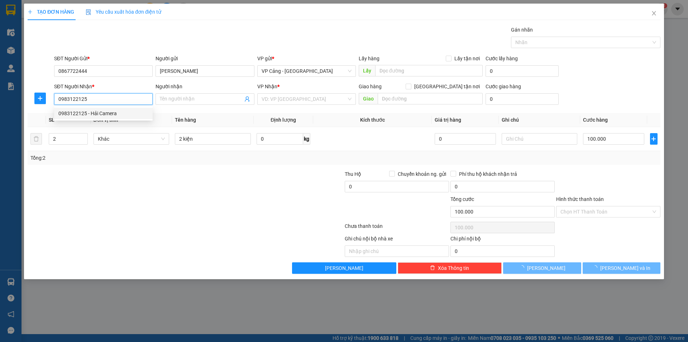
type input "Hải Camera"
checkbox input "true"
type input "[GEOGRAPHIC_DATA][PERSON_NAME], [GEOGRAPHIC_DATA]"
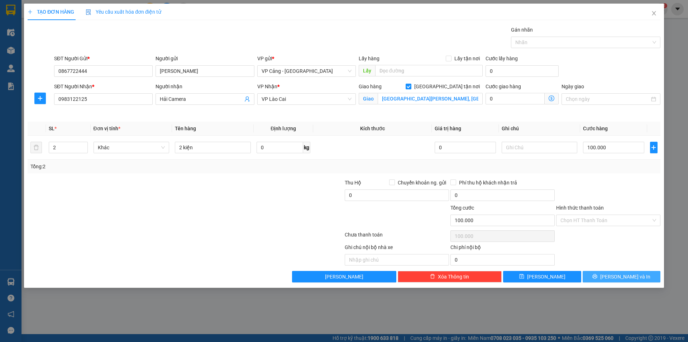
click at [650, 277] on button "[PERSON_NAME] và In" at bounding box center [622, 276] width 78 height 11
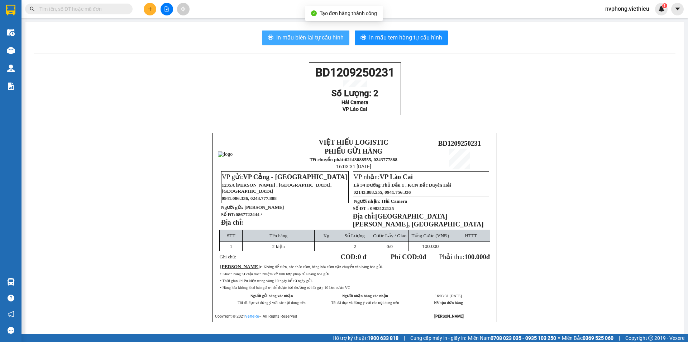
click at [307, 37] on span "In mẫu biên lai tự cấu hình" at bounding box center [309, 37] width 67 height 9
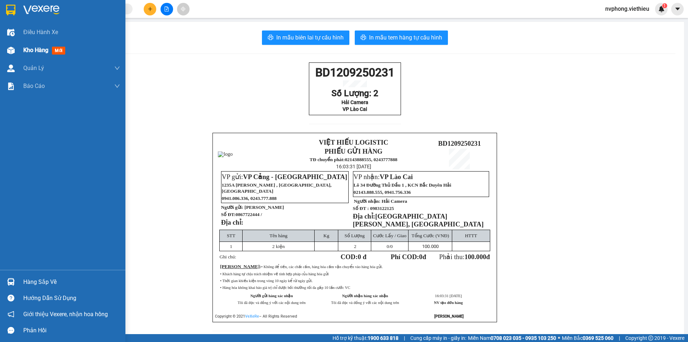
click at [21, 47] on div "Kho hàng mới" at bounding box center [62, 50] width 125 height 18
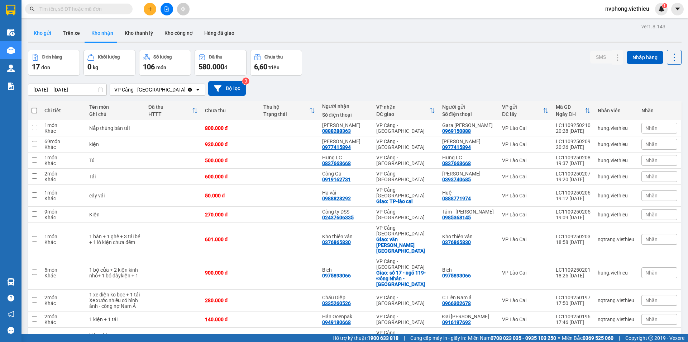
drag, startPoint x: 46, startPoint y: 30, endPoint x: 71, endPoint y: 47, distance: 29.7
click at [47, 31] on button "Kho gửi" at bounding box center [42, 32] width 29 height 17
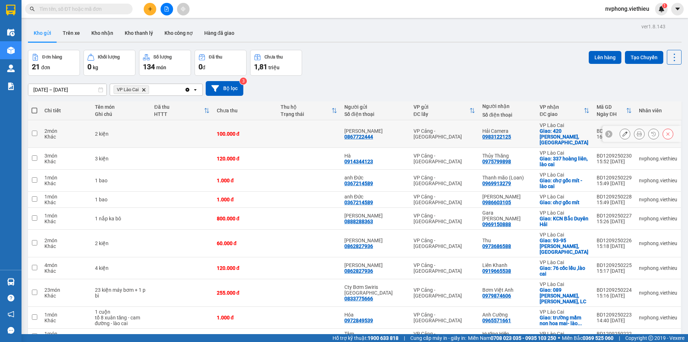
click at [622, 132] on icon at bounding box center [624, 133] width 5 height 5
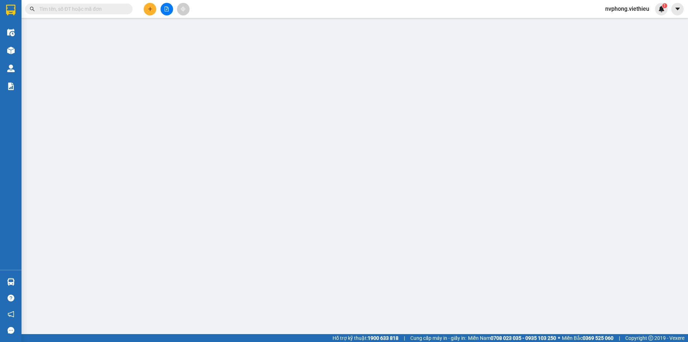
type input "0867722444"
type input "[PERSON_NAME]"
type input "0983122125"
type input "Hải Camera"
checkbox input "true"
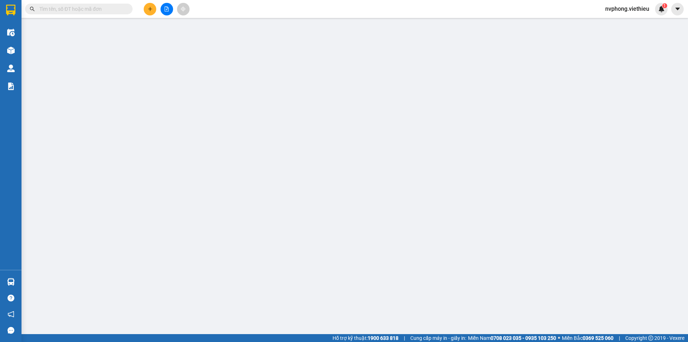
type input "[GEOGRAPHIC_DATA][PERSON_NAME], [GEOGRAPHIC_DATA]"
type input "100.000"
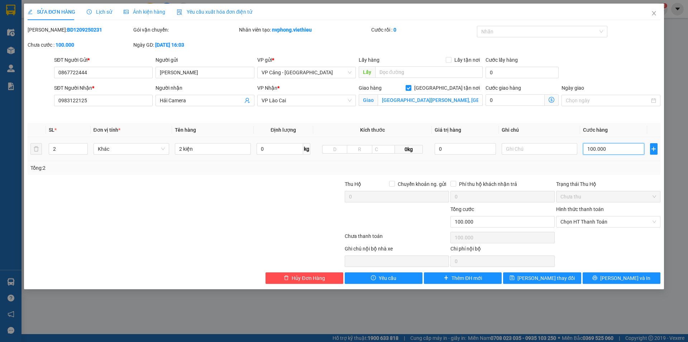
click at [606, 149] on input "100.000" at bounding box center [613, 148] width 61 height 11
type input "1"
type input "15"
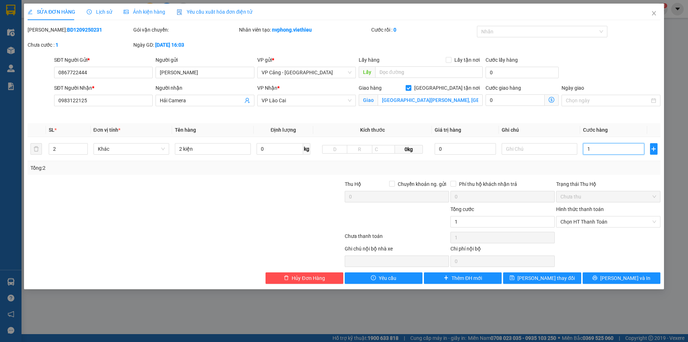
type input "15"
type input "150"
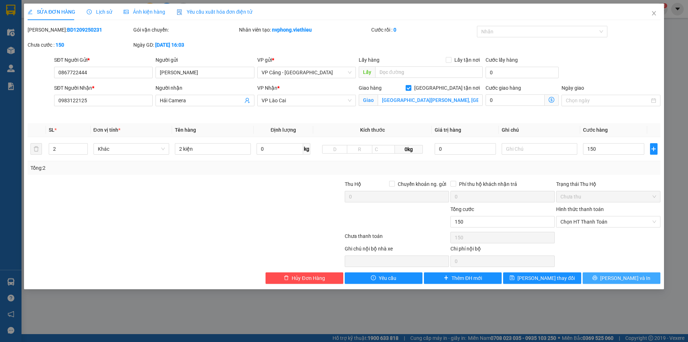
type input "150.000"
click at [629, 276] on span "[PERSON_NAME] và In" at bounding box center [625, 278] width 50 height 8
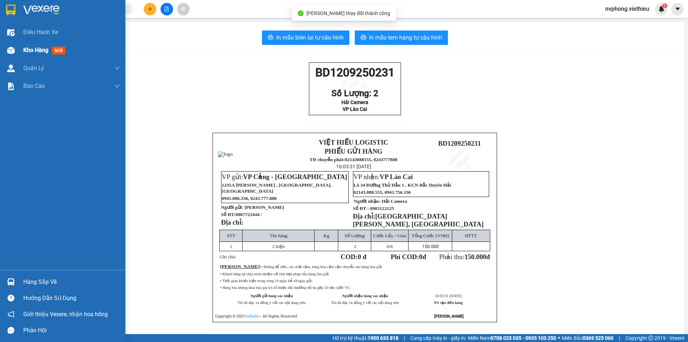
click at [13, 48] on img at bounding box center [11, 51] width 8 height 8
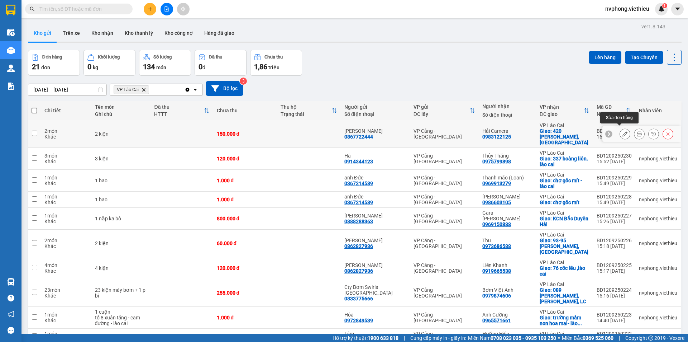
click at [622, 132] on icon at bounding box center [624, 133] width 5 height 5
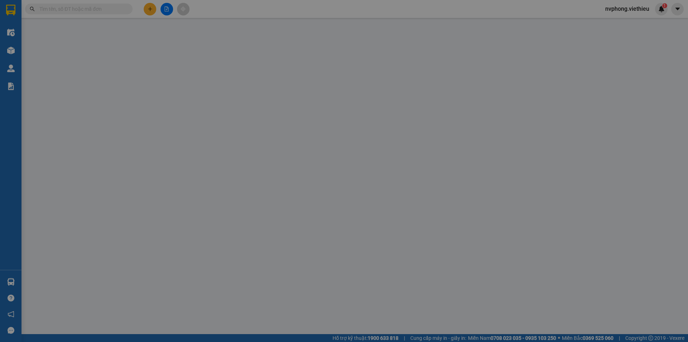
type input "0867722444"
type input "[PERSON_NAME]"
type input "0983122125"
type input "Hải Camera"
checkbox input "true"
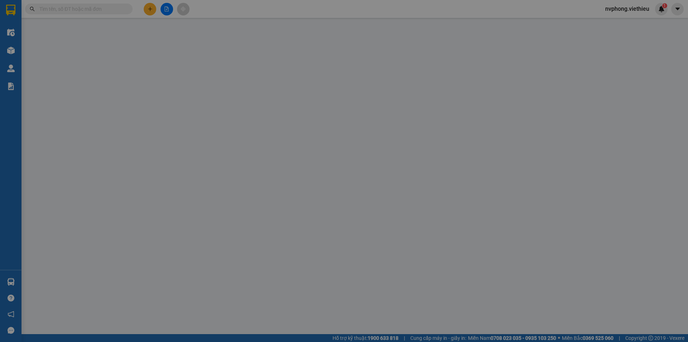
type input "[GEOGRAPHIC_DATA][PERSON_NAME], [GEOGRAPHIC_DATA]"
type input "150.000"
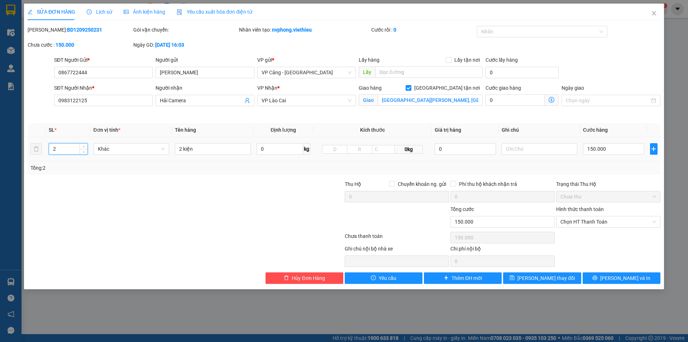
click at [63, 149] on input "2" at bounding box center [68, 148] width 38 height 11
type input "3"
click at [180, 149] on input "2 kiện" at bounding box center [213, 148] width 76 height 11
click at [182, 150] on input "2 kiện" at bounding box center [213, 148] width 76 height 11
type input "3 kiện"
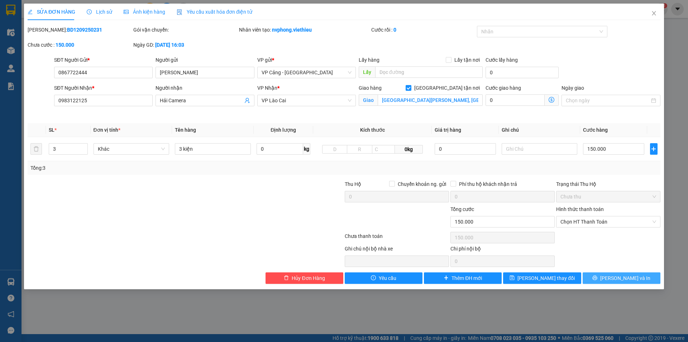
click at [597, 280] on span "printer" at bounding box center [594, 278] width 5 height 6
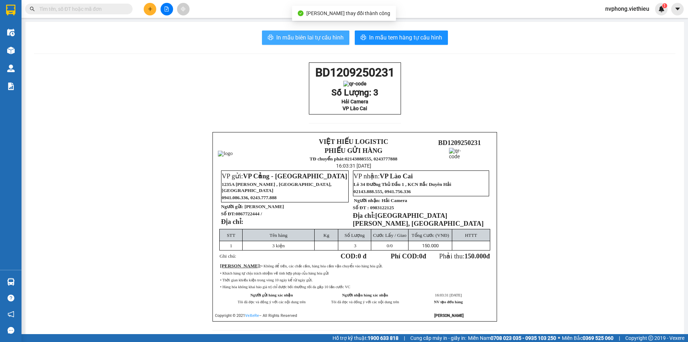
click at [307, 37] on span "In mẫu biên lai tự cấu hình" at bounding box center [309, 37] width 67 height 9
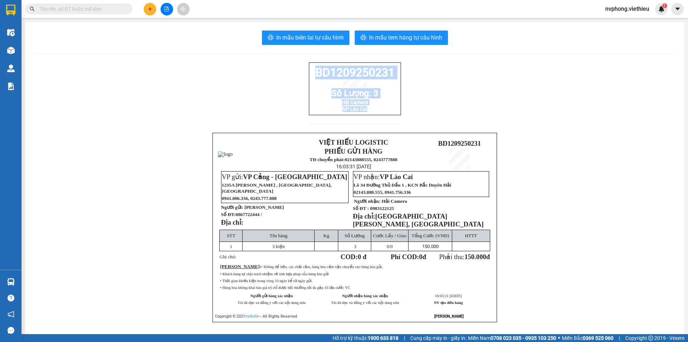
drag, startPoint x: 390, startPoint y: 120, endPoint x: 309, endPoint y: 74, distance: 93.7
click at [309, 74] on div "BD1209250231 Số Lượng: 3 Hải Camera VP Lào Cai VIỆT HIẾU LOGISTIC PHIẾU GỬI HÀN…" at bounding box center [354, 200] width 641 height 277
copy div "BD1209250231 Số Lượng: 3 Hải Camera VP Lào Cai"
click at [149, 10] on icon "plus" at bounding box center [150, 8] width 5 height 5
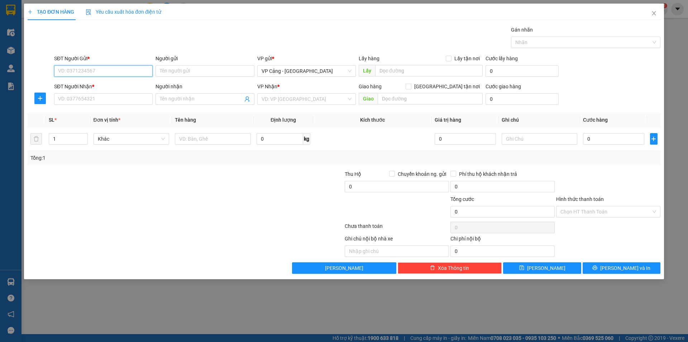
click at [113, 71] on input "SĐT Người Gửi *" at bounding box center [103, 70] width 99 height 11
click at [181, 72] on input "Người gửi" at bounding box center [205, 70] width 99 height 11
type input "g"
click at [99, 69] on input "SĐT Người Gửi *" at bounding box center [103, 70] width 99 height 11
click at [103, 85] on div "0987025688 - Ngân HN" at bounding box center [103, 85] width 90 height 8
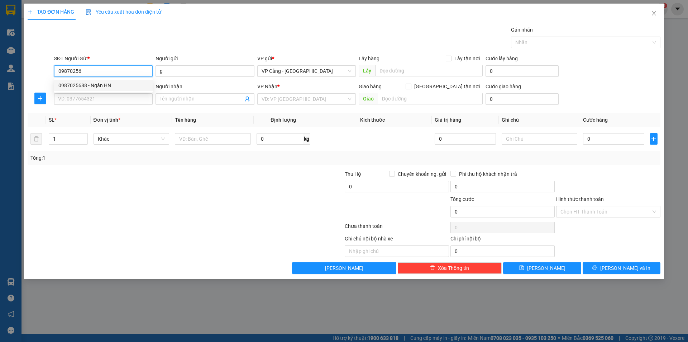
type input "0987025688"
type input "Ngân HN"
type input "0987025688"
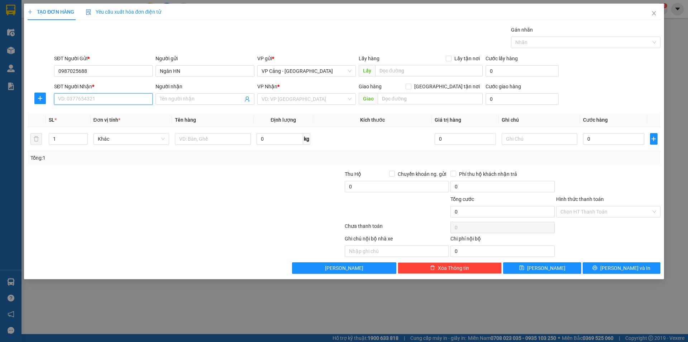
click at [88, 98] on input "SĐT Người Nhận *" at bounding box center [103, 98] width 99 height 11
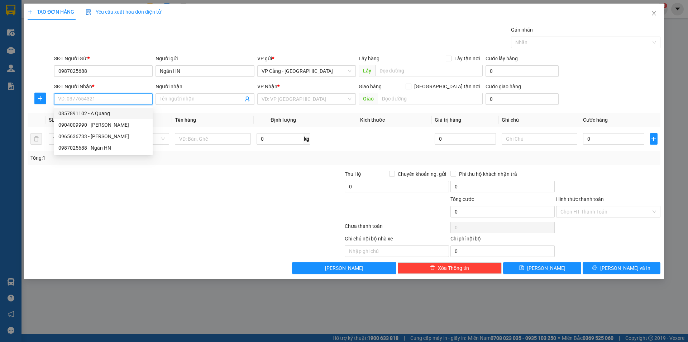
click at [92, 115] on div "0857891102 - A Quang" at bounding box center [103, 113] width 90 height 8
type input "0857891102"
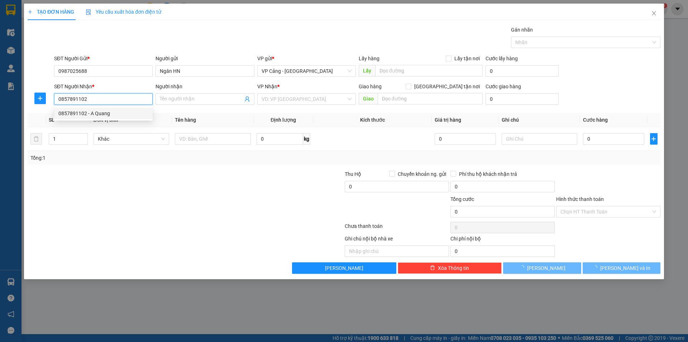
type input "A Quang"
checkbox input "true"
type input "TP lào cai"
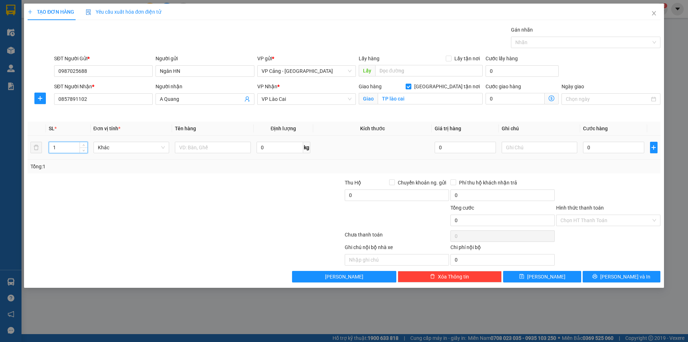
drag, startPoint x: 58, startPoint y: 144, endPoint x: 48, endPoint y: 145, distance: 10.1
click at [48, 145] on td "1" at bounding box center [68, 147] width 44 height 24
type input "2"
click at [209, 144] on input "text" at bounding box center [213, 147] width 76 height 11
type input "2 kiện"
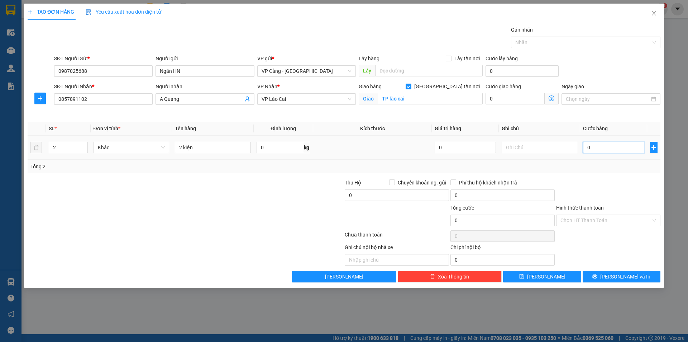
click at [603, 149] on input "0" at bounding box center [613, 147] width 61 height 11
type input "1"
type input "1.000"
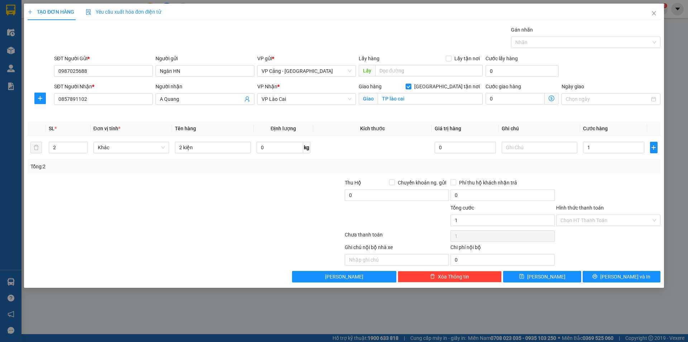
type input "1.000"
drag, startPoint x: 623, startPoint y: 172, endPoint x: 614, endPoint y: 223, distance: 52.0
click at [623, 171] on div "Tổng: 2" at bounding box center [344, 166] width 633 height 14
click at [601, 276] on button "[PERSON_NAME] và In" at bounding box center [622, 276] width 78 height 11
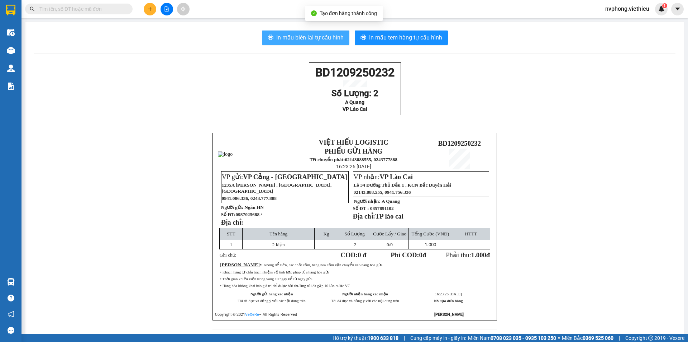
click at [323, 38] on span "In mẫu biên lai tự cấu hình" at bounding box center [309, 37] width 67 height 9
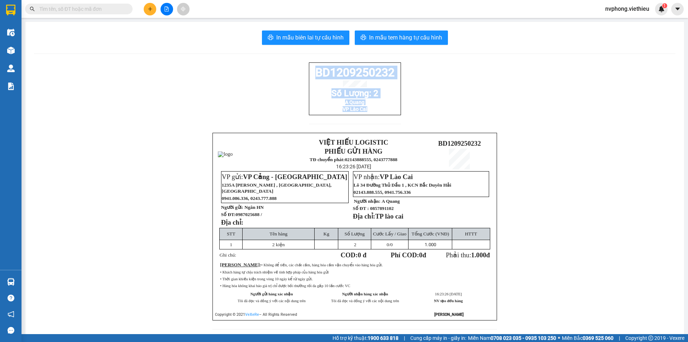
drag, startPoint x: 312, startPoint y: 71, endPoint x: 371, endPoint y: 127, distance: 81.4
click at [371, 127] on div "BD1209250232 Số Lượng: 2 A Quang VP Lào Cai" at bounding box center [355, 97] width 92 height 70
copy div "BD1209250232 Số Lượng: 2 A Quang VP Lào Cai"
click at [152, 9] on icon "plus" at bounding box center [150, 8] width 5 height 5
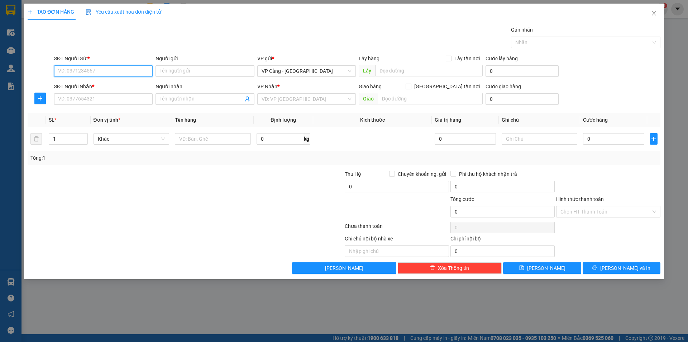
click at [83, 70] on input "SĐT Người Gửi *" at bounding box center [103, 70] width 99 height 11
click at [84, 70] on input "SĐT Người Gửi *" at bounding box center [103, 70] width 99 height 11
type input "0328329329"
click at [183, 69] on input "Người gửi" at bounding box center [205, 70] width 99 height 11
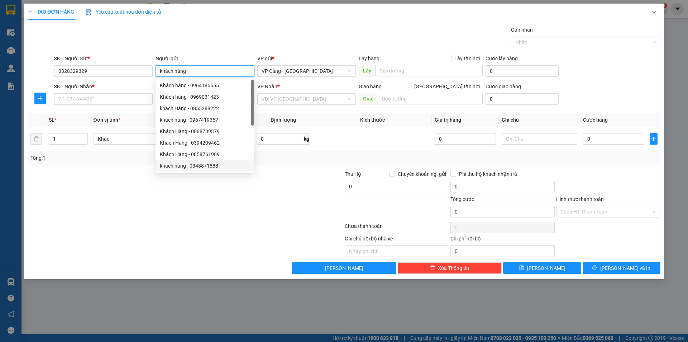
type input "khách hàng"
click at [138, 212] on div "Transit Pickup Surcharge Ids Transit Deliver Surcharge Ids Transit Deliver Surc…" at bounding box center [344, 150] width 633 height 248
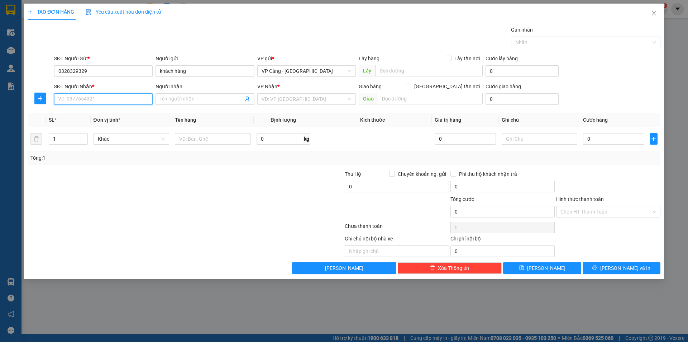
click at [71, 101] on input "SĐT Người Nhận *" at bounding box center [103, 98] width 99 height 11
click at [74, 100] on input "SĐT Người Nhận *" at bounding box center [103, 98] width 99 height 11
click at [97, 102] on input "SĐT Người Nhận *" at bounding box center [103, 98] width 99 height 11
type input "0"
type input "0862262685"
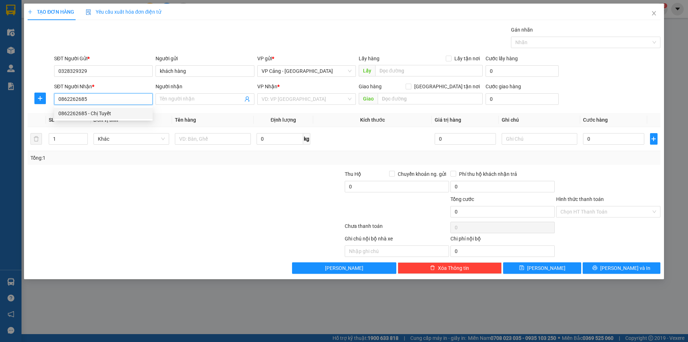
click at [96, 111] on div "0862262685 - Chị Tuyết" at bounding box center [103, 113] width 90 height 8
type input "Chị Tuyết"
checkbox input "true"
type input "phố lu - [GEOGRAPHIC_DATA] -[GEOGRAPHIC_DATA] cai"
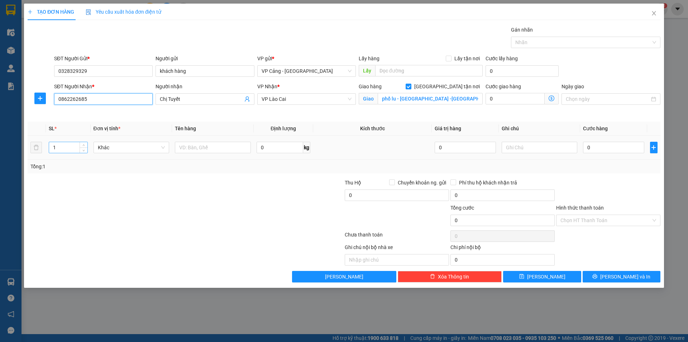
type input "0862262685"
drag, startPoint x: 58, startPoint y: 150, endPoint x: 51, endPoint y: 150, distance: 7.2
click at [51, 150] on input "1" at bounding box center [68, 147] width 38 height 11
type input "3"
type input "6"
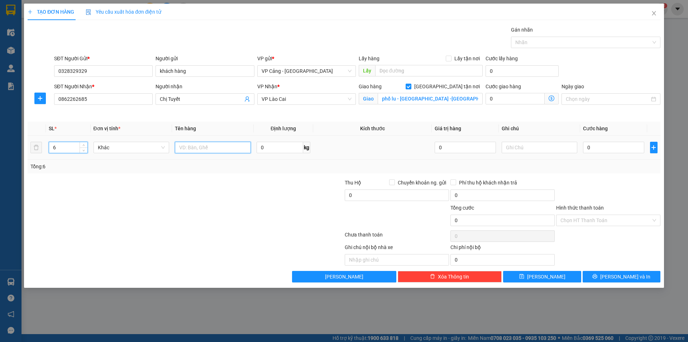
click at [187, 150] on input "text" at bounding box center [213, 147] width 76 height 11
type input "3 bó rèm + 3 bao"
click at [597, 151] on input "0" at bounding box center [613, 147] width 61 height 11
type input "1"
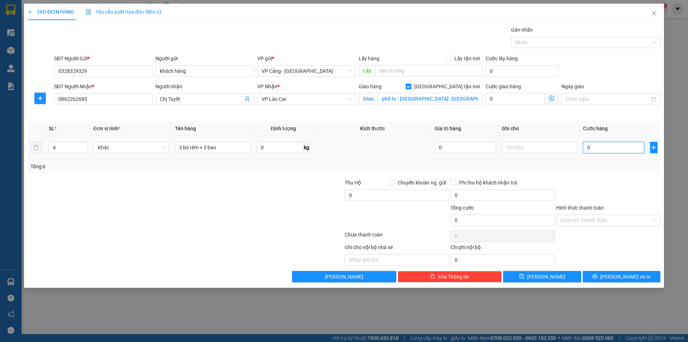
type input "1"
type input "16"
type input "160"
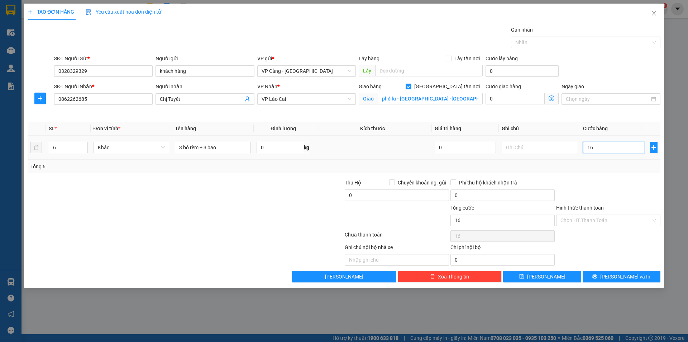
type input "160"
type input "1.600"
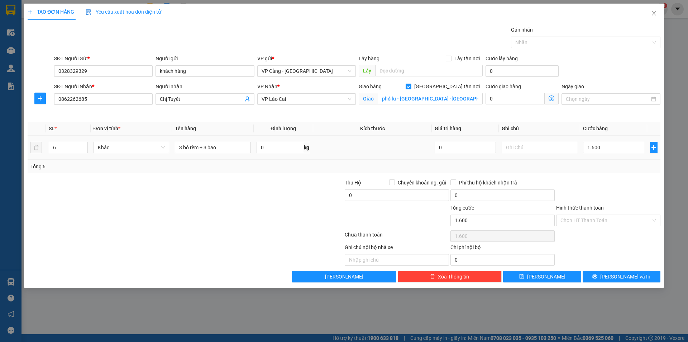
type input "1.600.000"
click at [605, 174] on div "Transit Pickup Surcharge Ids Transit Deliver Surcharge Ids Transit Deliver Surc…" at bounding box center [344, 154] width 633 height 256
click at [597, 277] on icon "printer" at bounding box center [595, 276] width 5 height 5
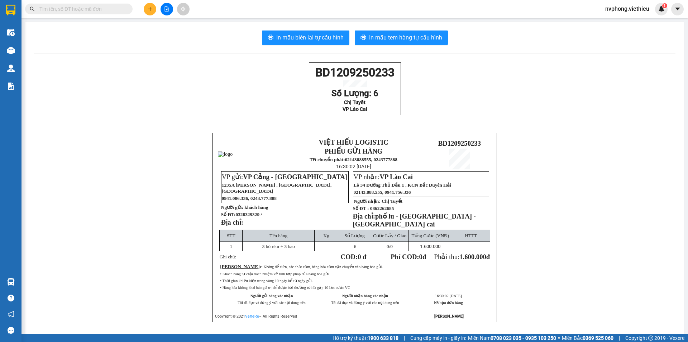
click at [153, 9] on button at bounding box center [150, 9] width 13 height 13
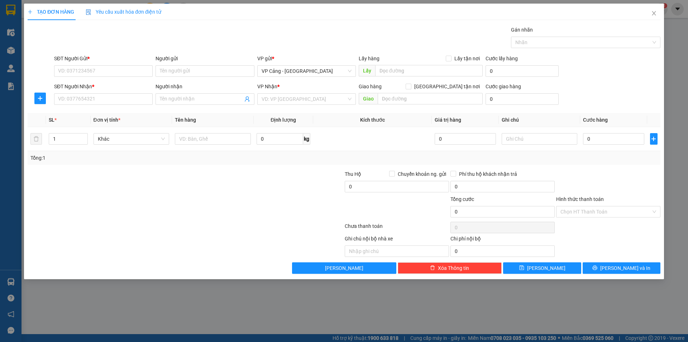
drag, startPoint x: 162, startPoint y: 305, endPoint x: 0, endPoint y: 145, distance: 227.3
click at [159, 304] on div "TẠO ĐƠN HÀNG Yêu cầu xuất hóa đơn điện tử Transit Pickup Surcharge Ids Transit …" at bounding box center [344, 171] width 688 height 342
click at [14, 54] on div "TẠO ĐƠN HÀNG Yêu cầu xuất hóa đơn điện tử Transit Pickup Surcharge Ids Transit …" at bounding box center [344, 171] width 688 height 342
click at [652, 15] on icon "close" at bounding box center [654, 13] width 6 height 6
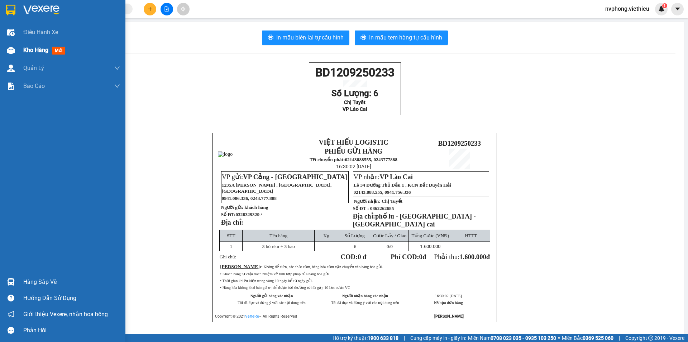
click at [35, 52] on span "Kho hàng" at bounding box center [35, 50] width 25 height 7
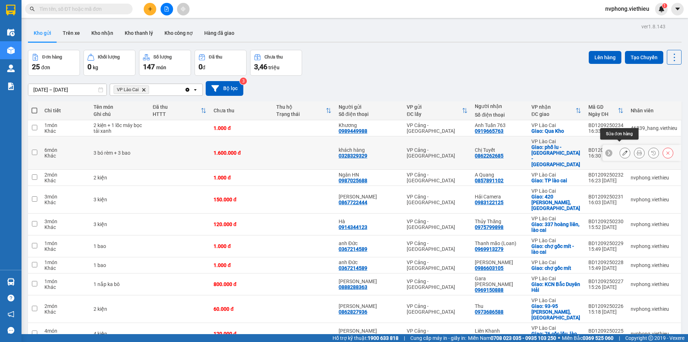
click at [622, 150] on icon at bounding box center [624, 152] width 5 height 5
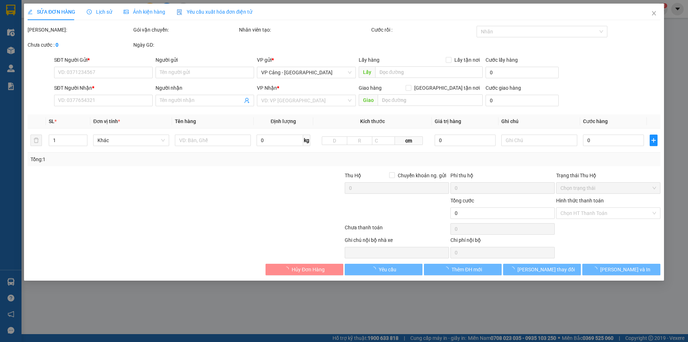
type input "0328329329"
type input "khách hàng"
type input "0862262685"
type input "Chị Tuyết"
checkbox input "true"
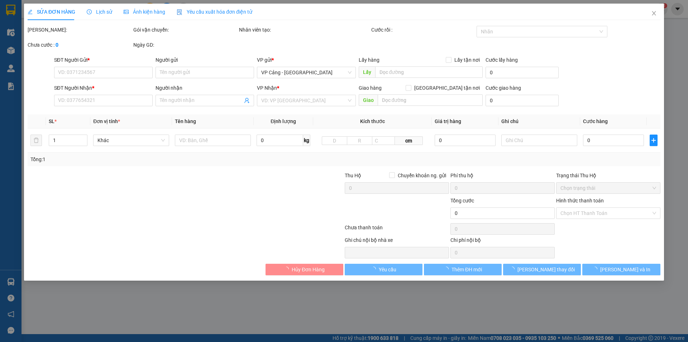
type input "phố lu - [GEOGRAPHIC_DATA] -[GEOGRAPHIC_DATA] cai"
type input "1.600.000"
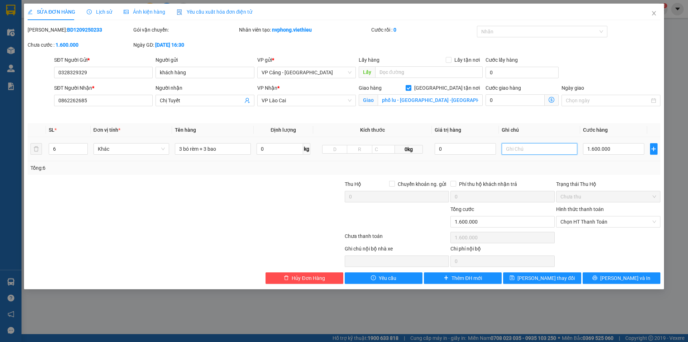
click at [542, 151] on input "text" at bounding box center [540, 148] width 76 height 11
type input "n"
type input "thanh rèm nhiều chỗ bị rách vỏ bọc bên ngoài"
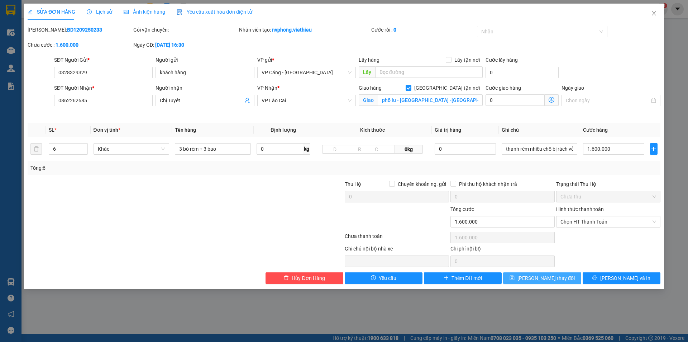
click at [539, 280] on span "[PERSON_NAME] thay đổi" at bounding box center [545, 278] width 57 height 8
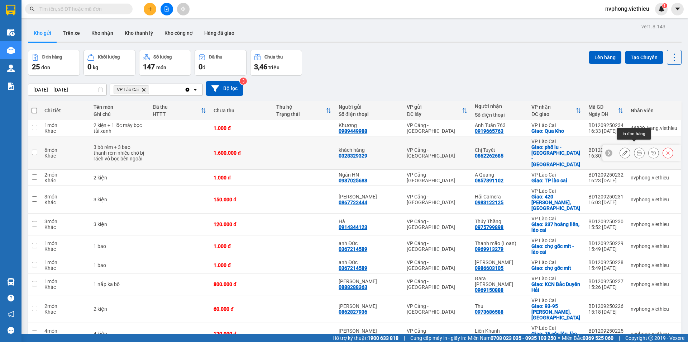
click at [634, 151] on button at bounding box center [639, 153] width 10 height 13
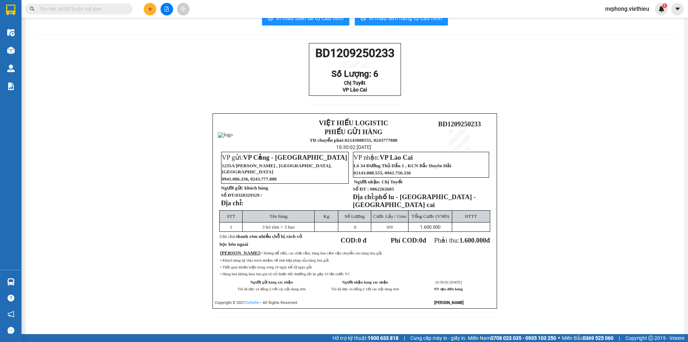
scroll to position [35, 0]
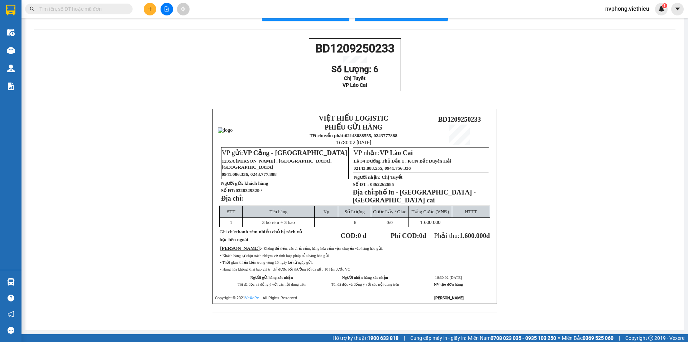
click at [106, 93] on div "BD1209250233 Số Lượng: 6 Chị Tuyết VP Lào Cai VIỆT HIẾU LOGISTIC PHIẾU GỬI HÀNG…" at bounding box center [354, 179] width 641 height 283
click at [600, 118] on div "BD1209250233 Số Lượng: 6 Chị Tuyết VP Lào Cai VIỆT HIẾU LOGISTIC PHIẾU GỬI HÀNG…" at bounding box center [354, 179] width 641 height 283
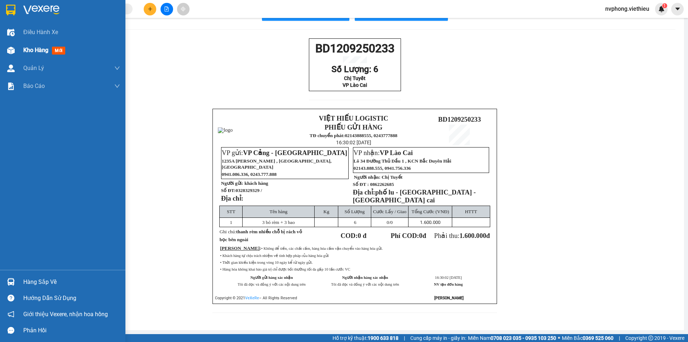
click at [32, 50] on span "Kho hàng" at bounding box center [35, 50] width 25 height 7
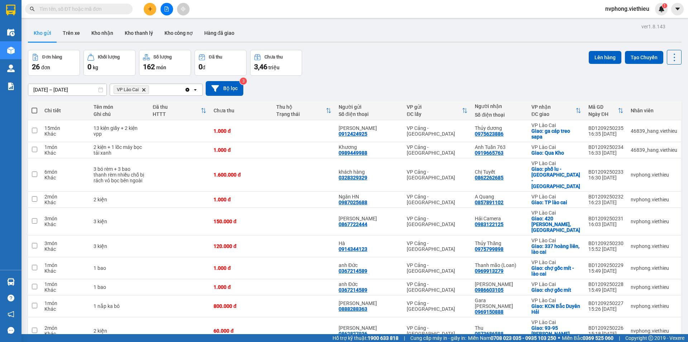
click at [143, 89] on icon "Delete" at bounding box center [144, 89] width 4 height 4
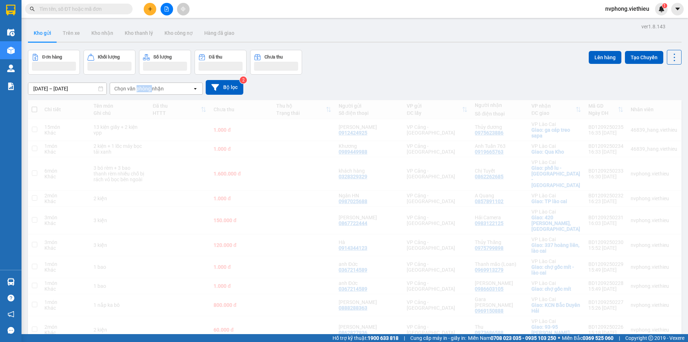
click at [143, 89] on div "Chọn văn phòng nhận" at bounding box center [138, 88] width 49 height 7
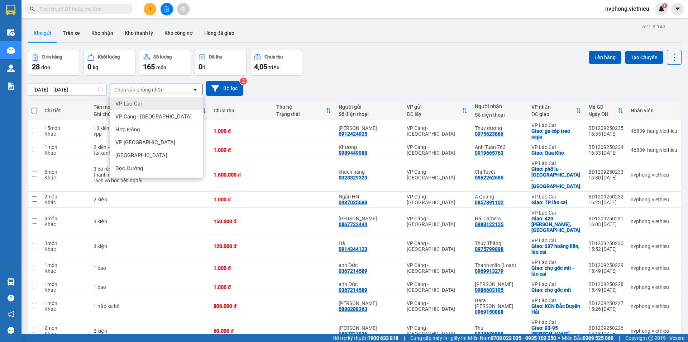
click at [136, 102] on span "VP Lào Cai" at bounding box center [128, 103] width 27 height 7
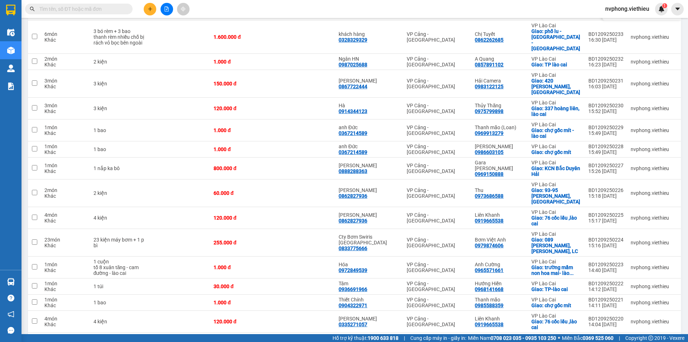
scroll to position [179, 0]
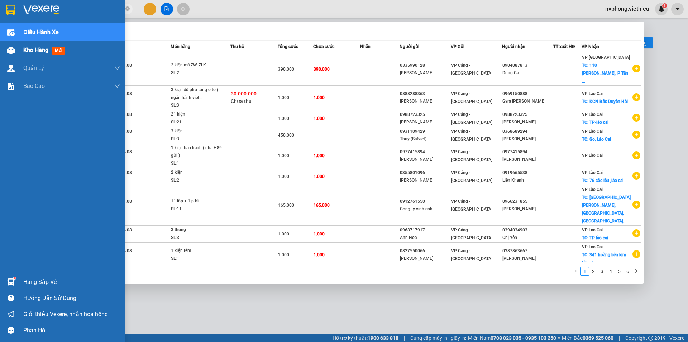
click at [39, 51] on span "Kho hàng" at bounding box center [35, 50] width 25 height 7
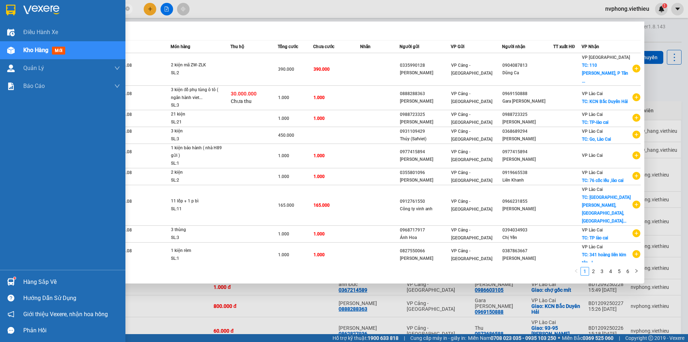
drag, startPoint x: 37, startPoint y: 49, endPoint x: 57, endPoint y: 52, distance: 21.0
click at [37, 48] on span "Kho hàng" at bounding box center [35, 50] width 25 height 7
drag, startPoint x: 95, startPoint y: 5, endPoint x: 0, endPoint y: 11, distance: 95.1
click at [0, 11] on section "Kết quả tìm kiếm ( 51 ) Bộ lọc Mã ĐH Trạng thái Món hàng Thu hộ Tổng cước Chưa …" at bounding box center [344, 171] width 688 height 342
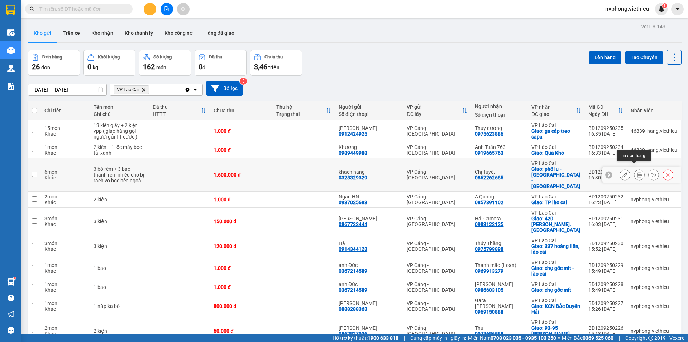
click at [637, 172] on icon at bounding box center [639, 174] width 5 height 5
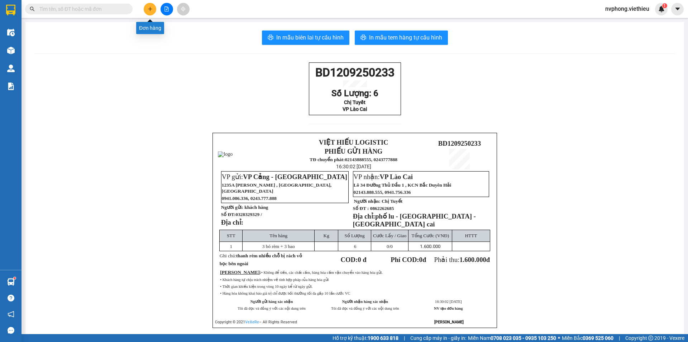
click at [150, 11] on button at bounding box center [150, 9] width 13 height 13
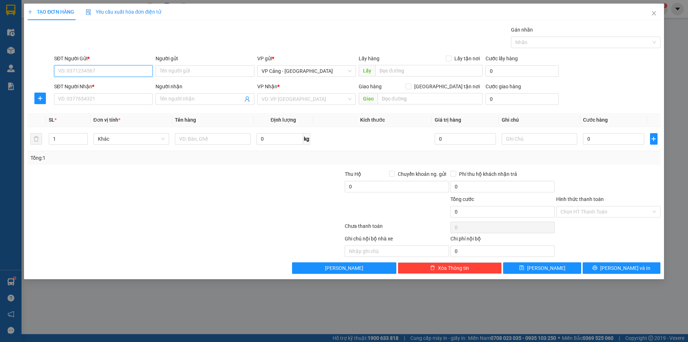
click at [100, 68] on input "SĐT Người Gửi *" at bounding box center [103, 70] width 99 height 11
type input "0"
click at [119, 70] on input "SĐT Người Gửi *" at bounding box center [103, 70] width 99 height 11
type input "0"
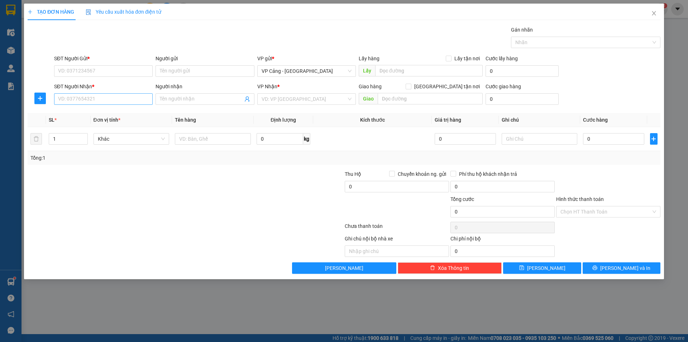
drag, startPoint x: 115, startPoint y: 171, endPoint x: 110, endPoint y: 102, distance: 69.0
click at [118, 157] on div "Transit Pickup Surcharge Ids Transit Deliver Surcharge Ids Transit Deliver Surc…" at bounding box center [344, 150] width 633 height 248
click at [99, 97] on input "SĐT Người Nhận *" at bounding box center [103, 98] width 99 height 11
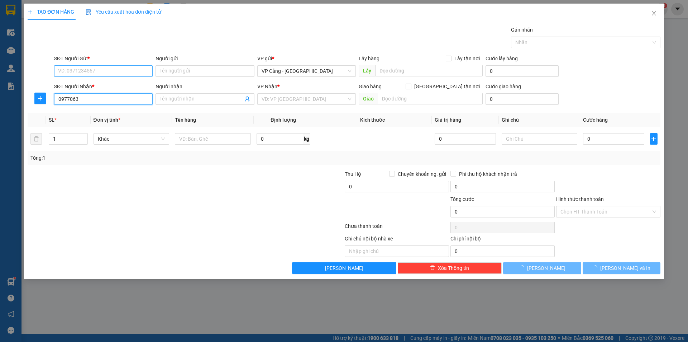
type input "0977063"
click at [73, 67] on input "SĐT Người Gửi *" at bounding box center [103, 70] width 99 height 11
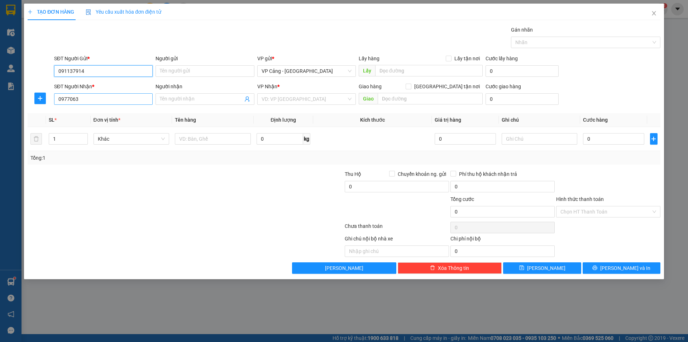
type input "091137914"
click at [86, 100] on input "0977063" at bounding box center [103, 98] width 99 height 11
type input "0977063076"
click at [104, 114] on div "0977063076 - Quang" at bounding box center [103, 113] width 90 height 8
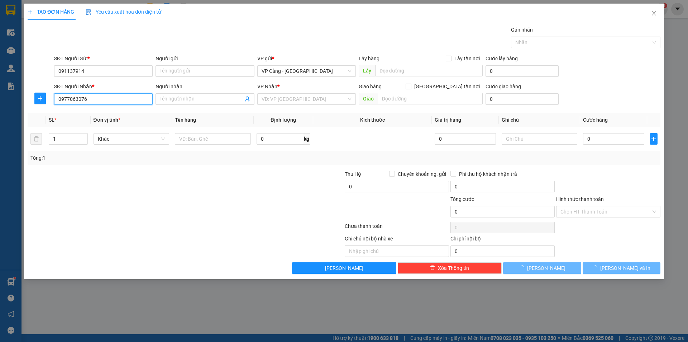
type input "Quang"
checkbox input "true"
type input "051 đinh bộ lĩnh - lào cai"
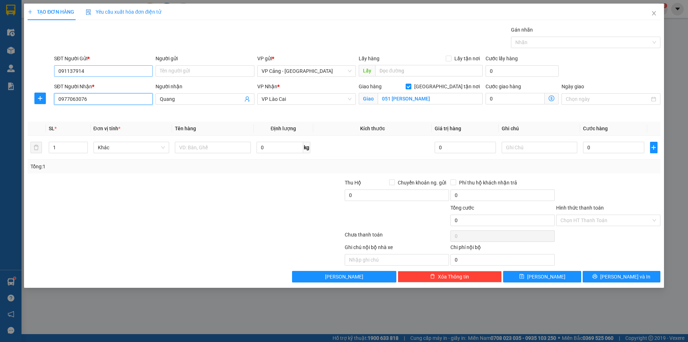
type input "0977063076"
click at [75, 72] on input "091137914" at bounding box center [103, 70] width 99 height 11
type input "0911377914"
click at [176, 71] on input "Người gửi" at bounding box center [205, 70] width 99 height 11
type input "Anh Thu"
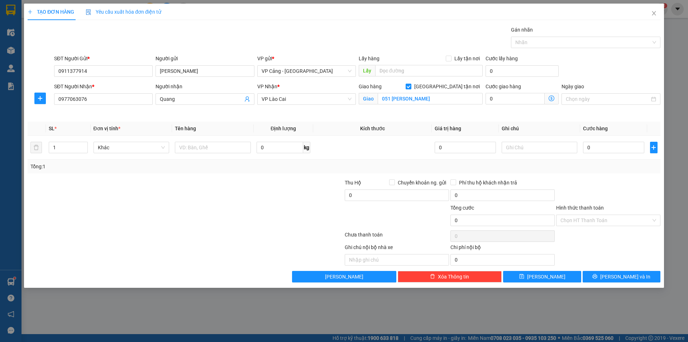
drag, startPoint x: 154, startPoint y: 203, endPoint x: 9, endPoint y: 124, distance: 165.0
click at [151, 196] on div at bounding box center [132, 190] width 211 height 25
drag, startPoint x: 58, startPoint y: 152, endPoint x: 51, endPoint y: 151, distance: 7.6
click at [51, 151] on input "1" at bounding box center [68, 147] width 38 height 11
type input "2"
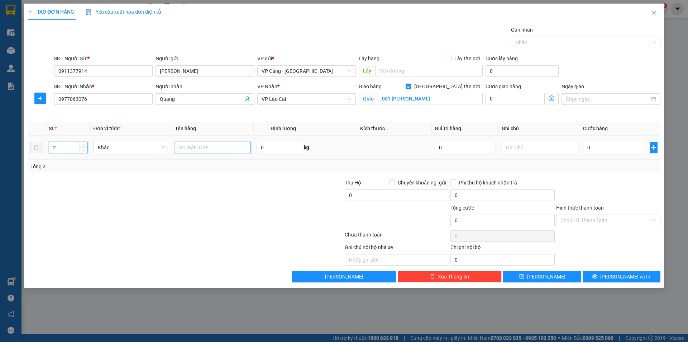
click at [202, 143] on input "text" at bounding box center [213, 147] width 76 height 11
click at [193, 148] on input "text" at bounding box center [213, 147] width 76 height 11
click at [195, 147] on input "text" at bounding box center [213, 147] width 76 height 11
drag, startPoint x: 103, startPoint y: 176, endPoint x: 77, endPoint y: 166, distance: 27.5
click at [101, 176] on div "Transit Pickup Surcharge Ids Transit Deliver Surcharge Ids Transit Deliver Surc…" at bounding box center [344, 154] width 633 height 256
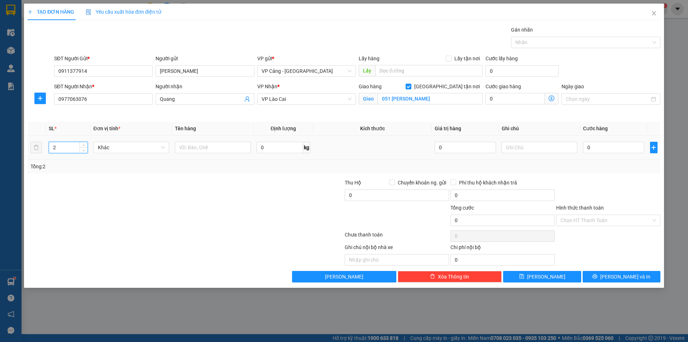
click at [59, 147] on input "2" at bounding box center [68, 147] width 38 height 11
click at [205, 149] on input "text" at bounding box center [213, 147] width 76 height 11
click at [148, 178] on div at bounding box center [132, 190] width 211 height 25
click at [99, 100] on input "0977063076" at bounding box center [103, 98] width 99 height 11
click at [67, 150] on input "2" at bounding box center [68, 147] width 38 height 11
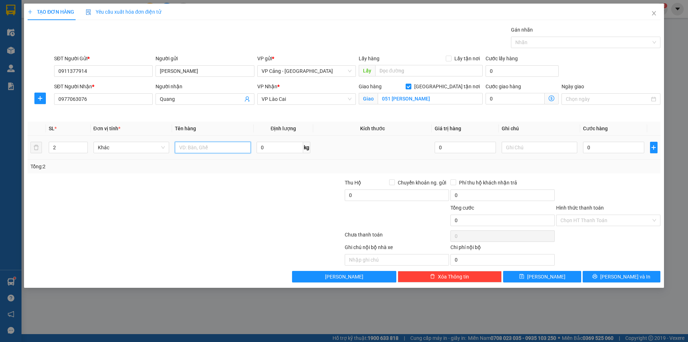
click at [198, 148] on input "text" at bounding box center [213, 147] width 76 height 11
type input "k"
type input "kiện kính tổng giá trị là 6 triệu"
click at [599, 145] on input "0" at bounding box center [613, 147] width 61 height 11
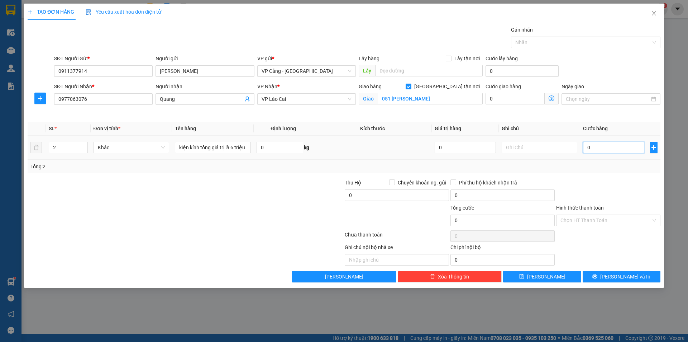
scroll to position [0, 0]
type input "8"
type input "80"
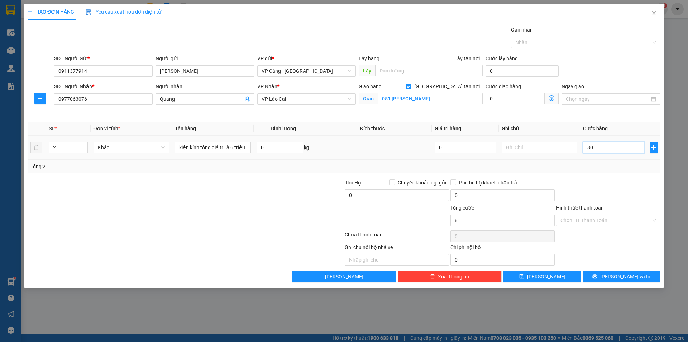
type input "80"
type input "800"
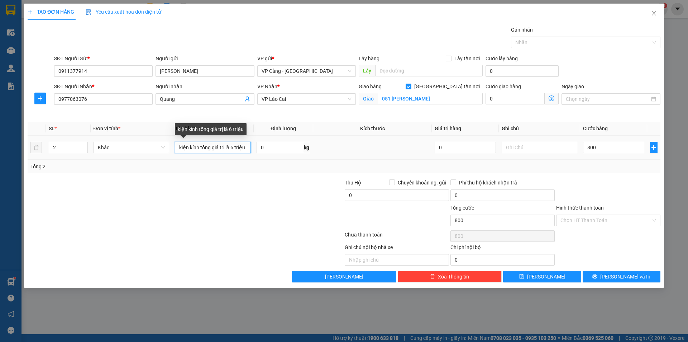
type input "800.000"
click at [178, 149] on input "kiện kính tổng giá trị là 6 triệu" at bounding box center [213, 147] width 76 height 11
type input "2 kiện kính tổng giá trị là 6 triệu"
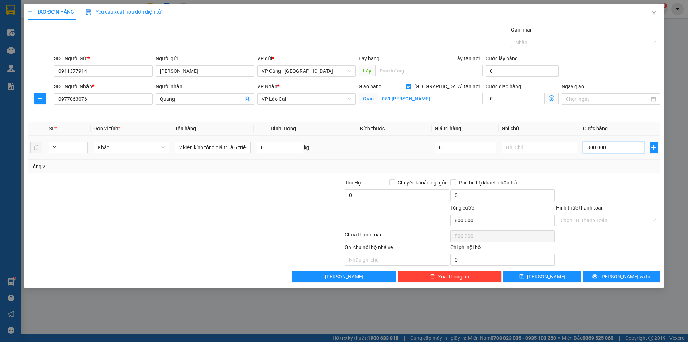
click at [610, 150] on input "800.000" at bounding box center [613, 147] width 61 height 11
click at [607, 148] on input "800.000" at bounding box center [613, 147] width 61 height 11
type input "80.000"
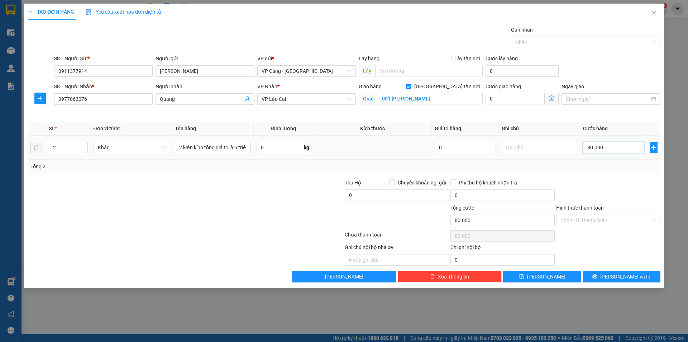
type input "8.000"
type input "800"
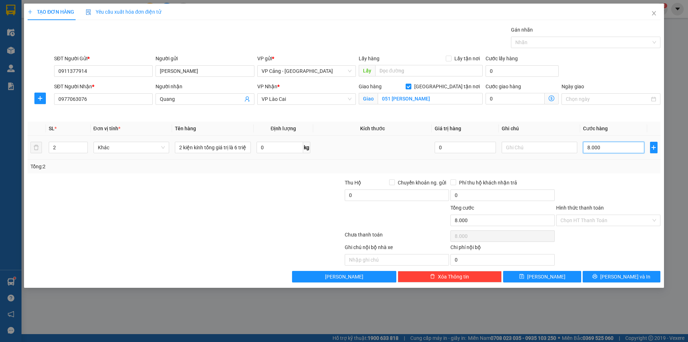
type input "800"
type input "80"
type input "8"
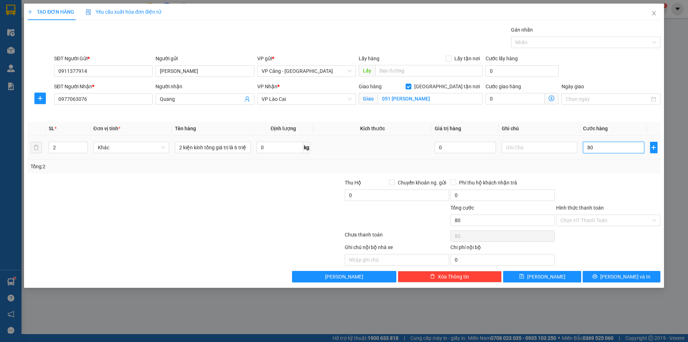
type input "8"
type input "0"
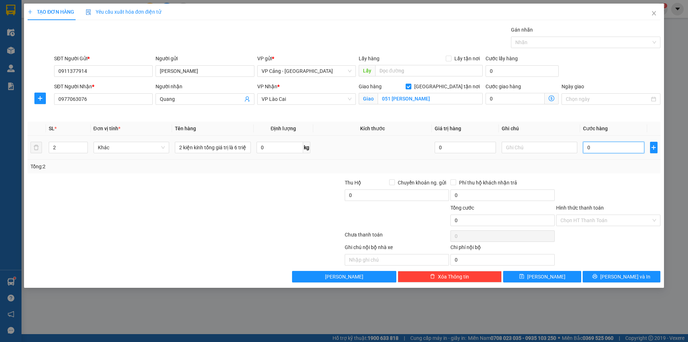
type input "01"
type input "1"
drag, startPoint x: 588, startPoint y: 147, endPoint x: 598, endPoint y: 148, distance: 9.7
click at [598, 148] on input "01" at bounding box center [613, 147] width 61 height 11
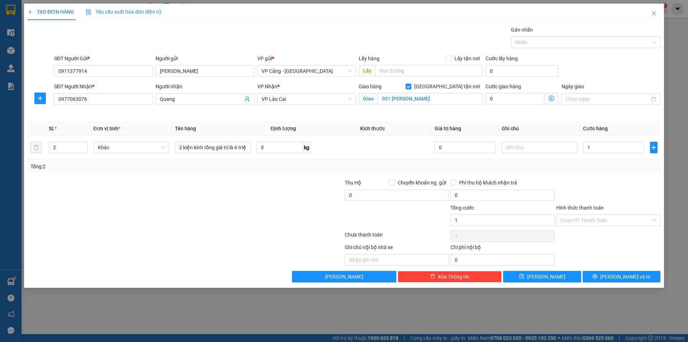
type input "1.000"
click at [600, 174] on div "Transit Pickup Surcharge Ids Transit Deliver Surcharge Ids Transit Deliver Surc…" at bounding box center [344, 154] width 633 height 256
click at [604, 149] on input "1.000" at bounding box center [613, 147] width 61 height 11
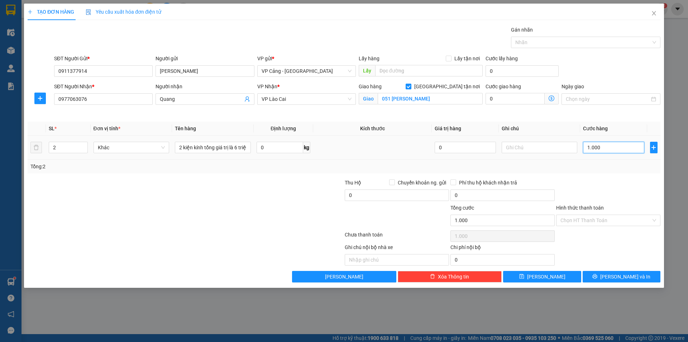
type input "1"
type input "1.000"
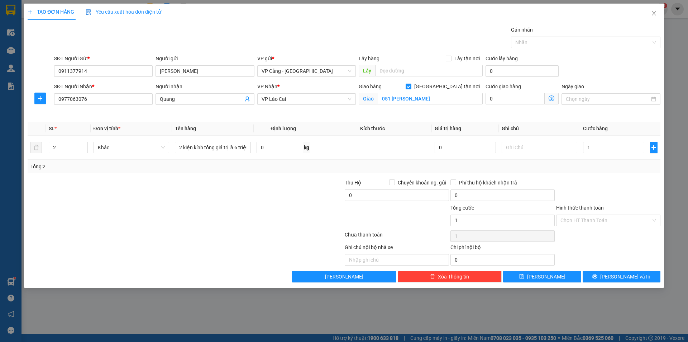
type input "1.000"
click at [602, 167] on div "Tổng: 2" at bounding box center [343, 166] width 627 height 8
click at [597, 274] on icon "printer" at bounding box center [595, 276] width 5 height 5
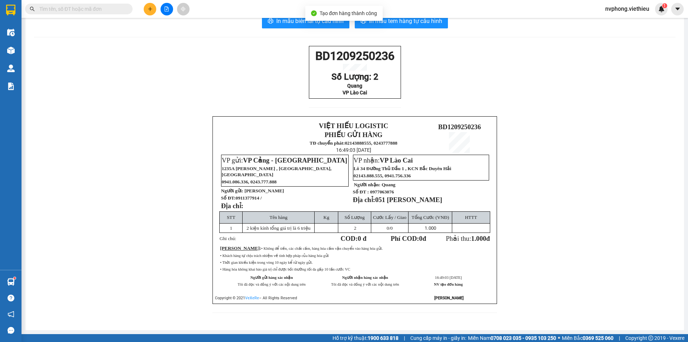
scroll to position [29, 0]
click at [564, 244] on div "BD1209250236 Số Lượng: 2 Quang VP Lào Cai VIỆT HIẾU LOGISTIC PHIẾU GỬI HÀNG TĐ …" at bounding box center [354, 183] width 641 height 275
click at [540, 272] on div "BD1209250236 Số Lượng: 2 Quang VP Lào Cai VIỆT HIẾU LOGISTIC PHIẾU GỬI HÀNG TĐ …" at bounding box center [354, 183] width 641 height 275
click at [554, 255] on div "BD1209250236 Số Lượng: 2 Quang VP Lào Cai VIỆT HIẾU LOGISTIC PHIẾU GỬI HÀNG TĐ …" at bounding box center [354, 183] width 641 height 275
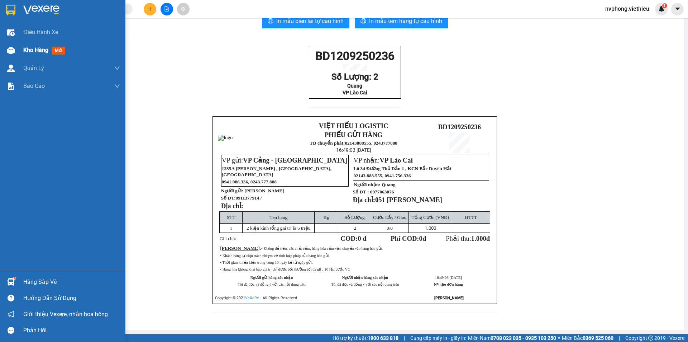
click at [39, 51] on span "Kho hàng" at bounding box center [35, 50] width 25 height 7
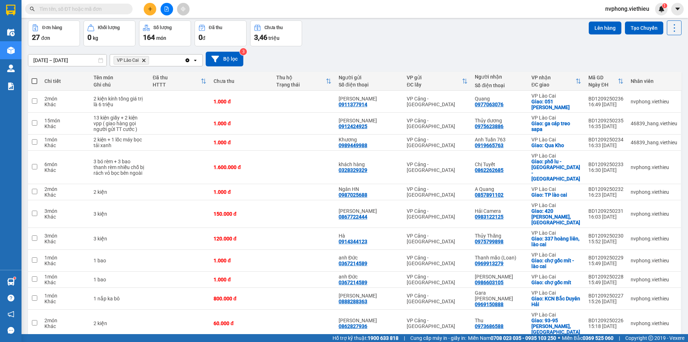
click at [142, 59] on icon "Delete" at bounding box center [144, 60] width 4 height 4
click at [151, 6] on button at bounding box center [150, 9] width 13 height 13
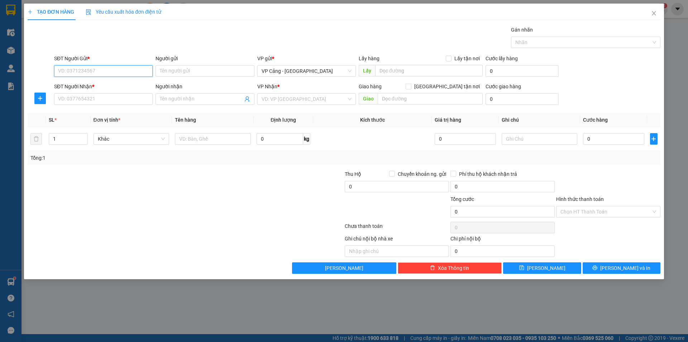
click at [77, 71] on input "SĐT Người Gửi *" at bounding box center [103, 70] width 99 height 11
click at [187, 101] on input "Người nhận" at bounding box center [201, 99] width 83 height 8
drag, startPoint x: 184, startPoint y: 100, endPoint x: 171, endPoint y: 101, distance: 13.3
click at [171, 101] on input "bình phu" at bounding box center [201, 99] width 83 height 8
type input "bình ph"
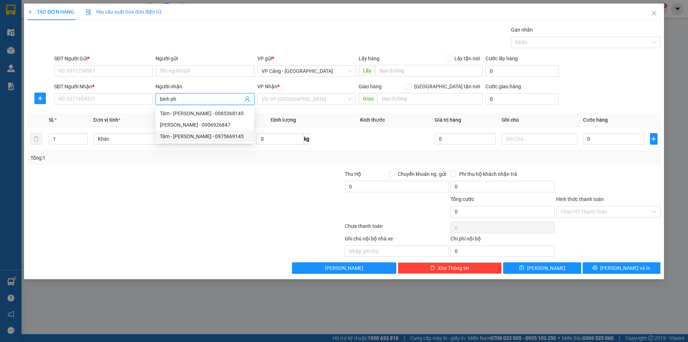
click at [176, 134] on div "Tâm - Bình Phương - 0975669145" at bounding box center [205, 136] width 90 height 8
type input "0975669145"
type input "Tâm - [PERSON_NAME]"
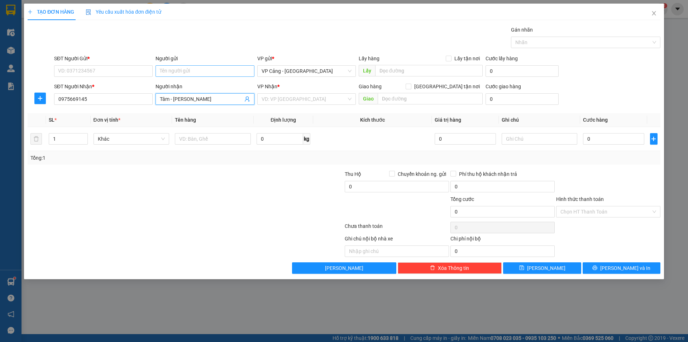
checkbox input "true"
type input "085 Hoàng Liên, LC"
type input "Tâm - [PERSON_NAME]"
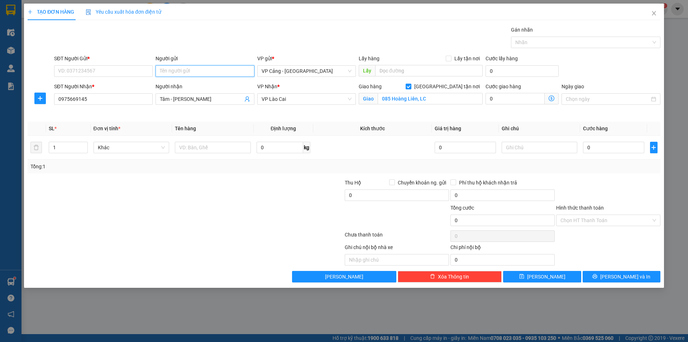
click at [168, 73] on input "Người gửi" at bounding box center [205, 70] width 99 height 11
type input "kb"
click at [186, 98] on div "Diệu Anh (Công ty KBT) - 0932685955" at bounding box center [205, 97] width 90 height 8
type input "0932685955"
type input "Diệu Anh (Công ty KBT)"
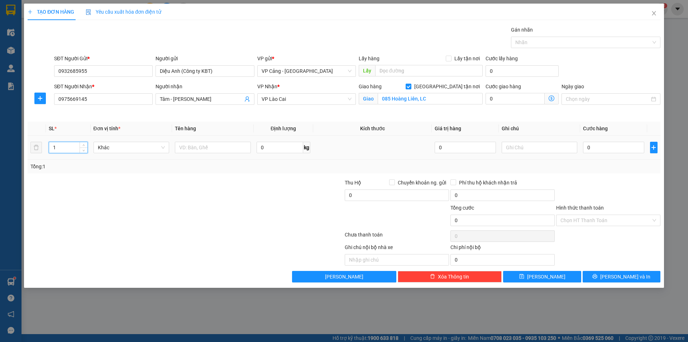
click at [39, 149] on tr "1 Khác 0 kg 0 0" at bounding box center [344, 147] width 633 height 24
type input "2"
drag, startPoint x: 191, startPoint y: 204, endPoint x: 203, endPoint y: 145, distance: 59.9
click at [191, 201] on form "Thu Hộ Chuyển khoản ng. gửi 0 Phí thu hộ khách nhận trả 0 Tổng cước 0 Hình thức…" at bounding box center [344, 203] width 633 height 50
click at [201, 145] on input "text" at bounding box center [213, 147] width 76 height 11
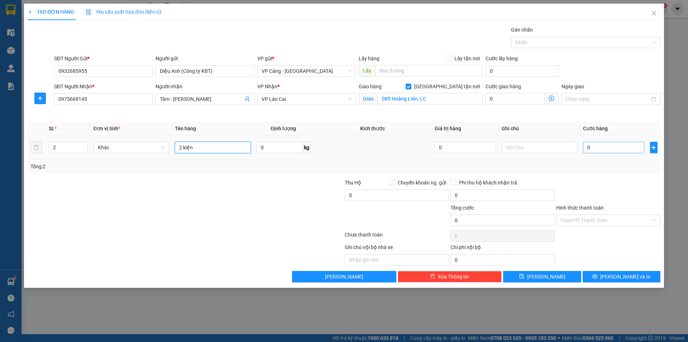
type input "2 kiện"
click at [597, 148] on input "0" at bounding box center [613, 147] width 61 height 11
type input "1"
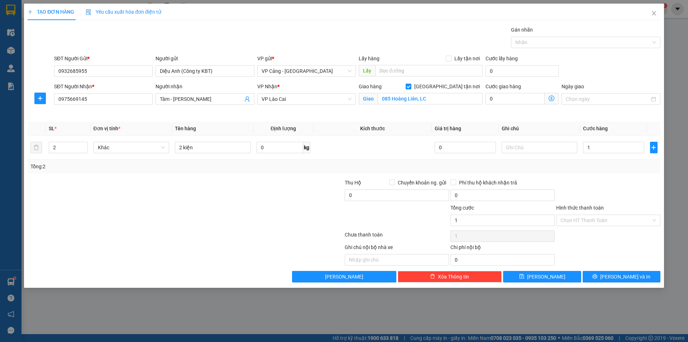
type input "1.000"
drag, startPoint x: 603, startPoint y: 173, endPoint x: 622, endPoint y: 180, distance: 20.1
click at [604, 178] on div "Transit Pickup Surcharge Ids Transit Deliver Surcharge Ids Transit Deliver Surc…" at bounding box center [344, 154] width 633 height 256
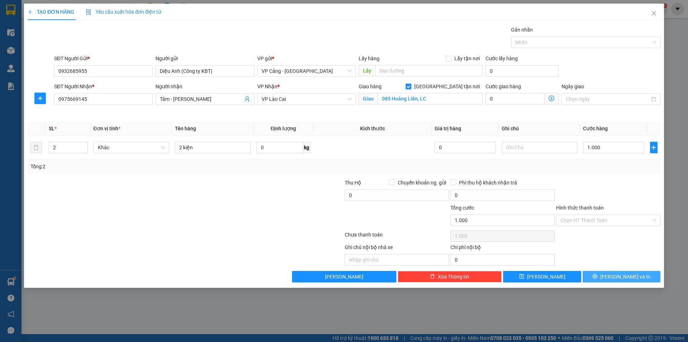
click at [616, 276] on span "[PERSON_NAME] và In" at bounding box center [625, 276] width 50 height 8
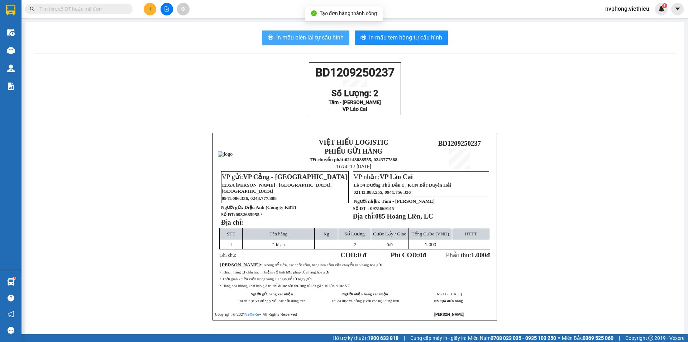
click at [303, 38] on span "In mẫu biên lai tự cấu hình" at bounding box center [309, 37] width 67 height 9
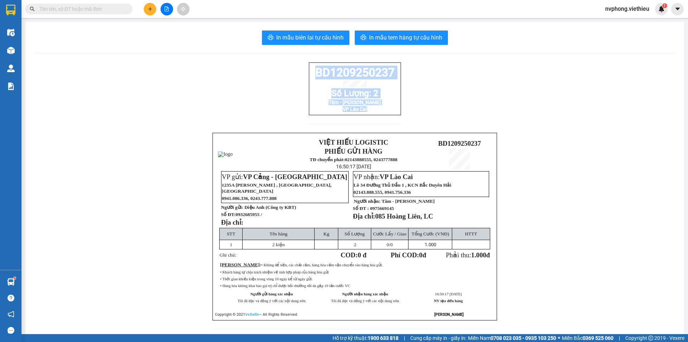
drag, startPoint x: 310, startPoint y: 76, endPoint x: 368, endPoint y: 122, distance: 73.9
click at [368, 122] on div "BD1209250237 Số Lượng: 2 Tâm - Bình Phương VP Lào Cai" at bounding box center [355, 97] width 92 height 70
copy div "BD1209250237 Số Lượng: 2 Tâm - Bình Phương VP Lào Cai"
click at [148, 14] on button at bounding box center [150, 9] width 13 height 13
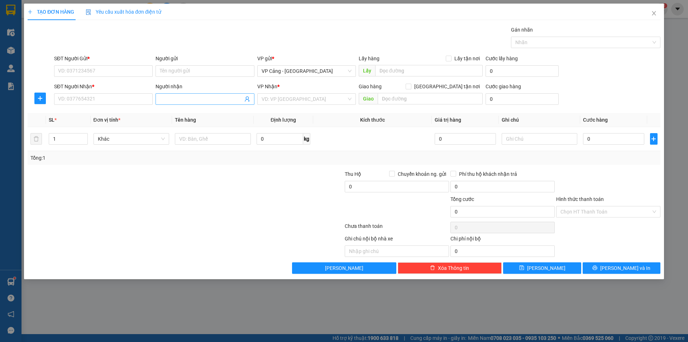
click at [200, 100] on input "Người nhận" at bounding box center [201, 99] width 83 height 8
type input "hiền quyết"
click at [188, 127] on div "TBYT Hiền Quyết - 0975234118" at bounding box center [205, 125] width 90 height 8
type input "0975234118"
type input "TBYT Hiền Quyết"
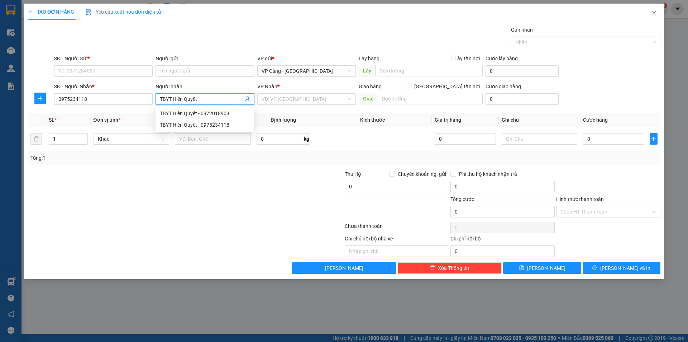
checkbox input "true"
type input "150 tuệ tĩnh lào cai"
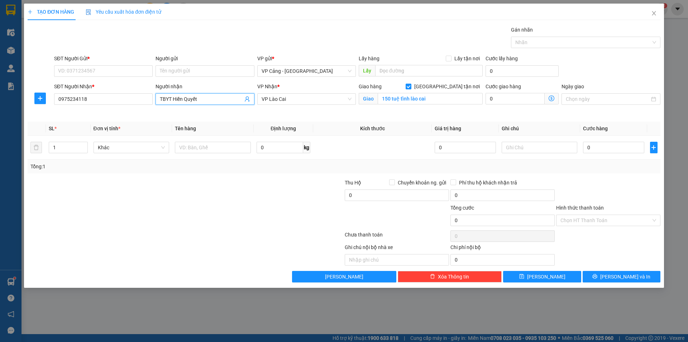
click at [200, 97] on input "TBYT Hiền Quyết" at bounding box center [201, 99] width 83 height 8
click at [199, 115] on div "TBYT Hiền Quyết - 0972018909" at bounding box center [205, 113] width 90 height 8
type input "0972018909"
type input "150 kim tân, lào cai"
type input "TBYT Hiền Quyết"
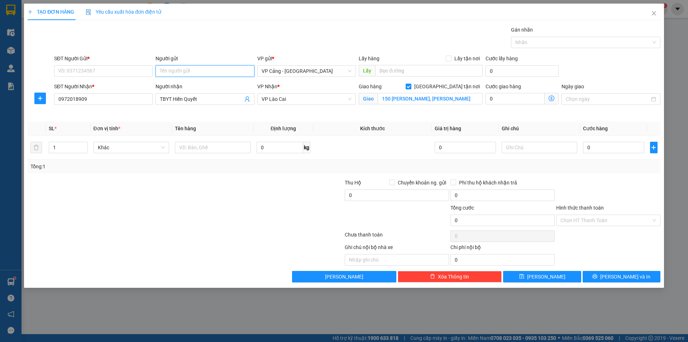
click at [178, 71] on input "Người gửi" at bounding box center [205, 70] width 99 height 11
type input "vtm"
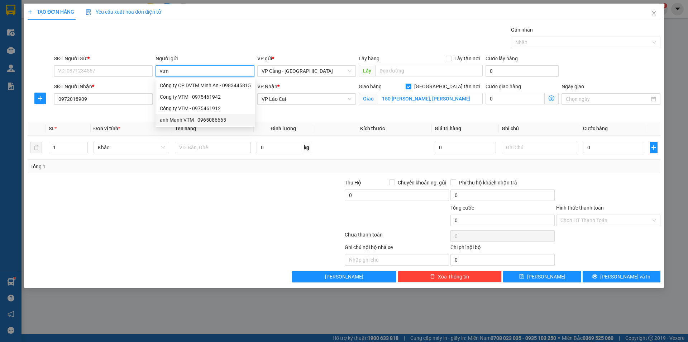
click at [177, 119] on div "anh Mạnh VTM - 0965086665" at bounding box center [205, 120] width 91 height 8
type input "0965086665"
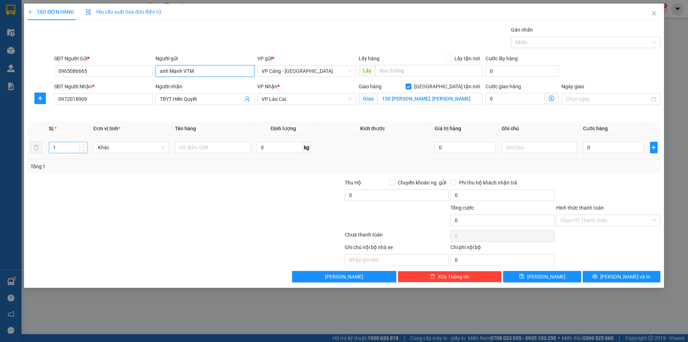
type input "anh Mạnh VTM"
drag, startPoint x: 59, startPoint y: 148, endPoint x: 52, endPoint y: 143, distance: 9.0
click at [49, 147] on div "1" at bounding box center [68, 147] width 39 height 11
type input "4"
click at [198, 151] on input "text" at bounding box center [213, 147] width 76 height 11
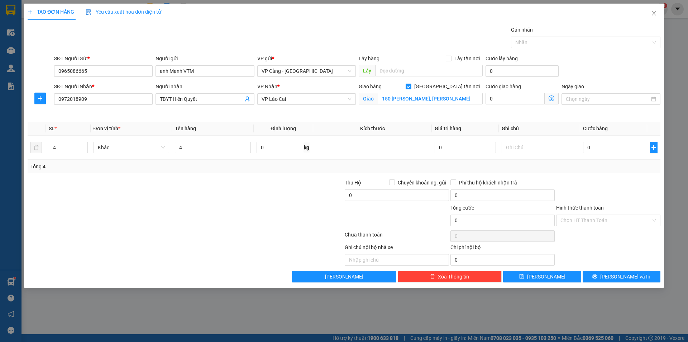
drag, startPoint x: 223, startPoint y: 201, endPoint x: 301, endPoint y: 170, distance: 83.8
click at [231, 201] on div at bounding box center [132, 190] width 211 height 25
click at [195, 148] on input "4" at bounding box center [213, 147] width 76 height 11
type input "4 kiện"
click at [614, 149] on input "0" at bounding box center [613, 147] width 61 height 11
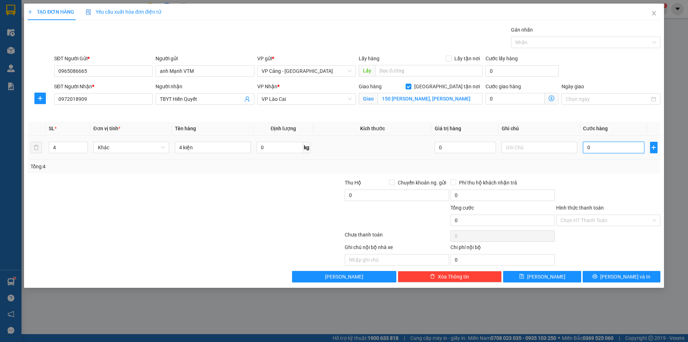
type input "1"
type input "1.000"
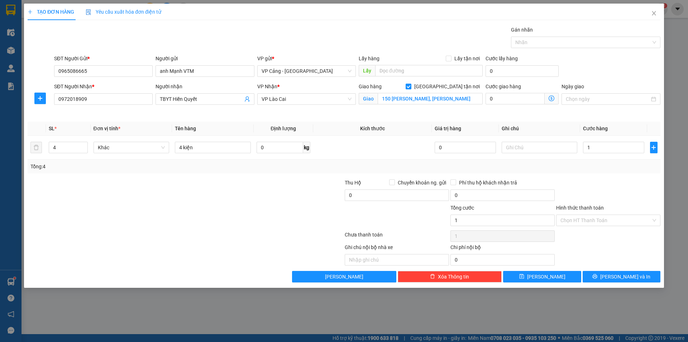
type input "1.000"
click at [605, 193] on div at bounding box center [608, 190] width 106 height 25
click at [630, 275] on span "[PERSON_NAME] và In" at bounding box center [625, 276] width 50 height 8
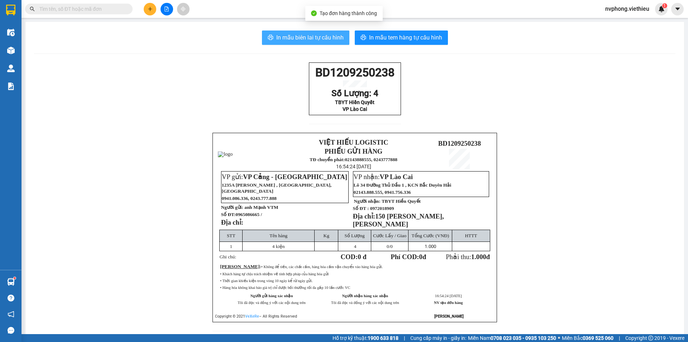
click at [319, 38] on span "In mẫu biên lai tự cấu hình" at bounding box center [309, 37] width 67 height 9
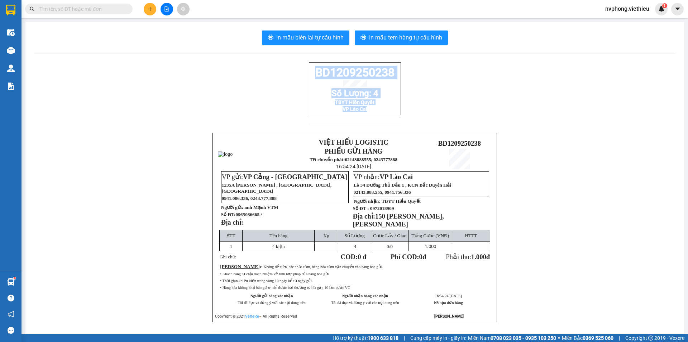
drag, startPoint x: 316, startPoint y: 75, endPoint x: 372, endPoint y: 121, distance: 72.4
click at [372, 121] on div "BD1209250238 Số Lượng: 4 TBYT Hiền Quyết VP Lào Cai" at bounding box center [355, 97] width 92 height 70
copy div "BD1209250238 Số Lượng: 4 TBYT Hiền Quyết VP Lào Cai"
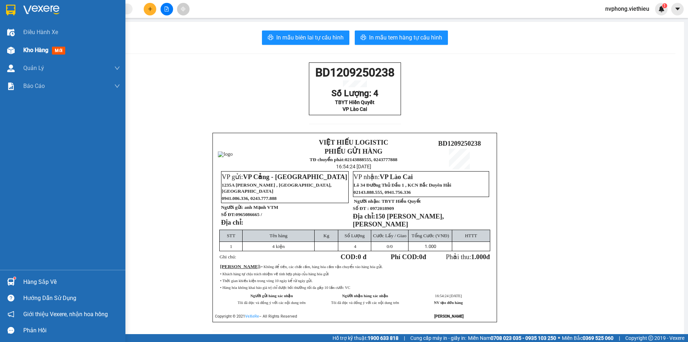
click at [21, 49] on div "Kho hàng mới" at bounding box center [62, 50] width 125 height 18
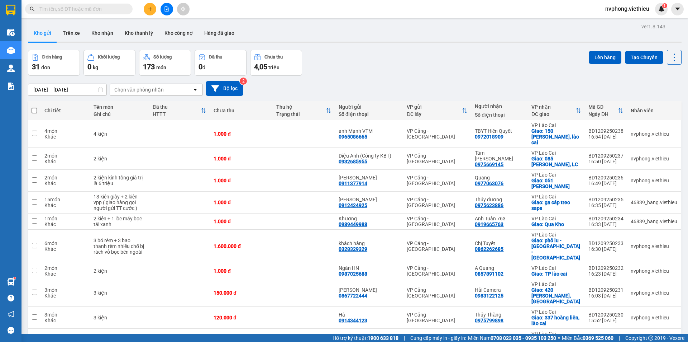
click at [59, 88] on input "[DATE] – [DATE]" at bounding box center [67, 89] width 78 height 11
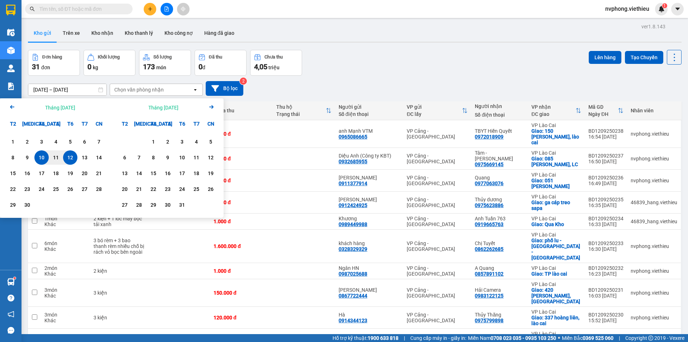
click at [70, 157] on div "12" at bounding box center [70, 157] width 10 height 9
click at [89, 89] on input "12/09/2025 – / /" at bounding box center [67, 89] width 78 height 11
click at [70, 160] on div "12" at bounding box center [70, 157] width 10 height 9
type input "12/09/2025 – 12/09/2025"
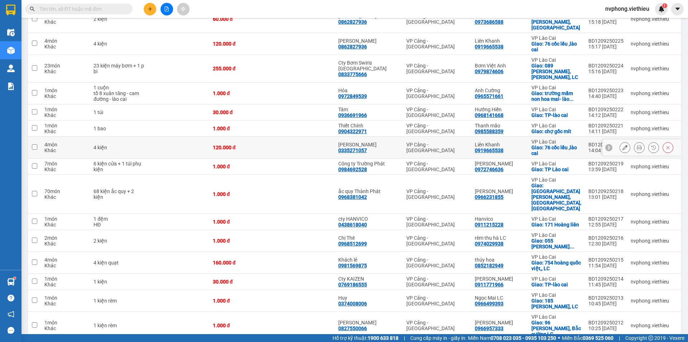
scroll to position [388, 0]
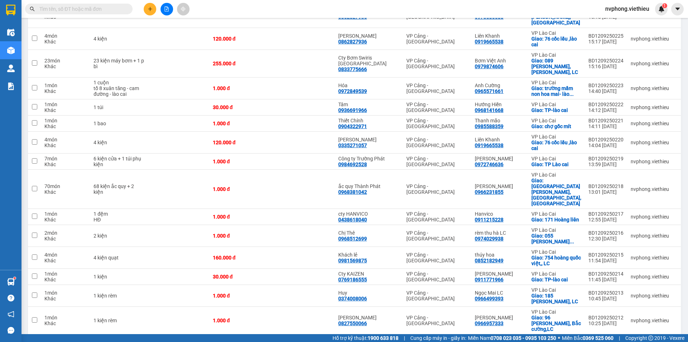
click at [647, 299] on span "100 / trang" at bounding box center [649, 299] width 27 height 7
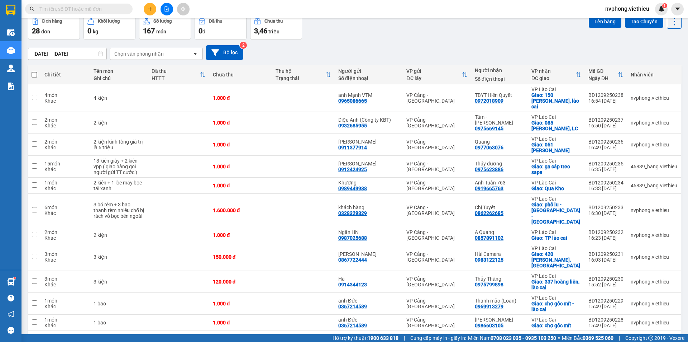
scroll to position [0, 0]
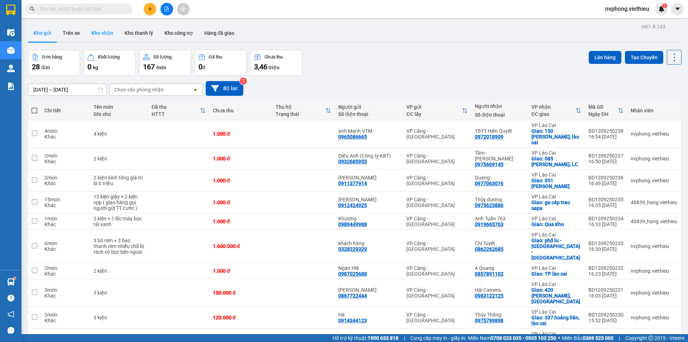
click at [94, 27] on button "Kho nhận" at bounding box center [102, 32] width 33 height 17
